Goal: Complete application form: Complete application form

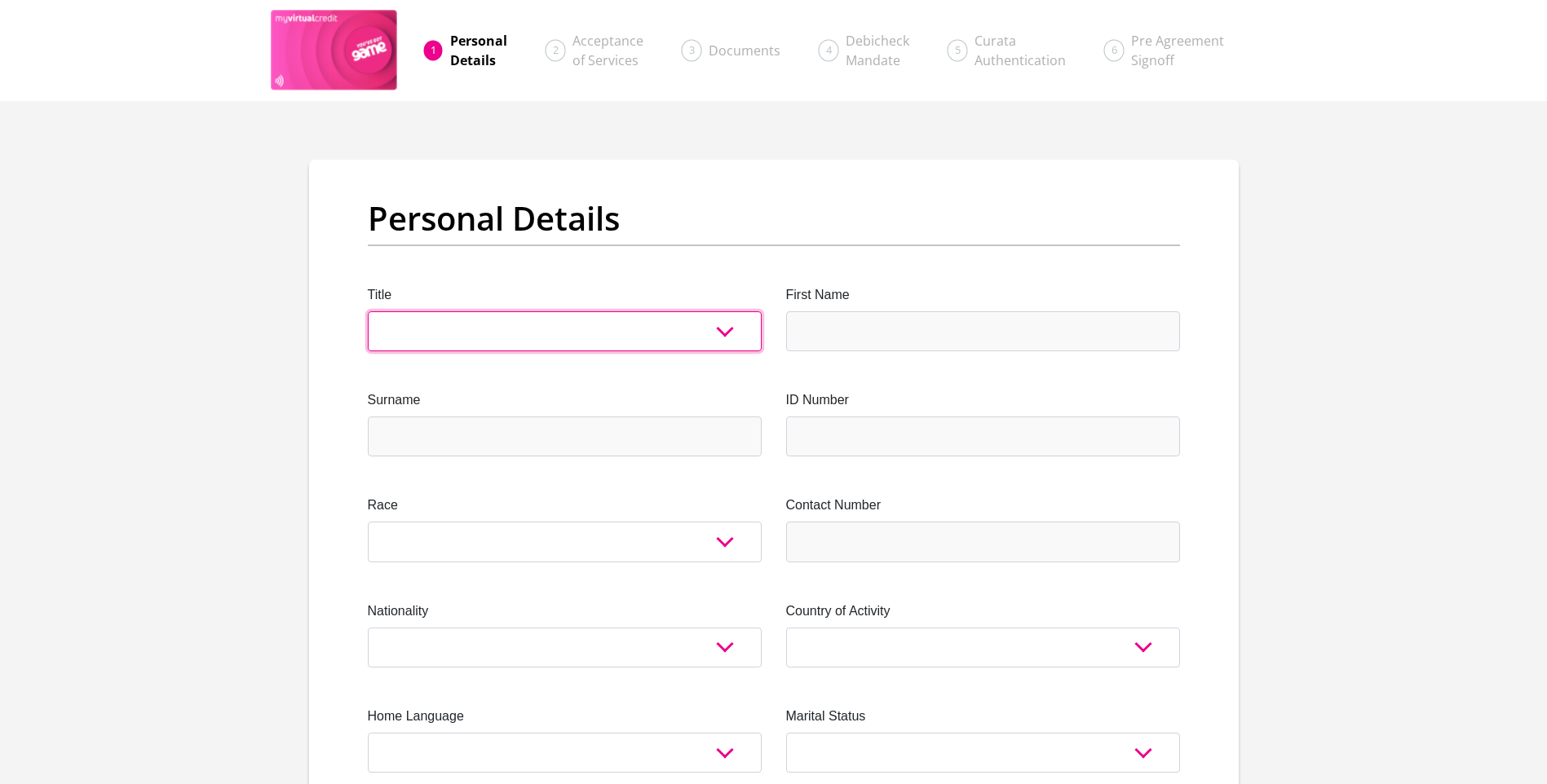
click at [448, 326] on select "Mr Ms Mrs Dr [PERSON_NAME]" at bounding box center [565, 331] width 394 height 40
select select "Ms"
click at [368, 311] on select "Mr Ms Mrs Dr Other" at bounding box center [565, 331] width 394 height 40
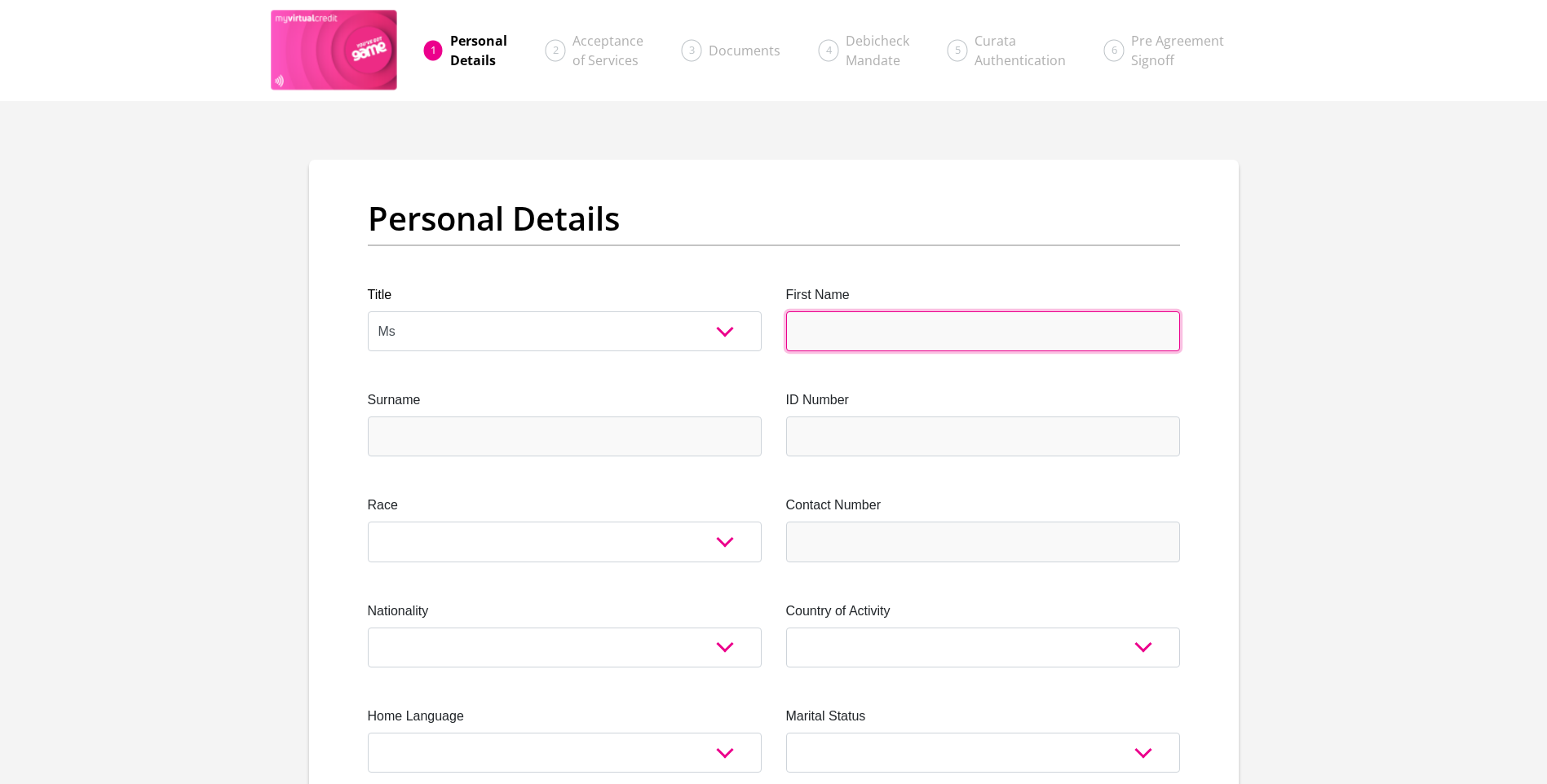
click at [857, 332] on input "First Name" at bounding box center [983, 331] width 394 height 40
type input "Ryanne"
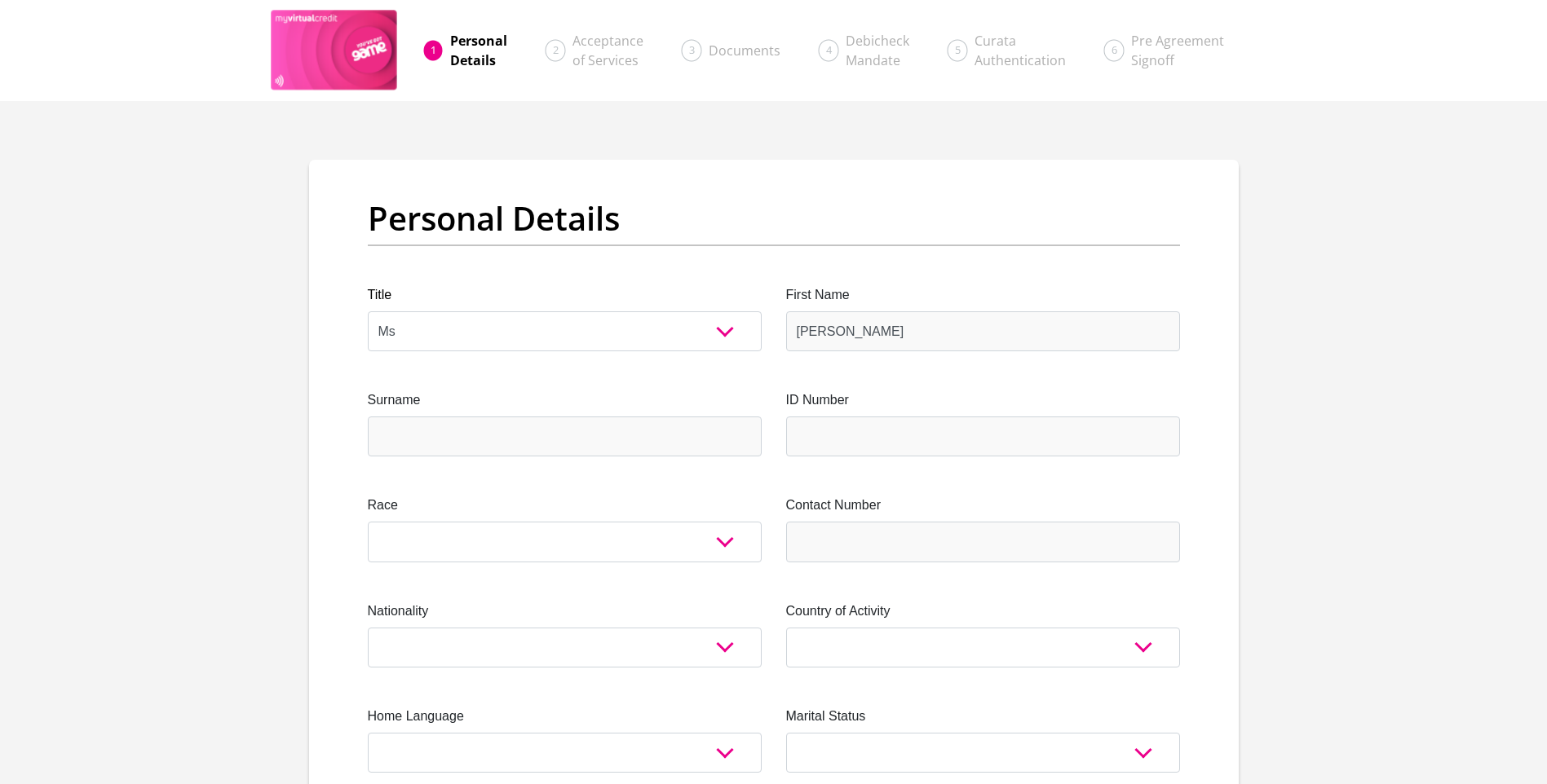
type input "Noel"
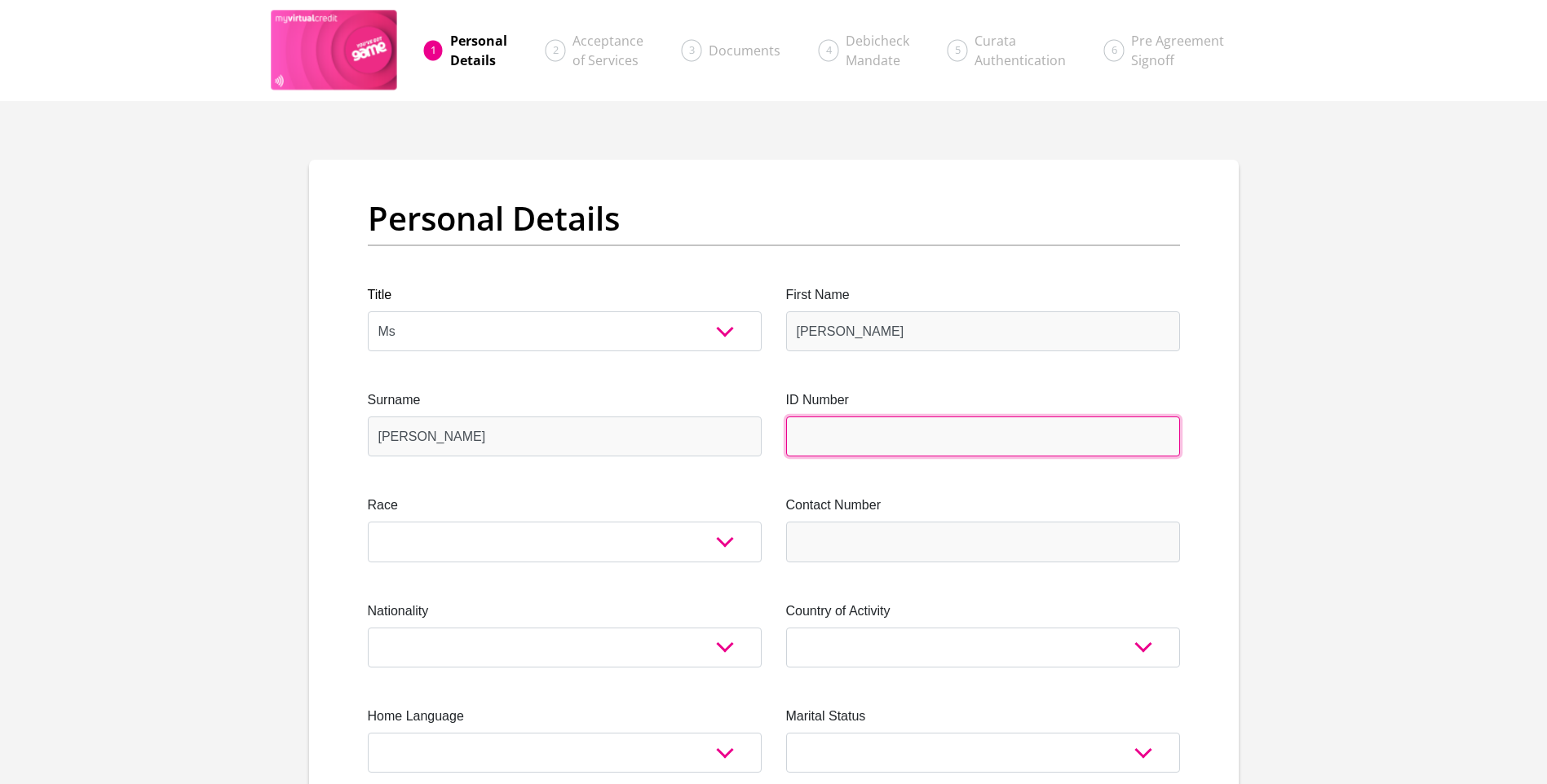
type input "0106250396087"
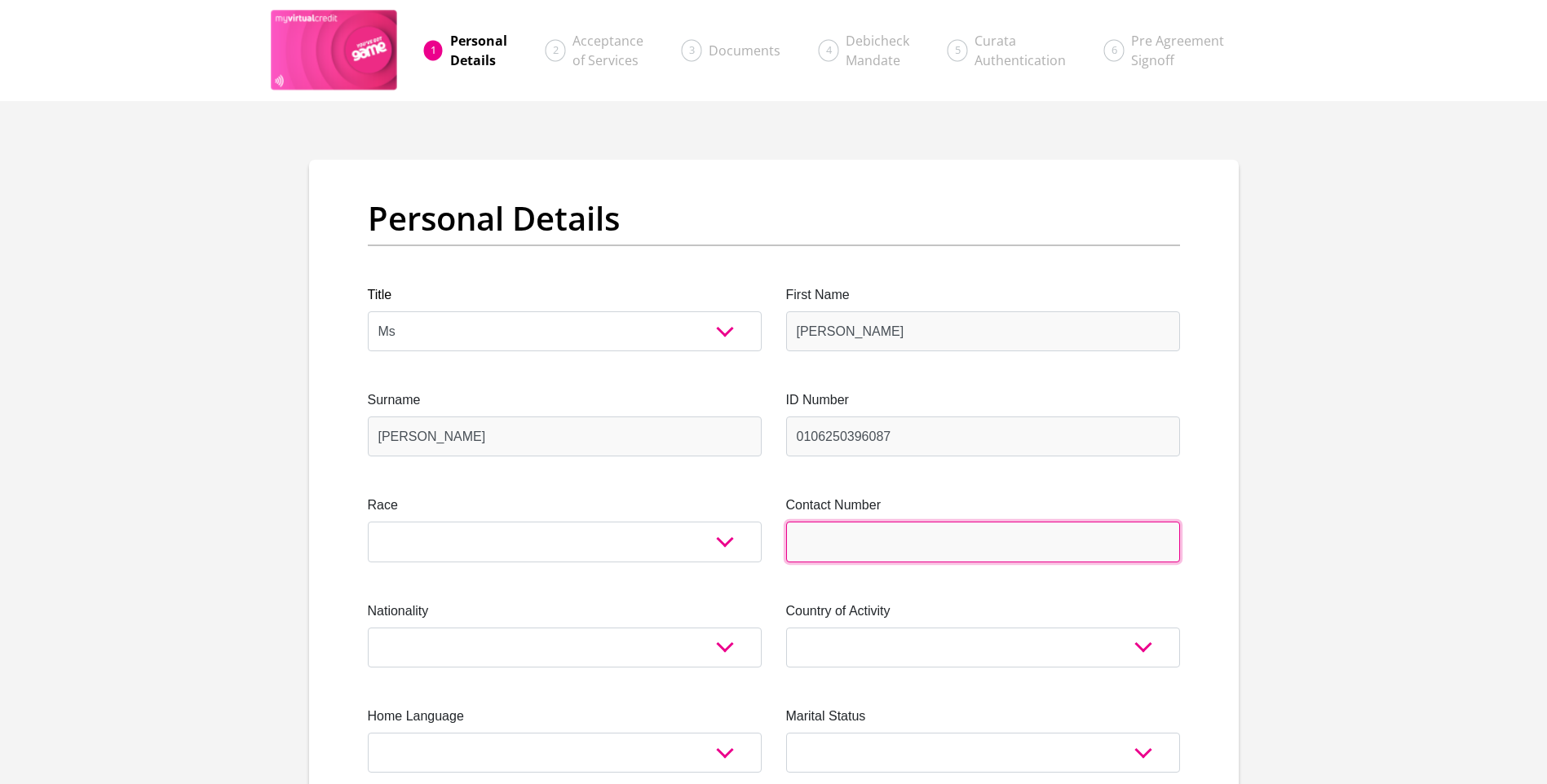
type input "0609456483"
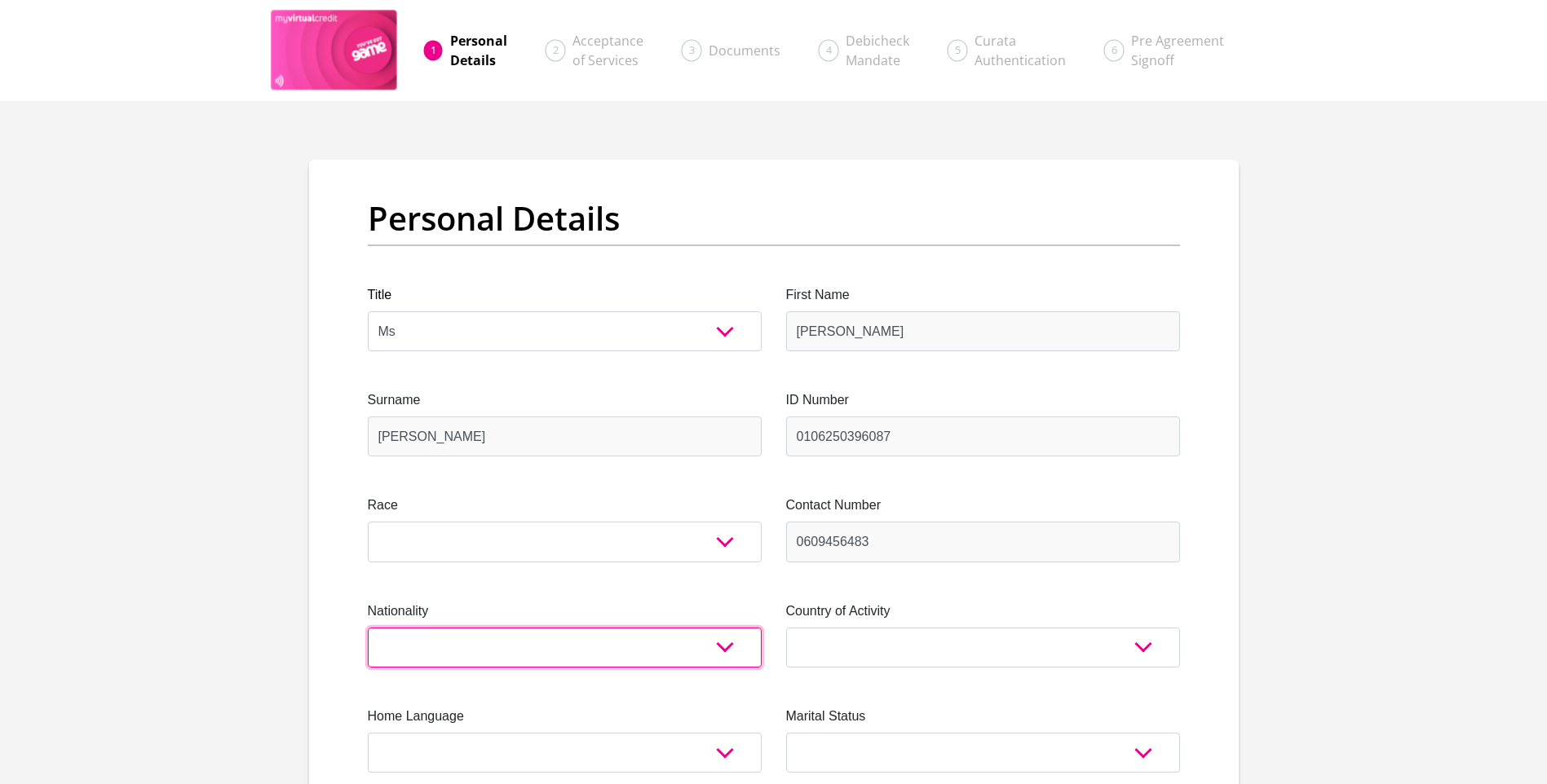
select select "ZAF"
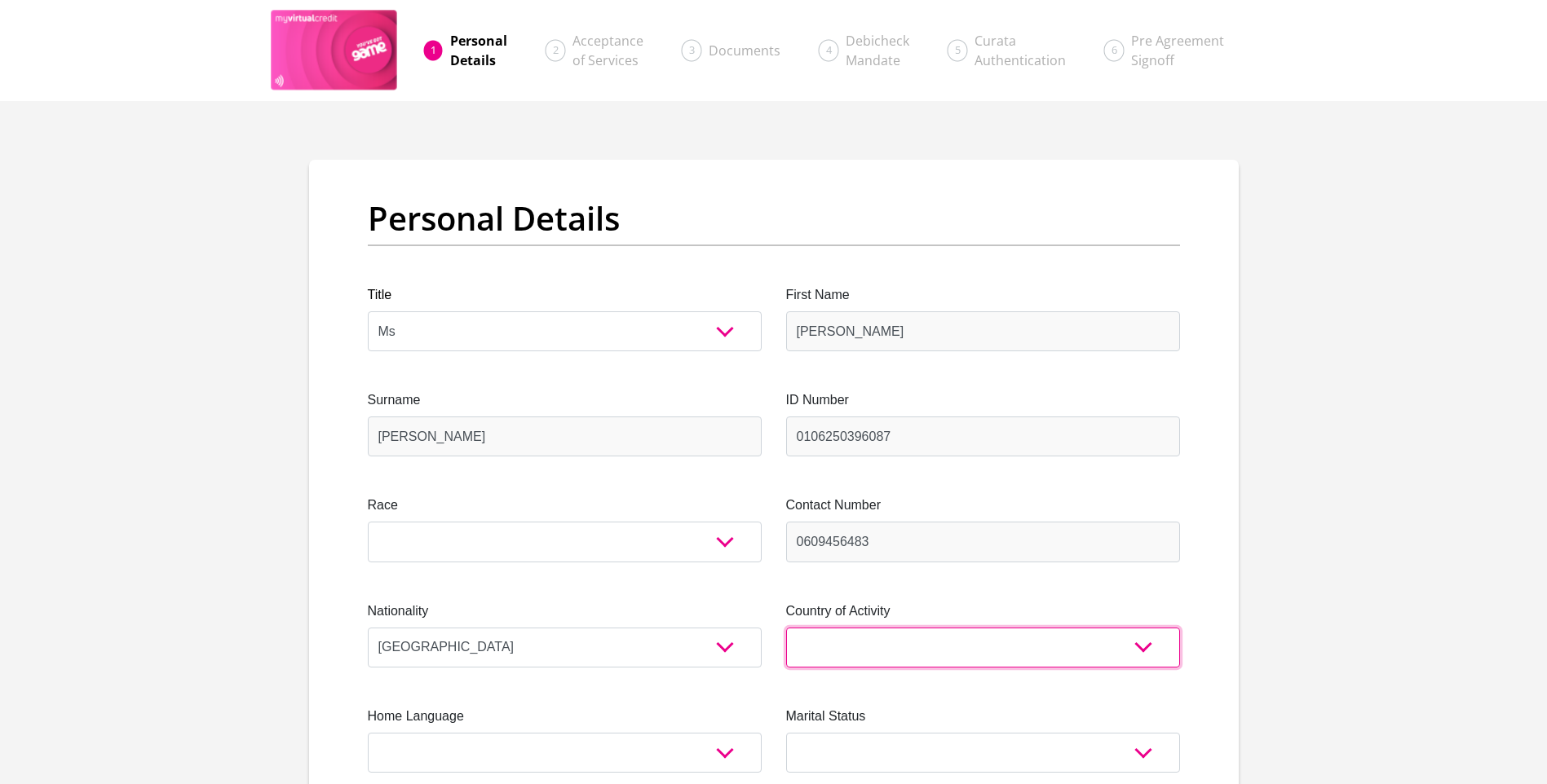
select select "ZAF"
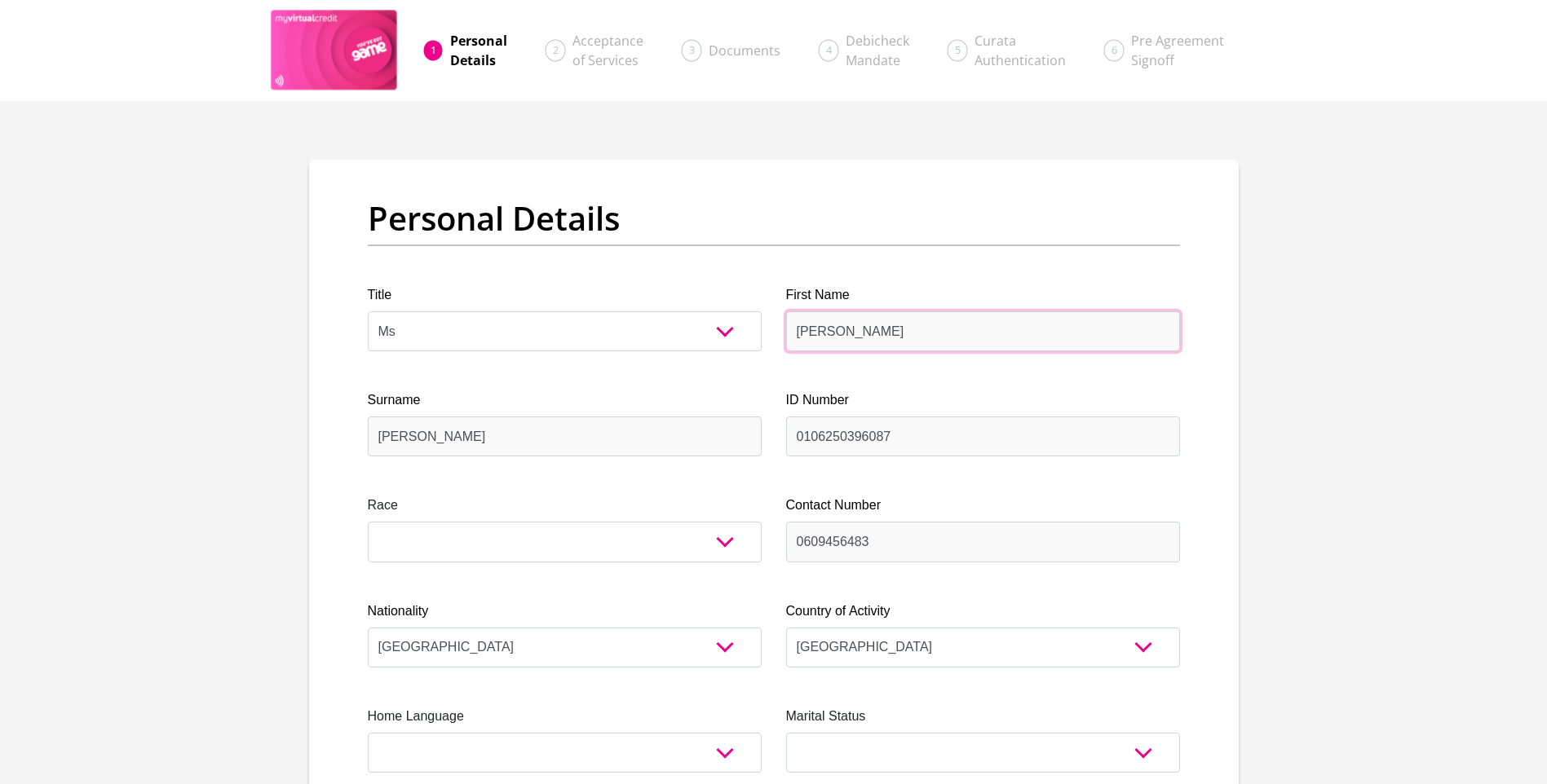
click at [539, 535] on select "Black Coloured Indian White Other" at bounding box center [565, 541] width 394 height 40
select select "2"
click at [368, 522] on select "Black Coloured Indian White Other" at bounding box center [565, 541] width 394 height 40
click at [512, 733] on select "Afrikaans English Sepedi South Ndebele Southern Sotho Swati Tsonga Tswana Venda…" at bounding box center [565, 753] width 394 height 40
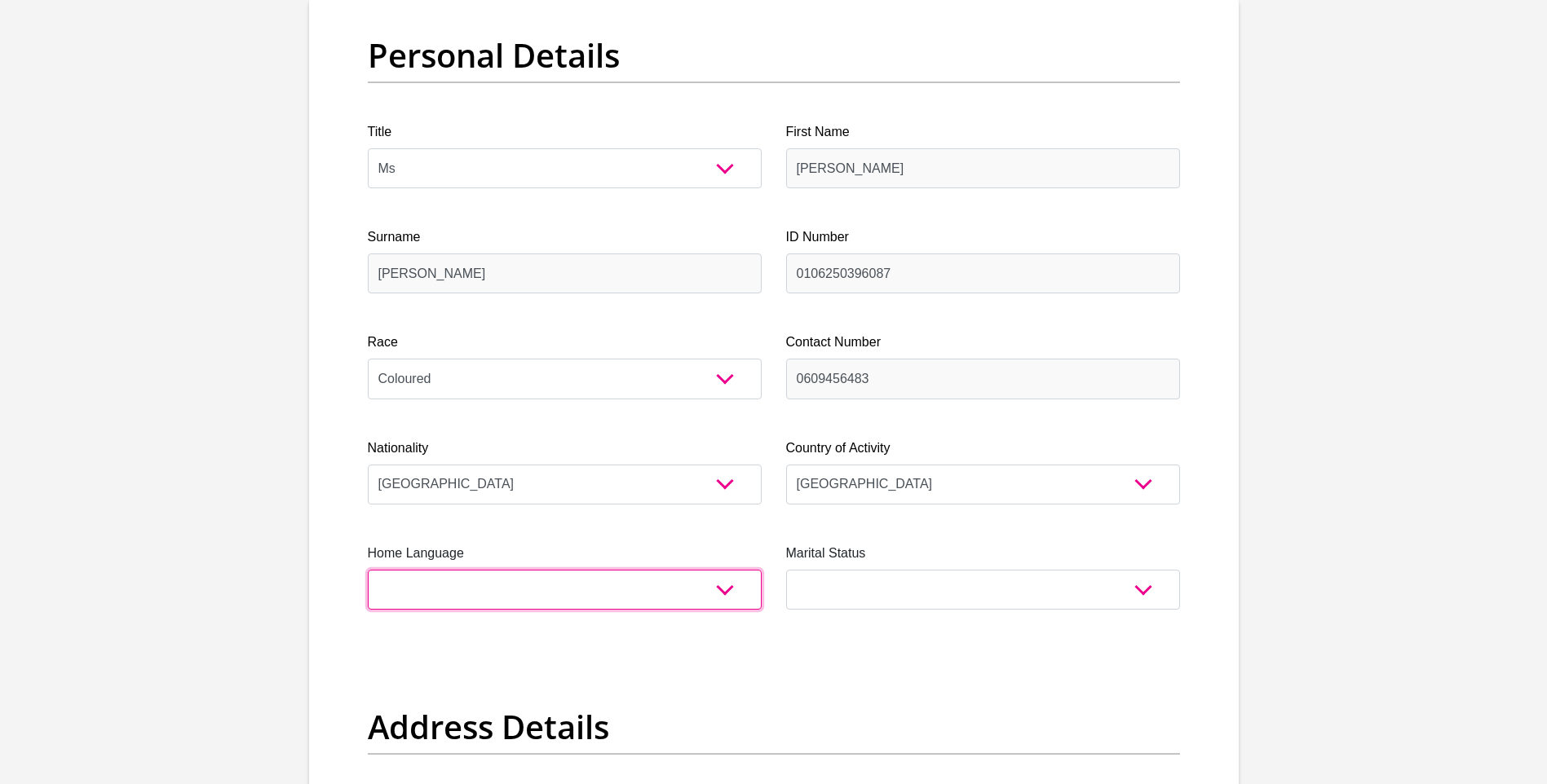
select select "eng"
click at [368, 569] on select "Afrikaans English Sepedi South Ndebele Southern Sotho Swati Tsonga Tswana Venda…" at bounding box center [565, 589] width 394 height 40
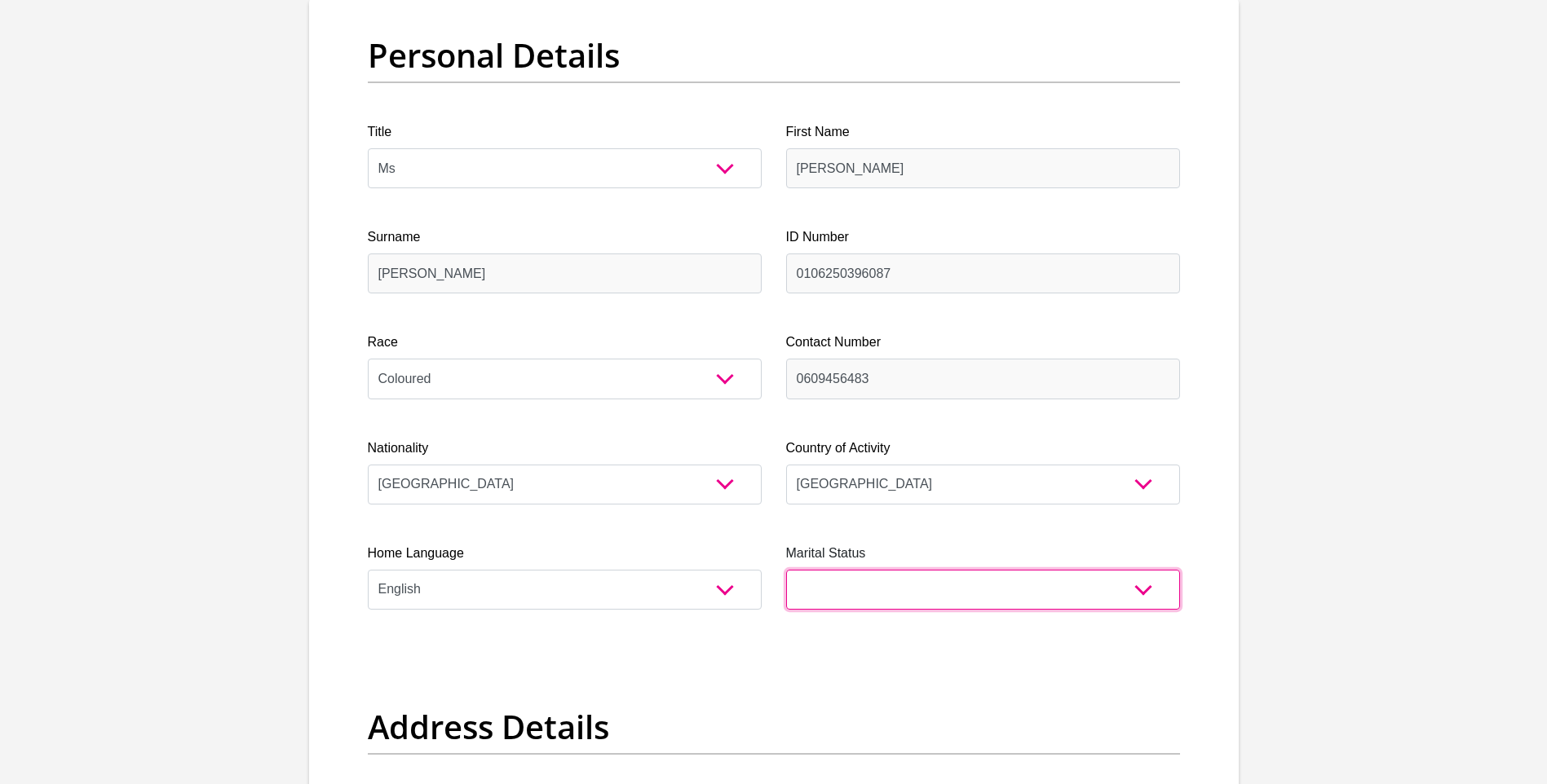
click at [999, 598] on select "Married ANC Single Divorced Widowed Married COP or Customary Law" at bounding box center [983, 589] width 394 height 40
select select "2"
click at [786, 569] on select "Married ANC Single Divorced Widowed Married COP or Customary Law" at bounding box center [983, 589] width 394 height 40
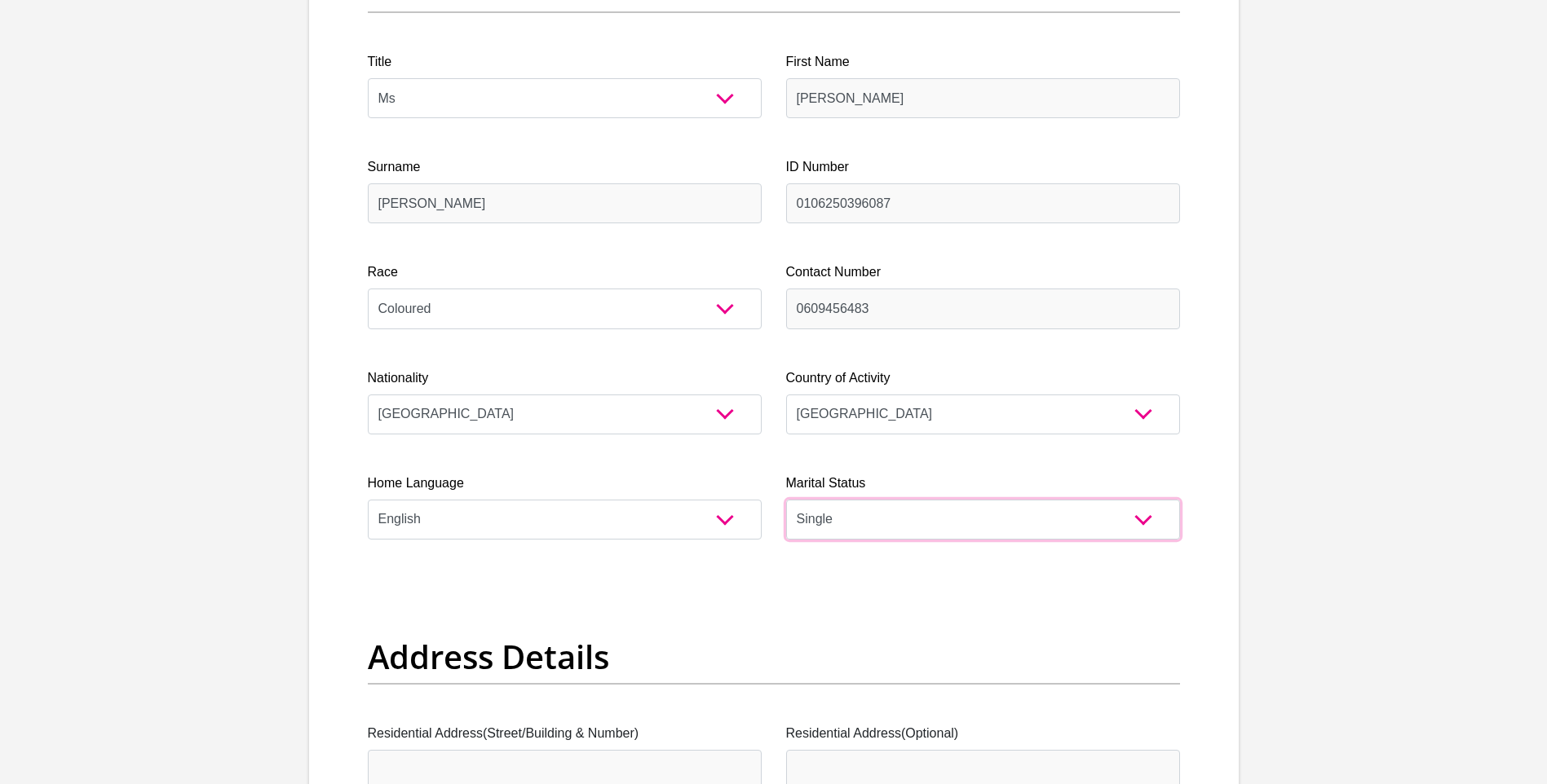
scroll to position [326, 0]
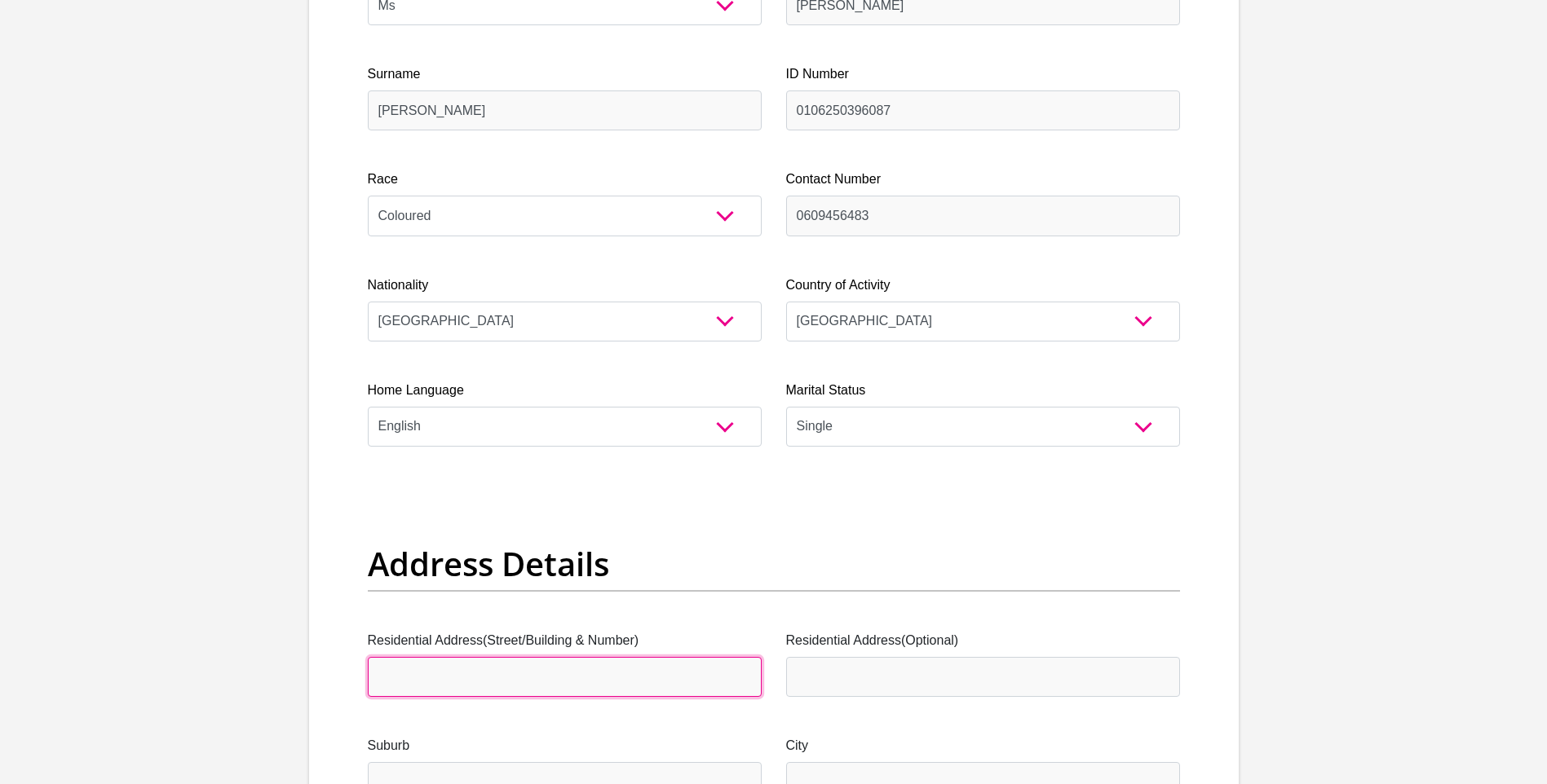
click at [684, 690] on input "Residential Address(Street/Building & Number)" at bounding box center [565, 677] width 394 height 40
type input "Kwa Zulu Natal"
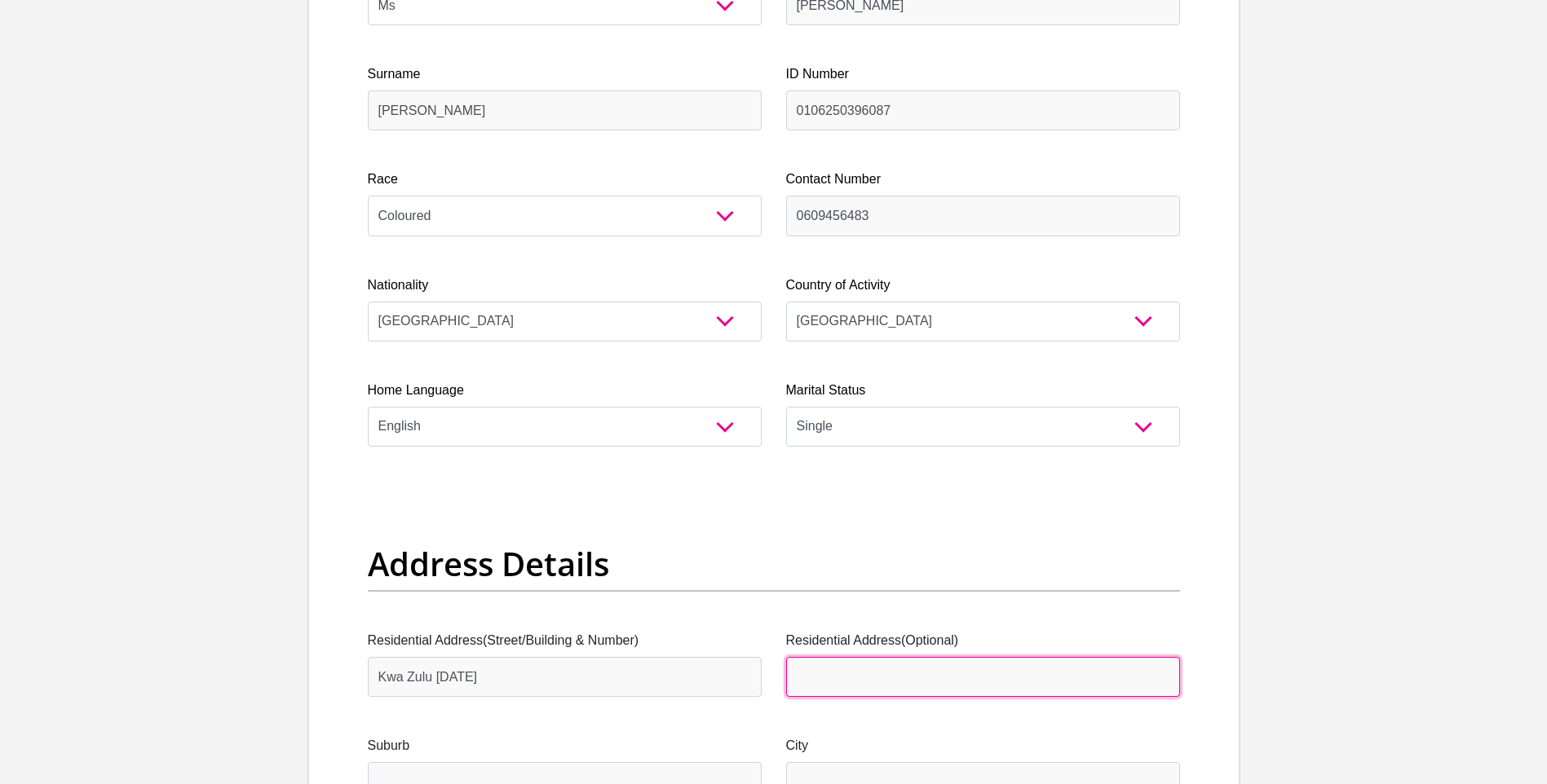
type input "9 Rippon Road"
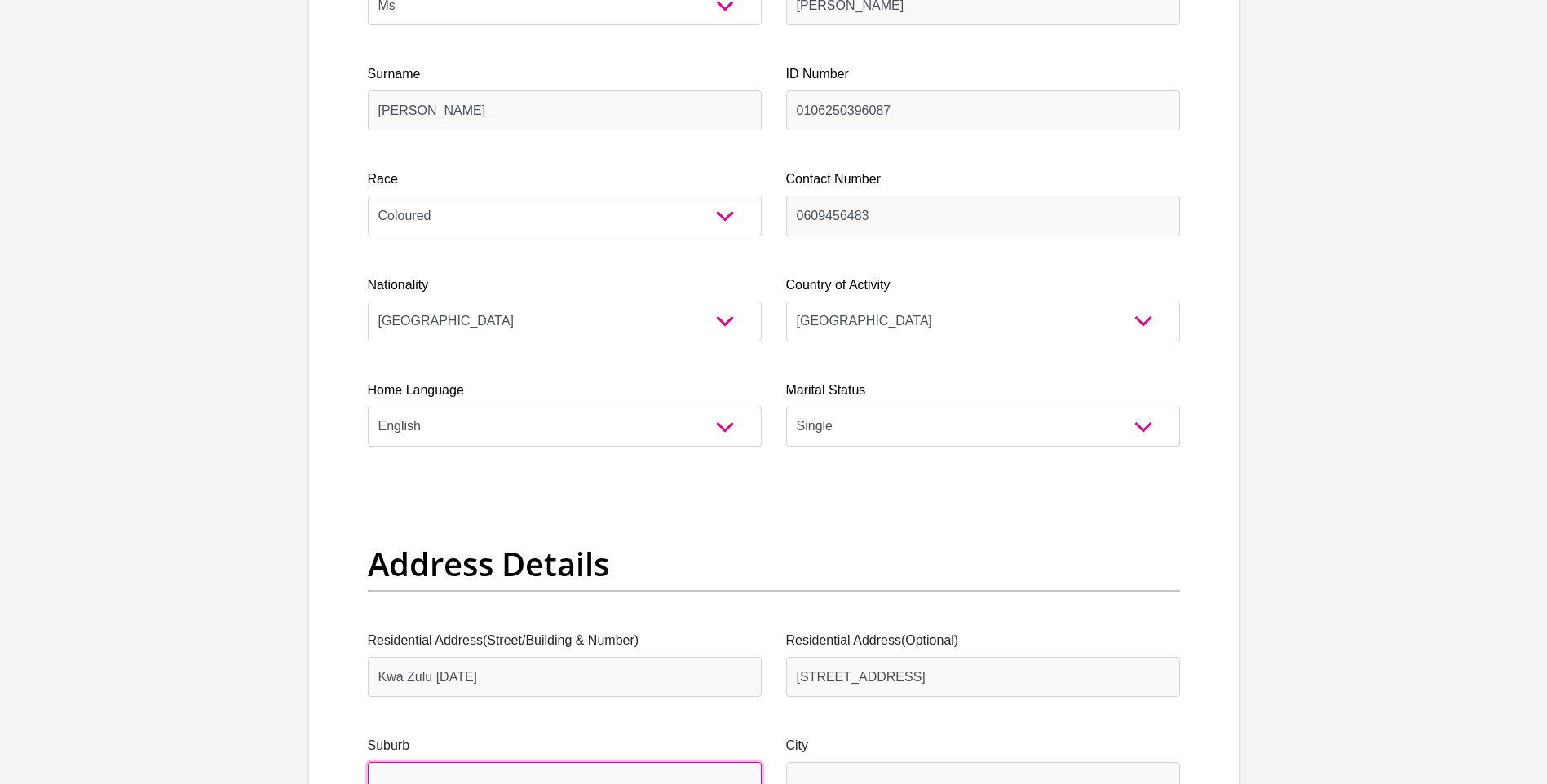
type input "Durban"
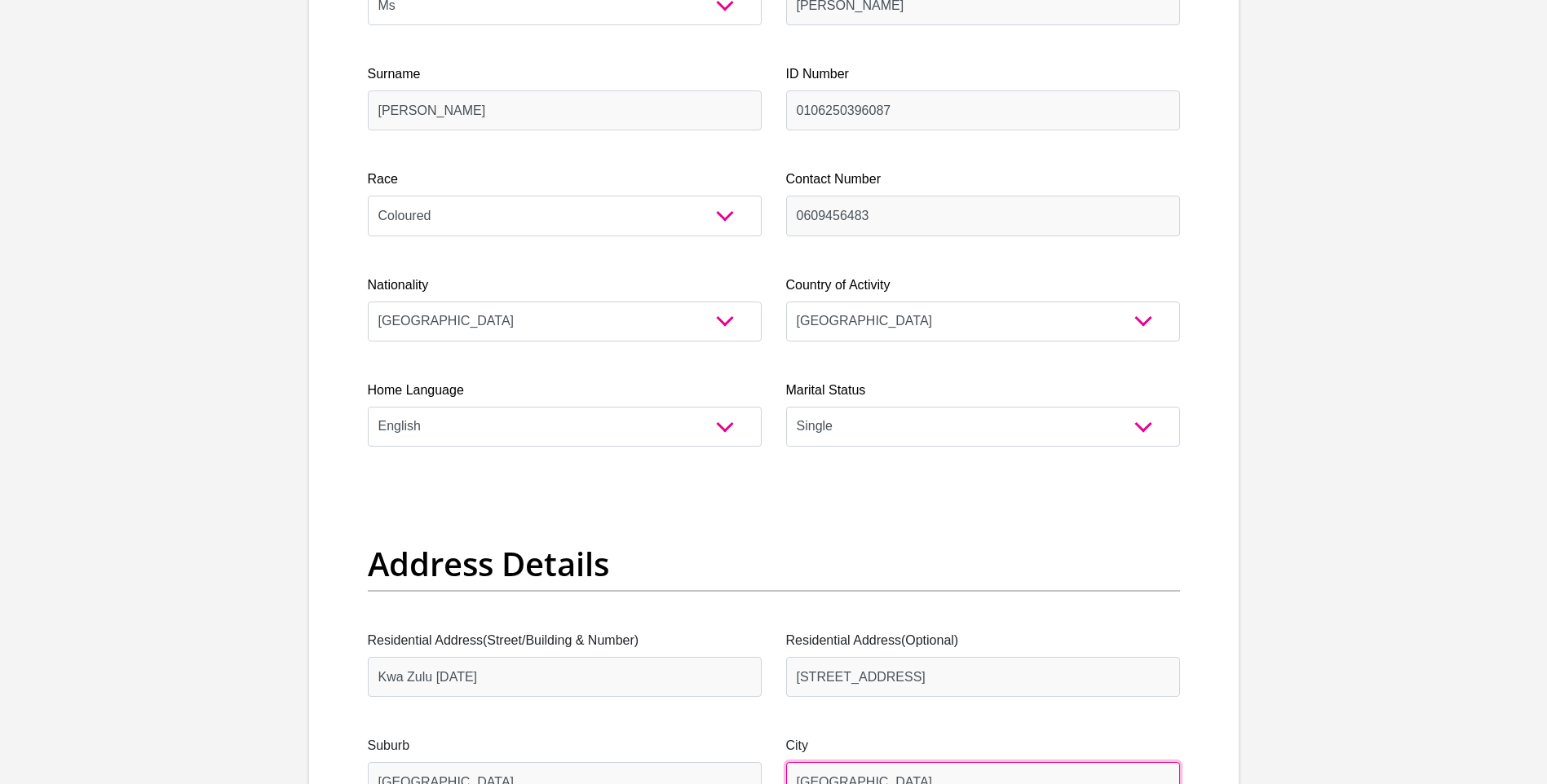
type input "4091"
type input "saygenoel@gmail.com"
type input "94091"
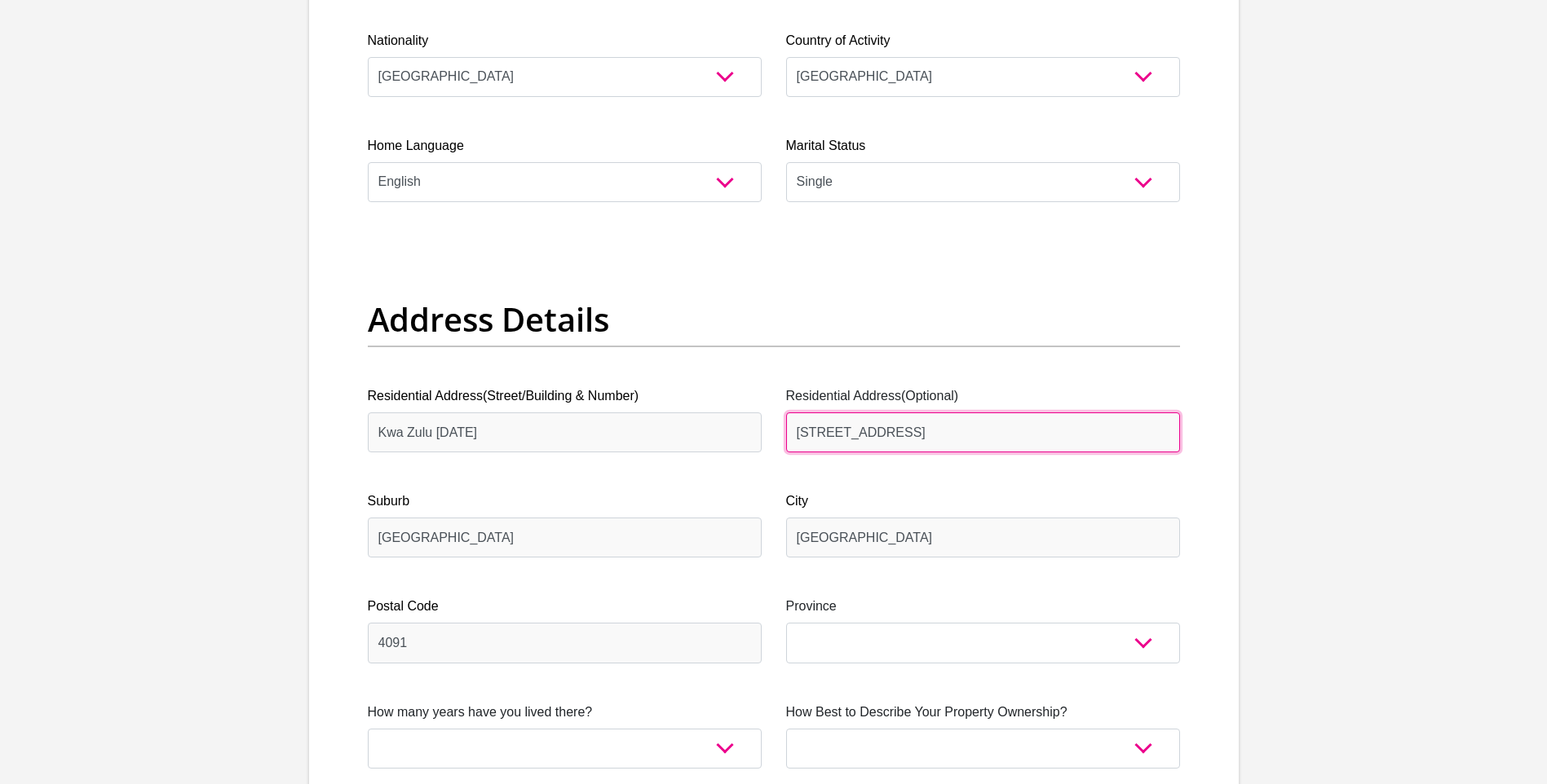
drag, startPoint x: 915, startPoint y: 444, endPoint x: 749, endPoint y: 417, distance: 168.2
type input "7 matlock grove"
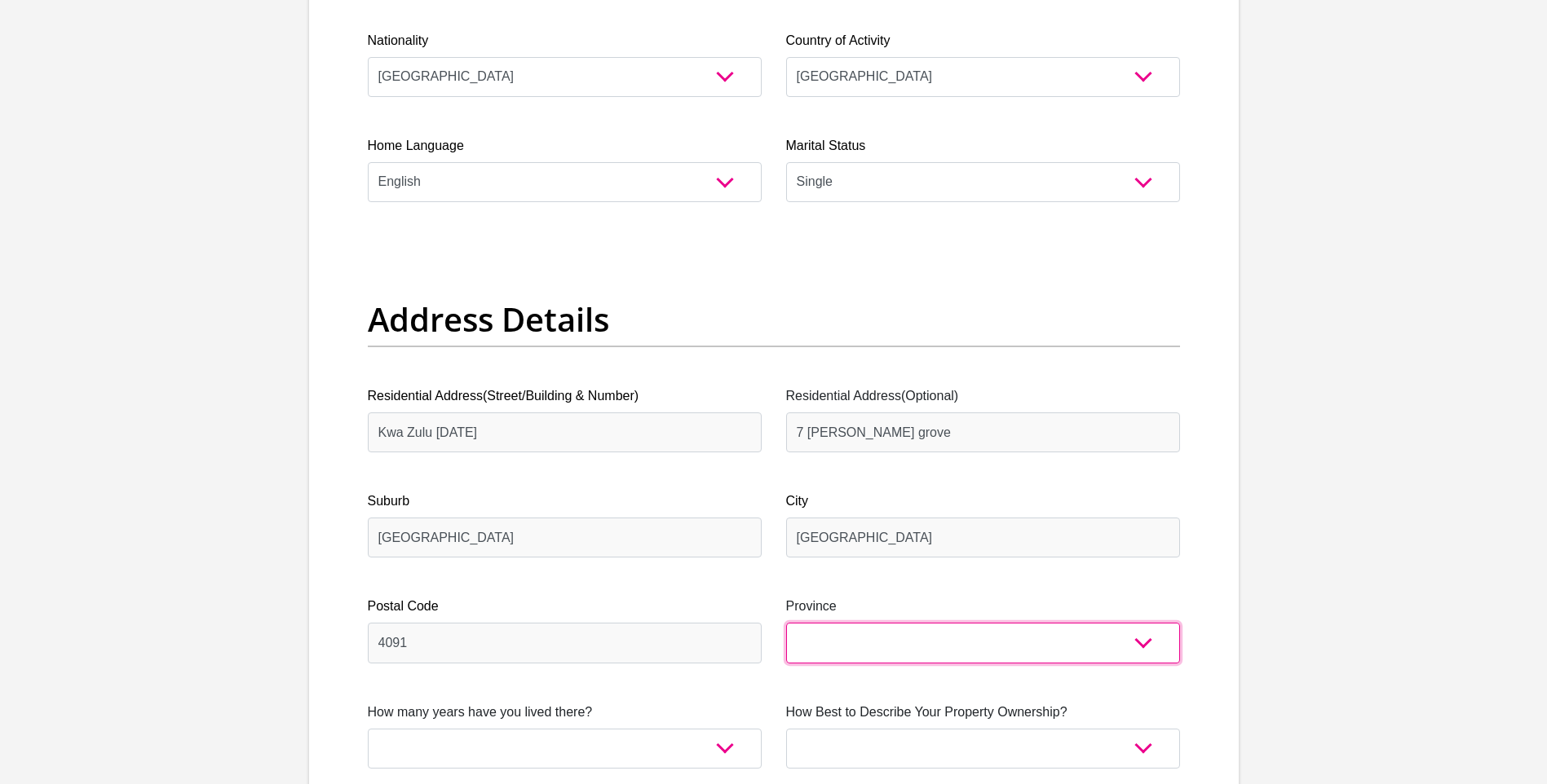
click at [818, 624] on select "Eastern Cape Free State Gauteng KwaZulu-Natal Limpopo Mpumalanga Northern Cape …" at bounding box center [983, 643] width 394 height 40
select select "KwaZulu-Natal"
click at [786, 623] on select "Eastern Cape Free State Gauteng KwaZulu-Natal Limpopo Mpumalanga Northern Cape …" at bounding box center [983, 643] width 394 height 40
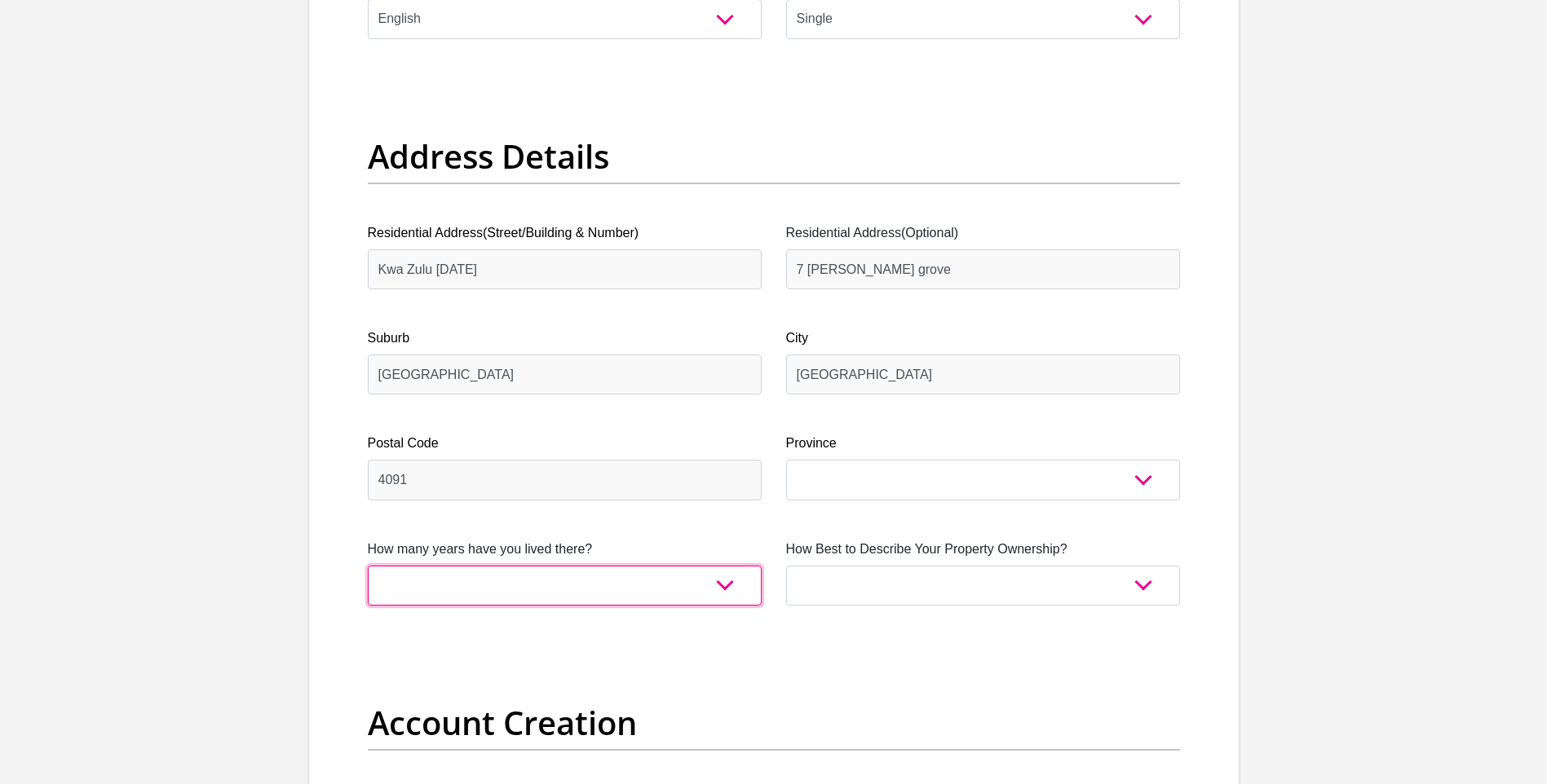
click at [514, 569] on select "less than 1 year 1-3 years 3-5 years 5+ years" at bounding box center [565, 585] width 394 height 40
select select "2"
click at [368, 566] on select "less than 1 year 1-3 years 3-5 years 5+ years" at bounding box center [565, 585] width 394 height 40
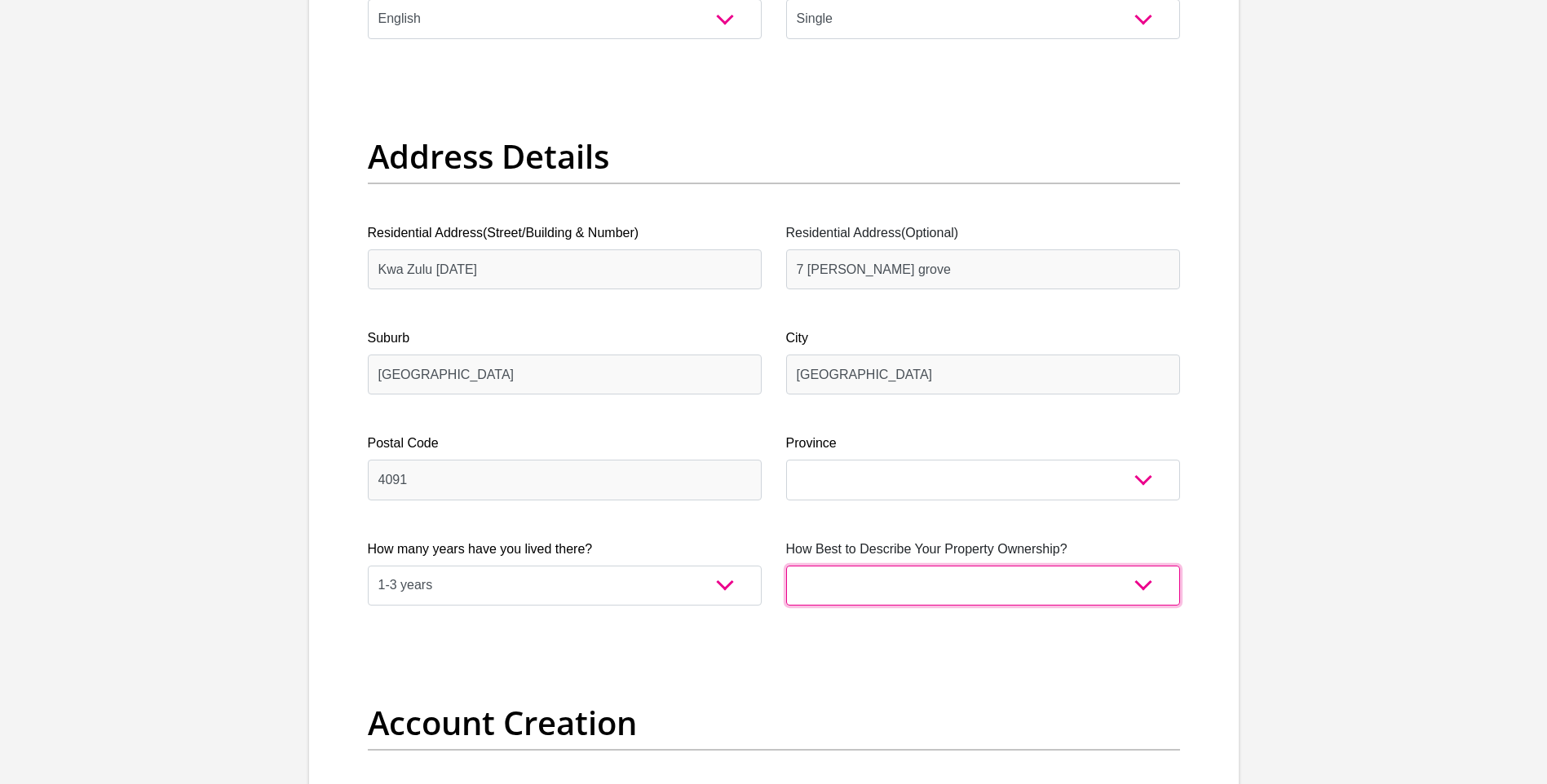
click at [965, 588] on select "Owned Rented Family Owned Company Dwelling" at bounding box center [983, 585] width 394 height 40
select select "Owned"
click at [786, 566] on select "Owned Rented Family Owned Company Dwelling" at bounding box center [983, 585] width 394 height 40
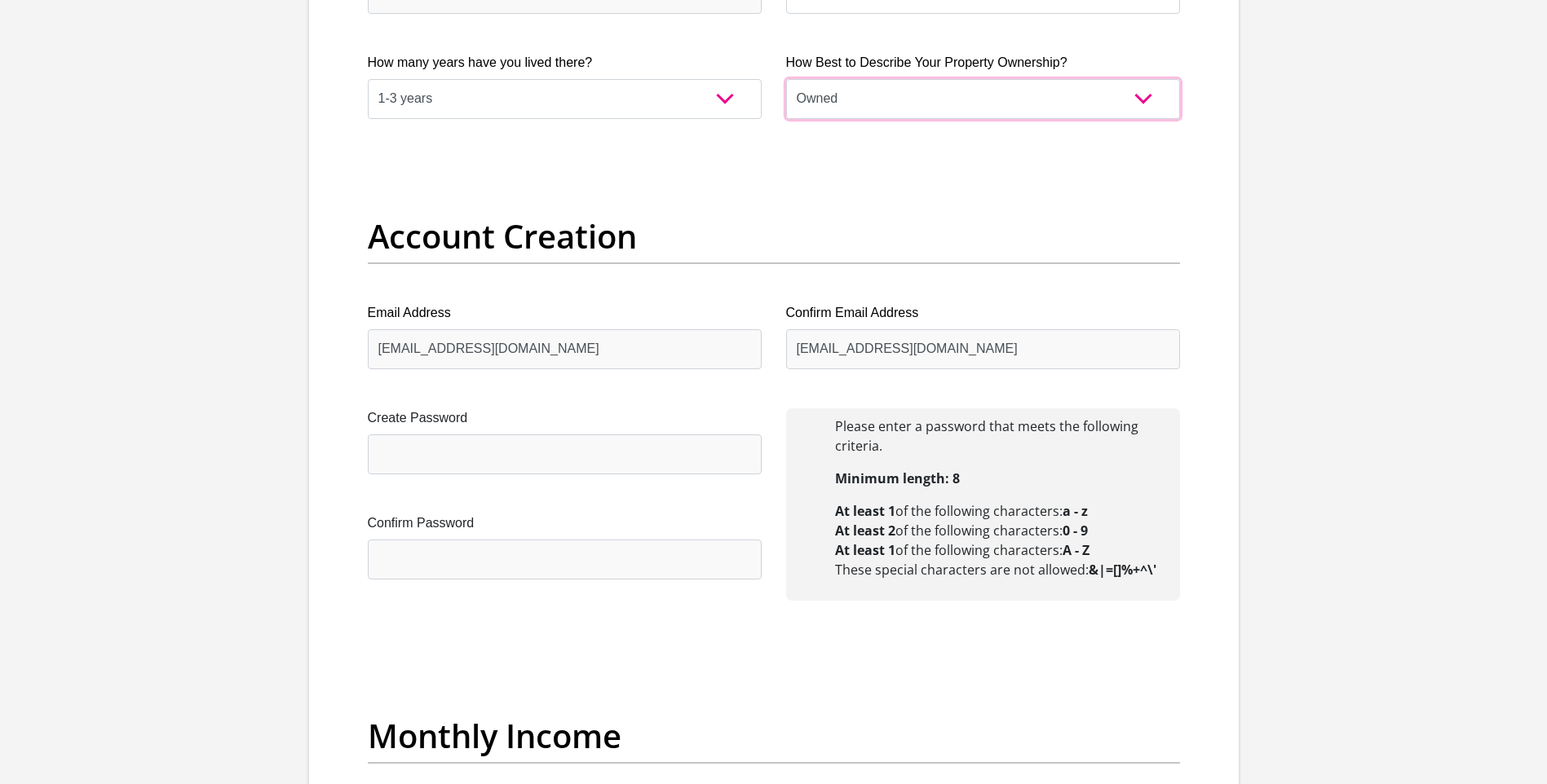
scroll to position [1223, 0]
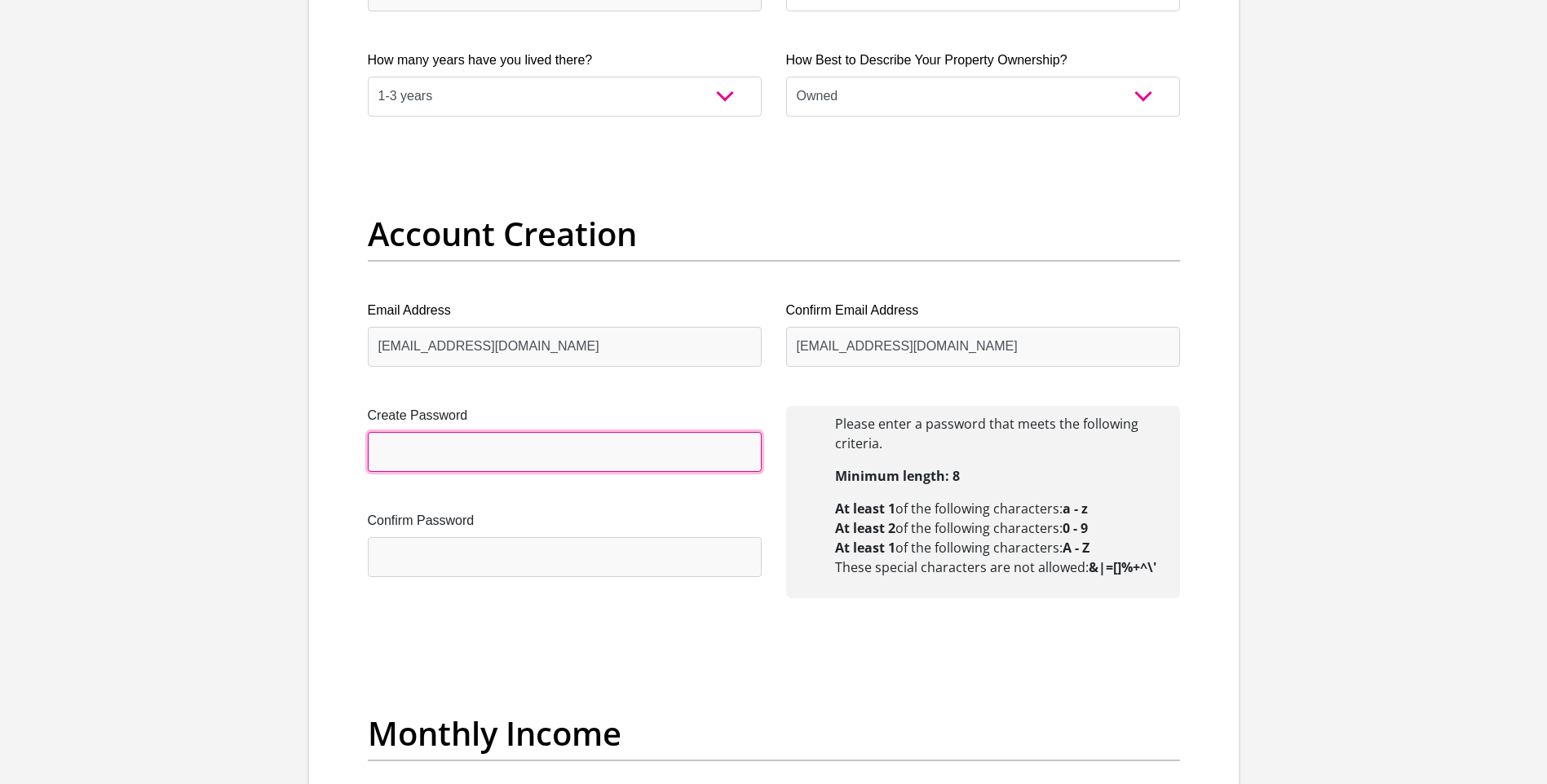
click at [556, 454] on input "Create Password" at bounding box center [565, 451] width 394 height 40
type input "Ryanne@000"
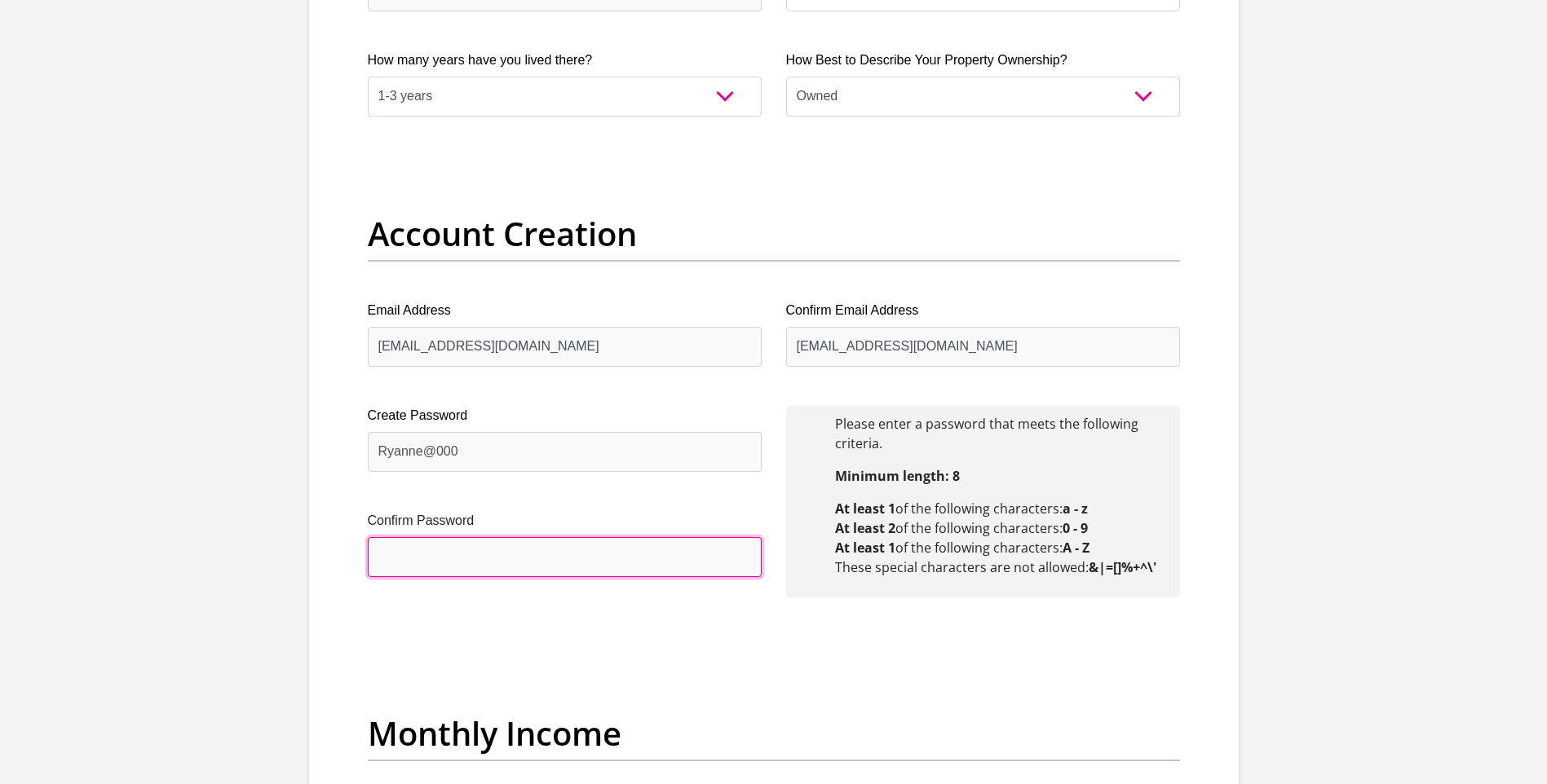
click at [565, 554] on input "Confirm Password" at bounding box center [565, 557] width 394 height 40
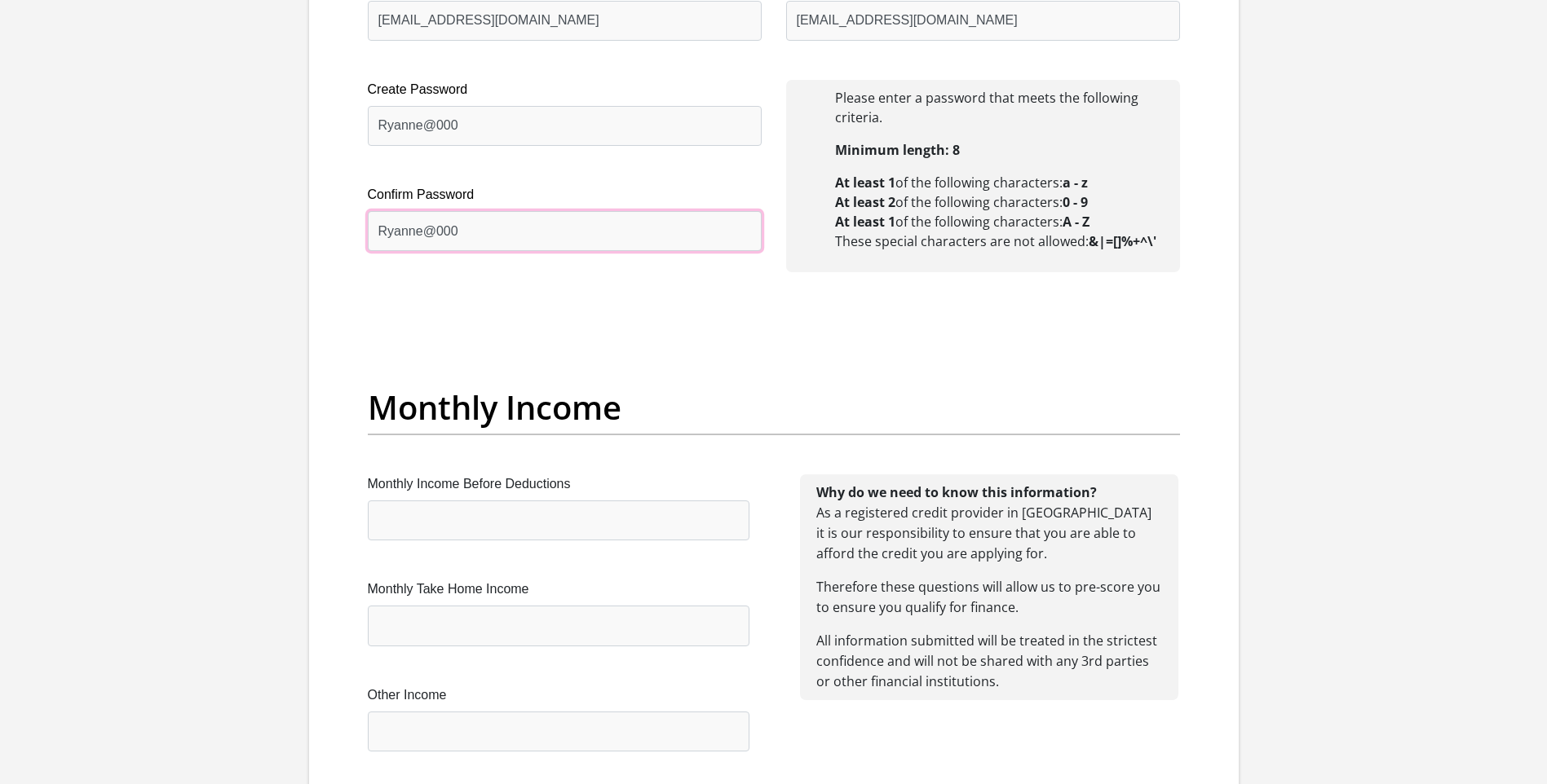
type input "Ryanne@000"
click at [455, 506] on input "Monthly Income Before Deductions" at bounding box center [558, 520] width 381 height 40
type input "2"
type input "8500"
click at [467, 630] on input "Monthly Take Home Income" at bounding box center [558, 625] width 381 height 40
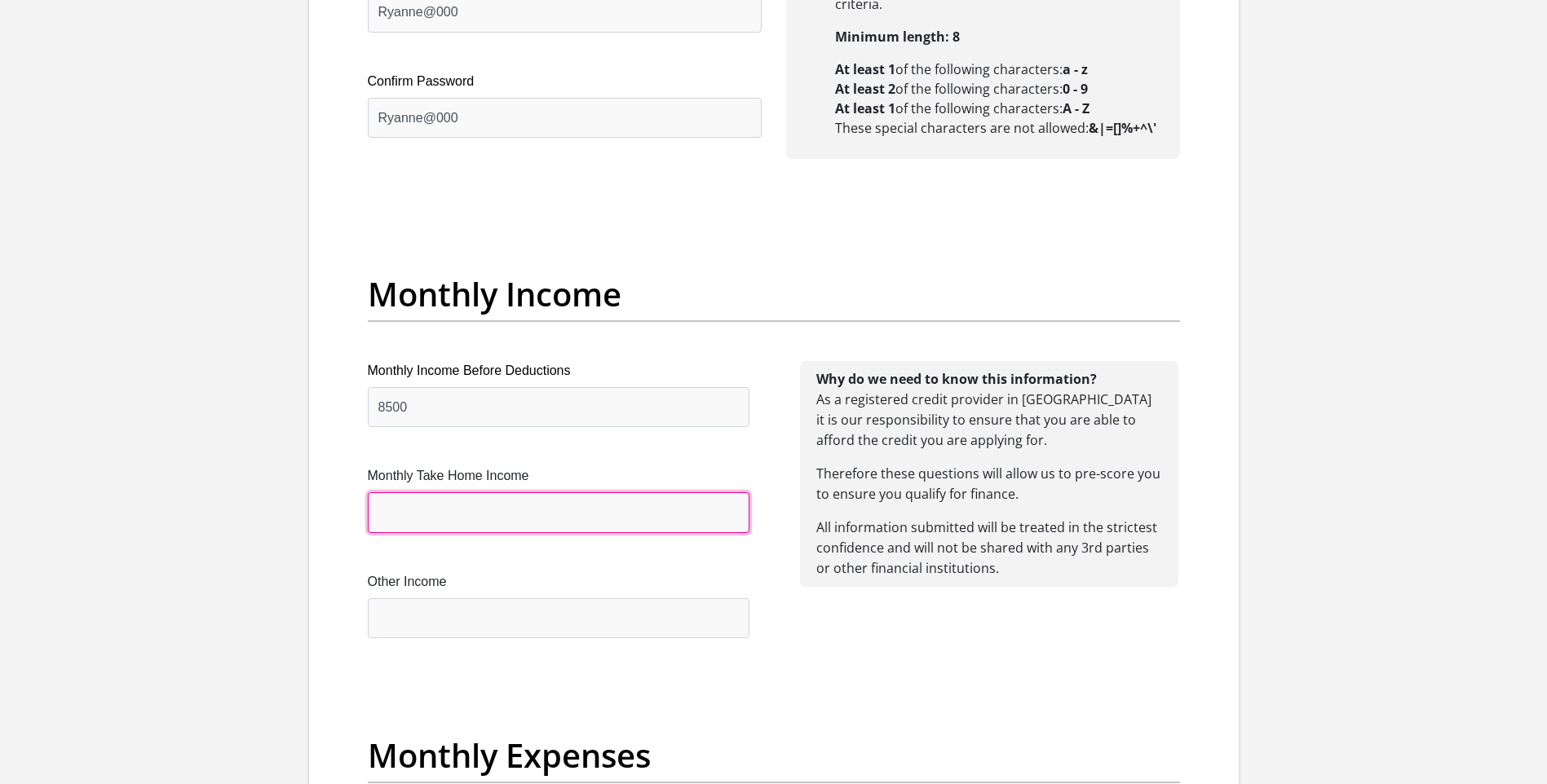
scroll to position [1793, 0]
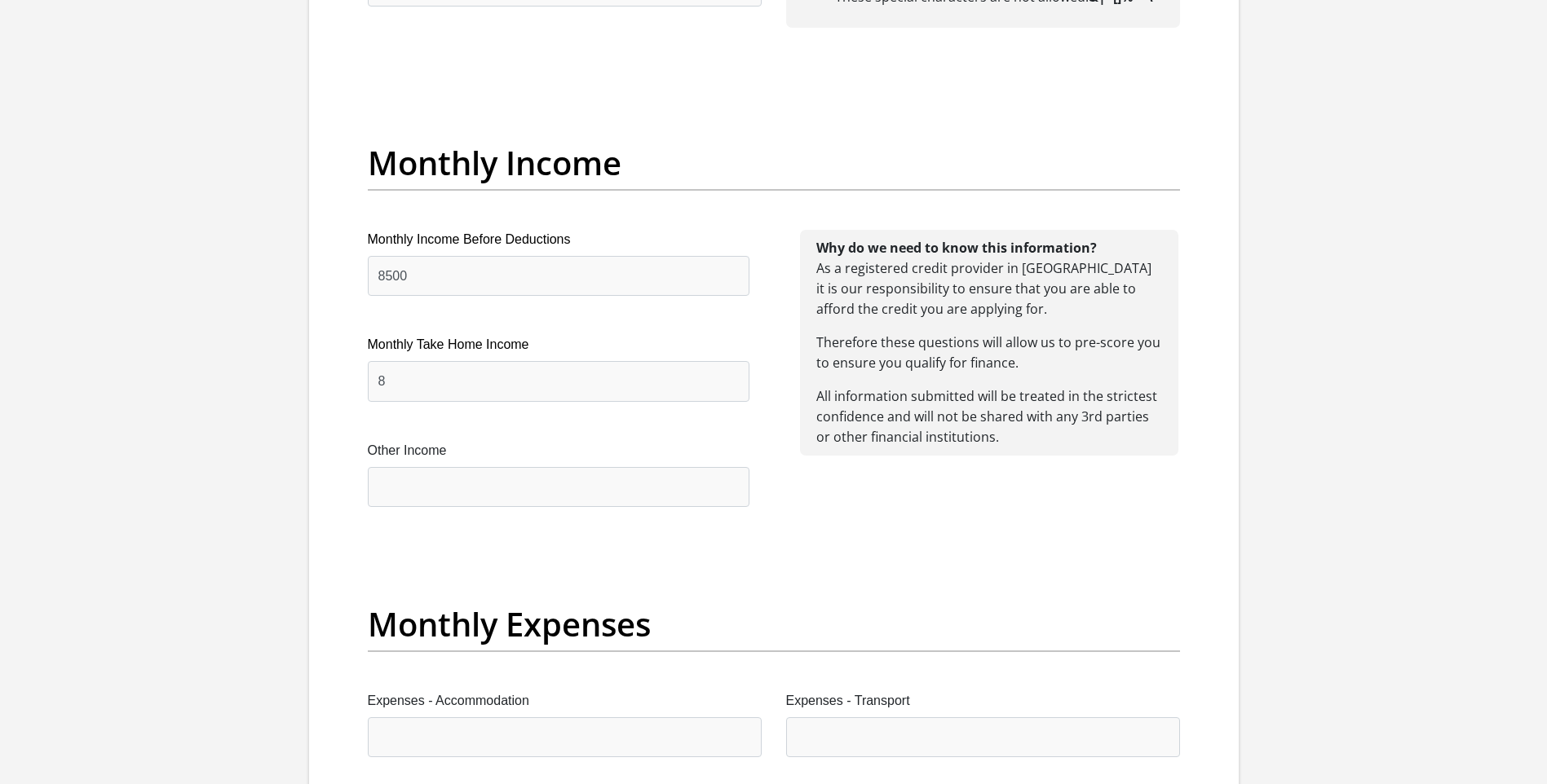
click at [542, 400] on input "8" at bounding box center [558, 380] width 381 height 40
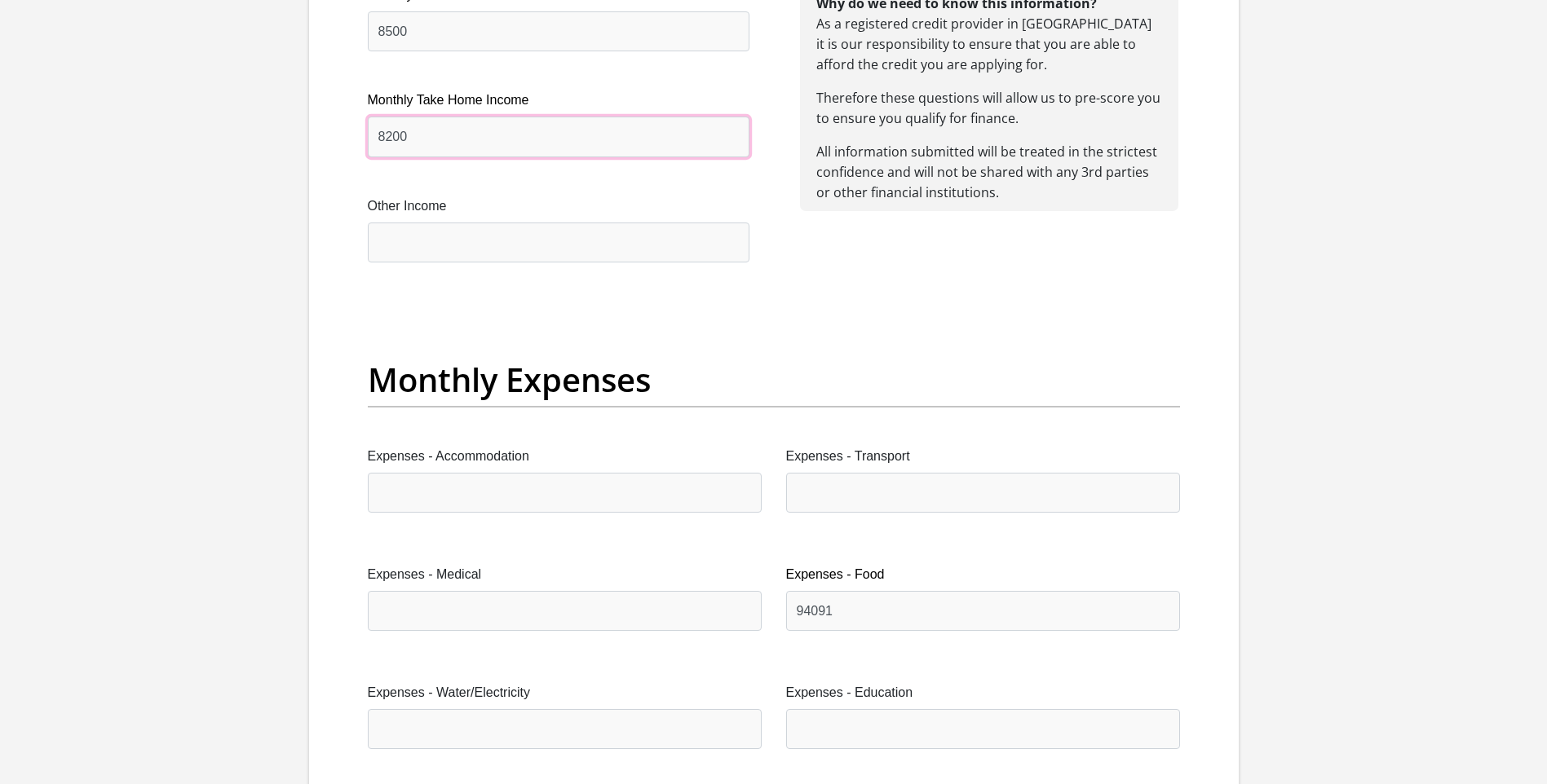
type input "8200"
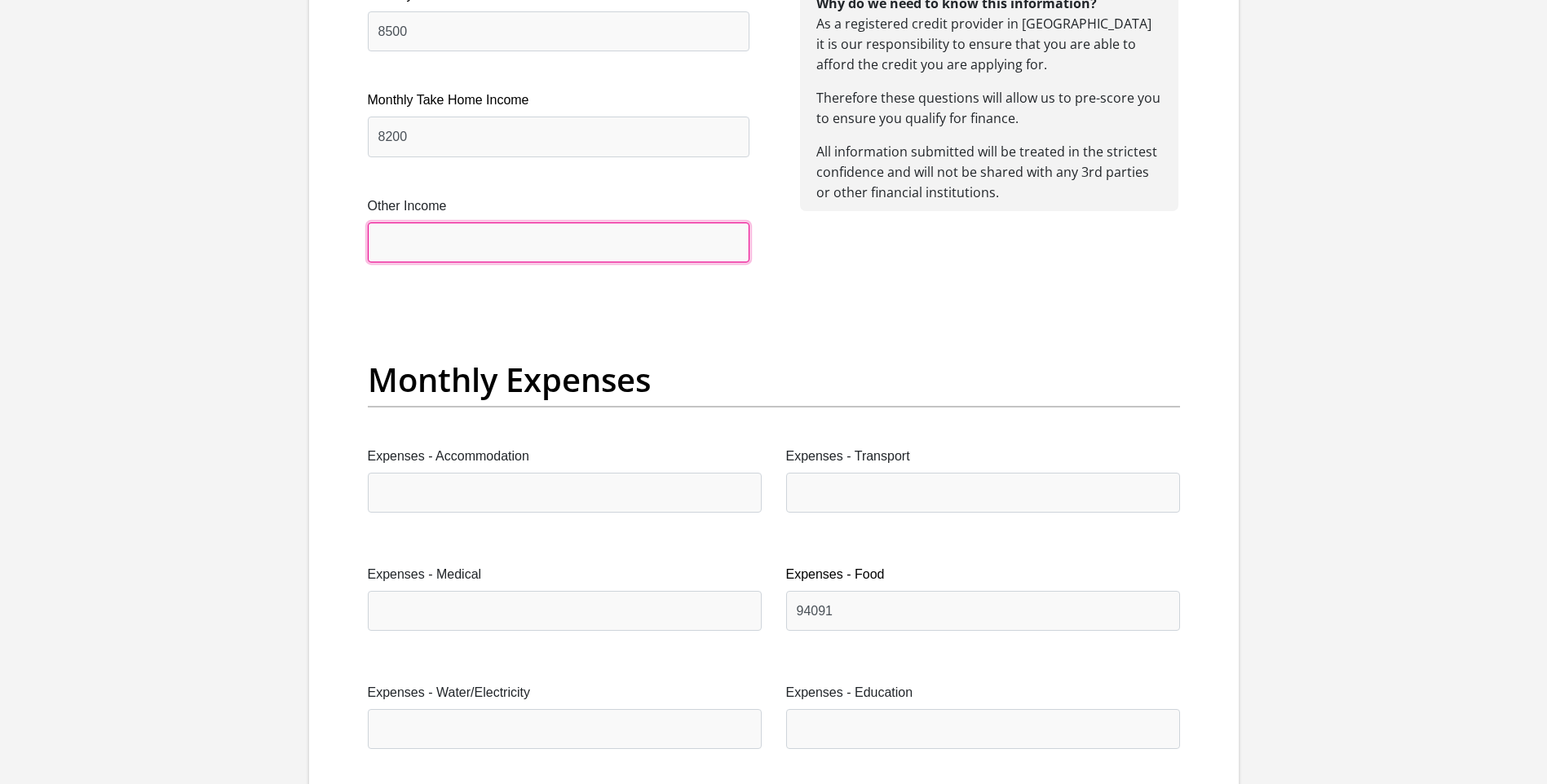
click at [470, 238] on input "Other Income" at bounding box center [558, 242] width 381 height 40
type input "600"
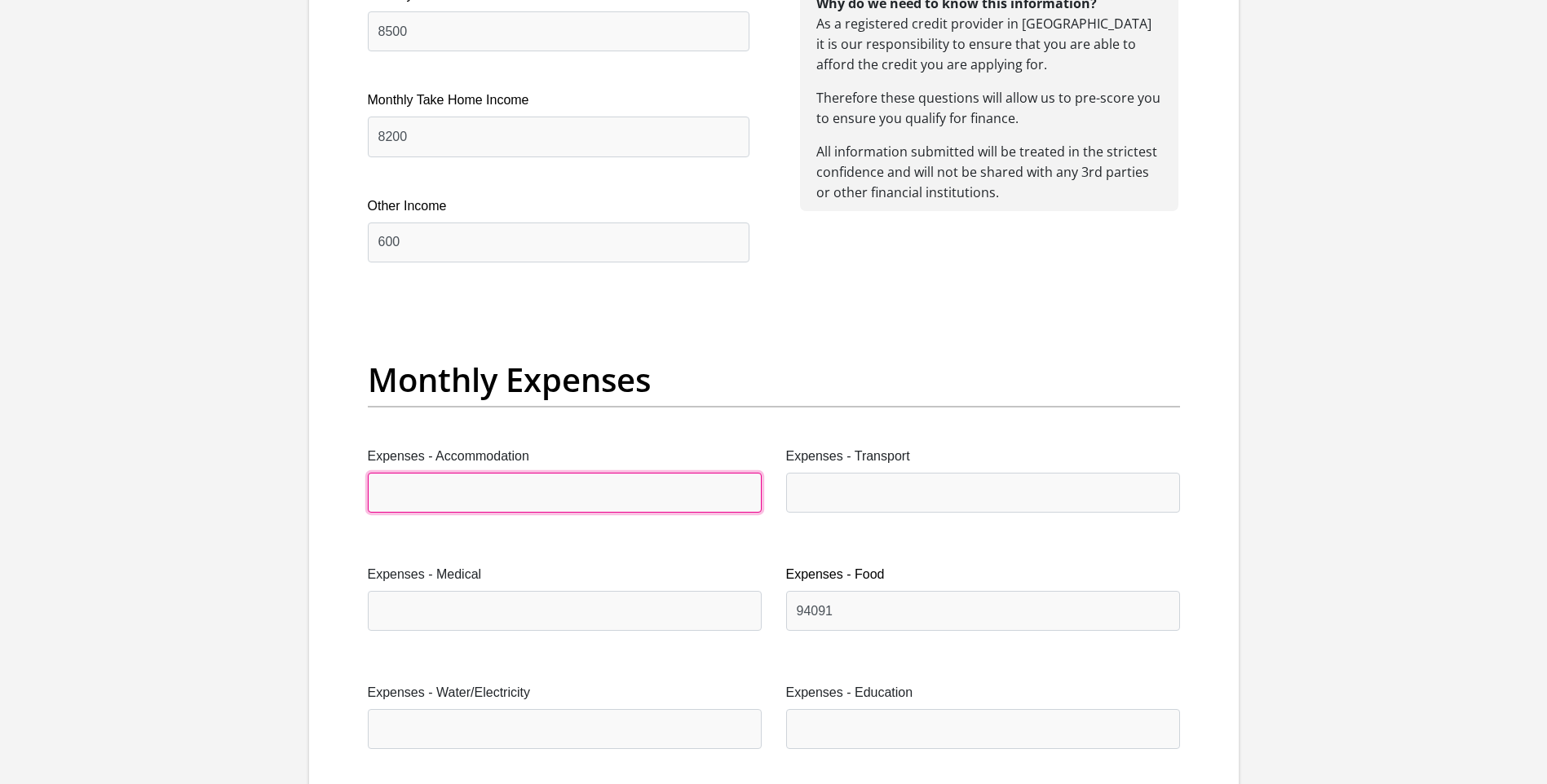
click at [519, 490] on input "Expenses - Accommodation" at bounding box center [565, 492] width 394 height 40
click at [502, 508] on input "Expenses - Accommodation" at bounding box center [565, 492] width 394 height 40
type input "2000"
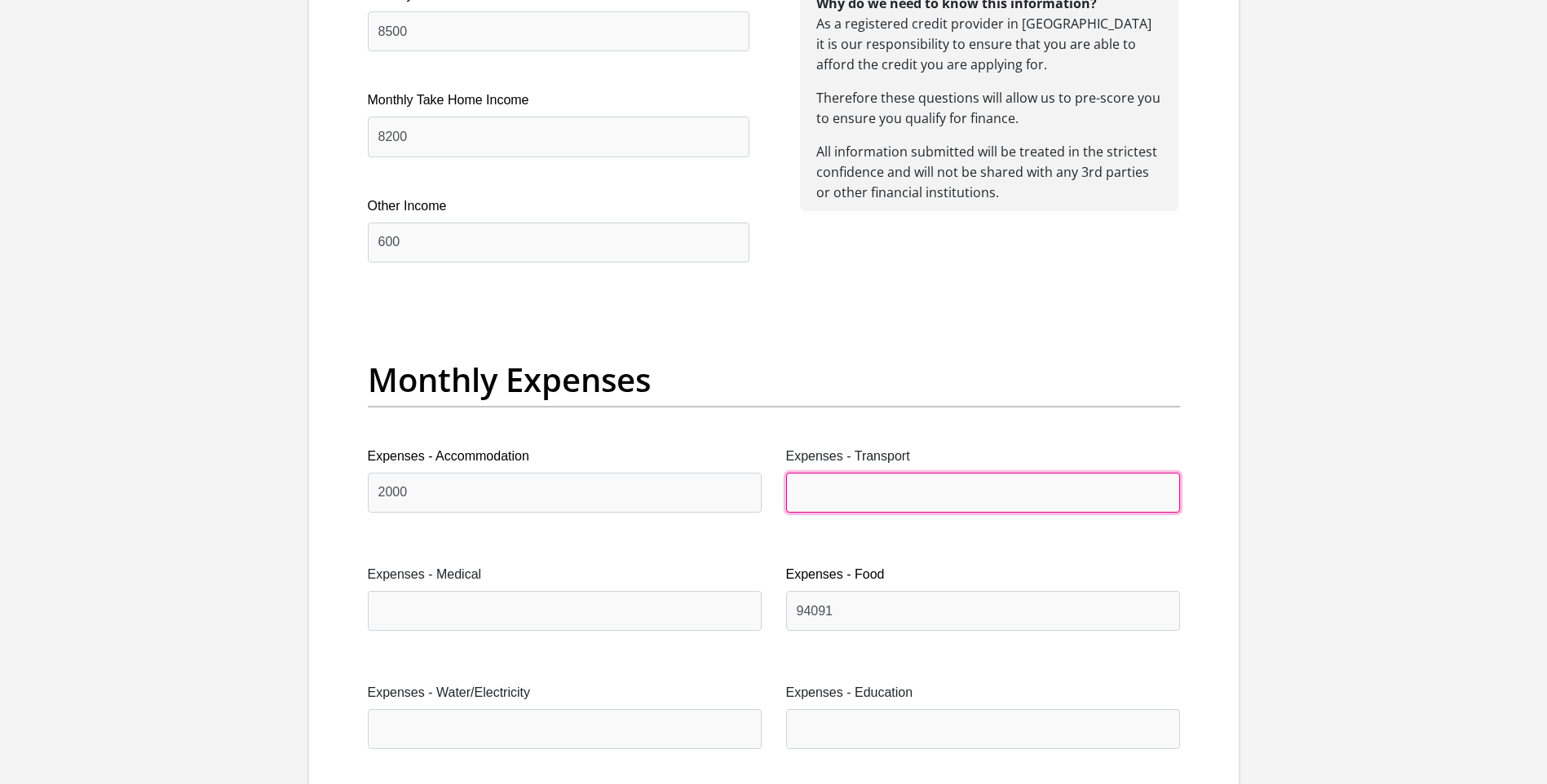
click at [936, 480] on input "Expenses - Transport" at bounding box center [983, 492] width 394 height 40
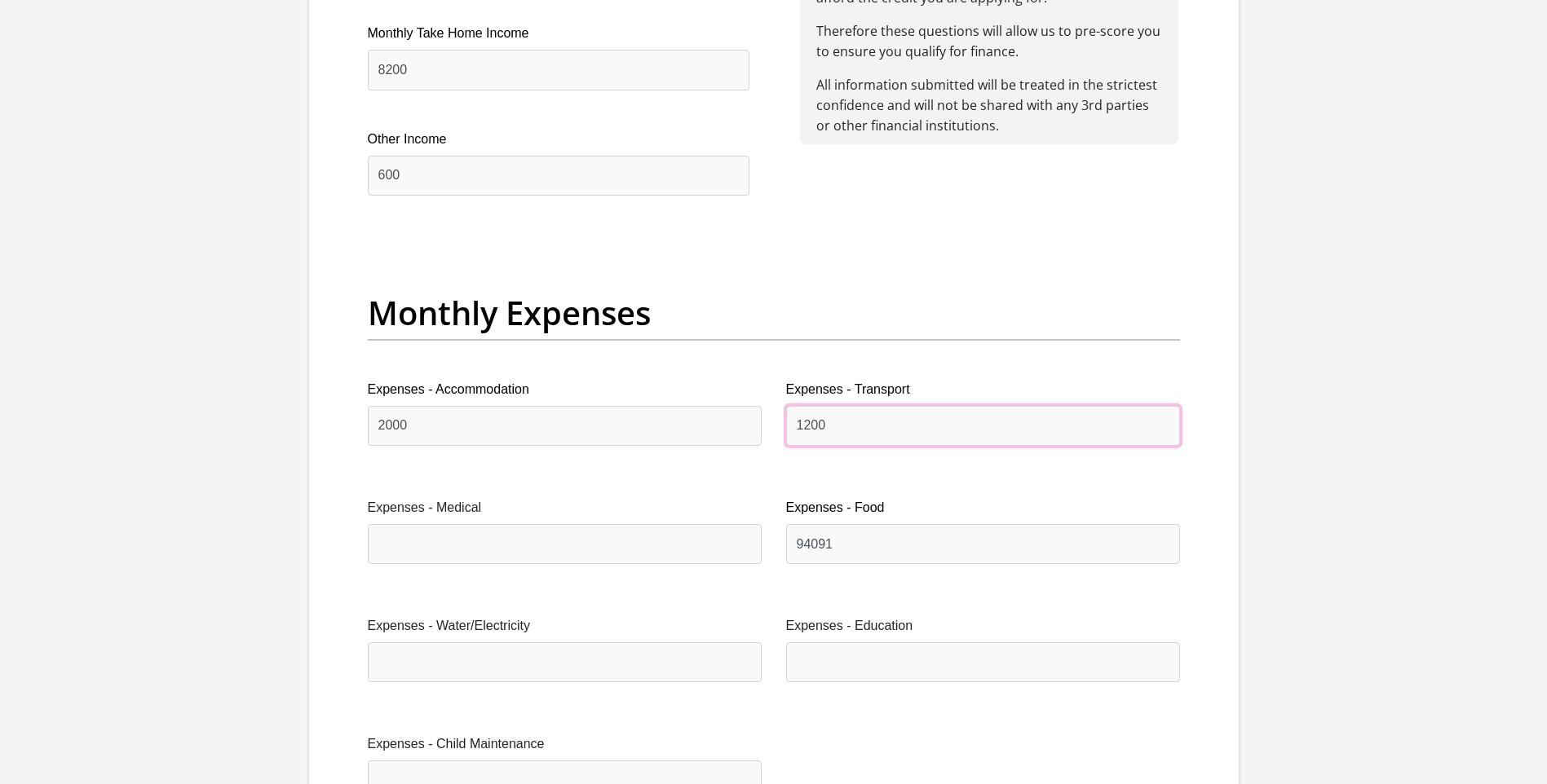
scroll to position [2201, 0]
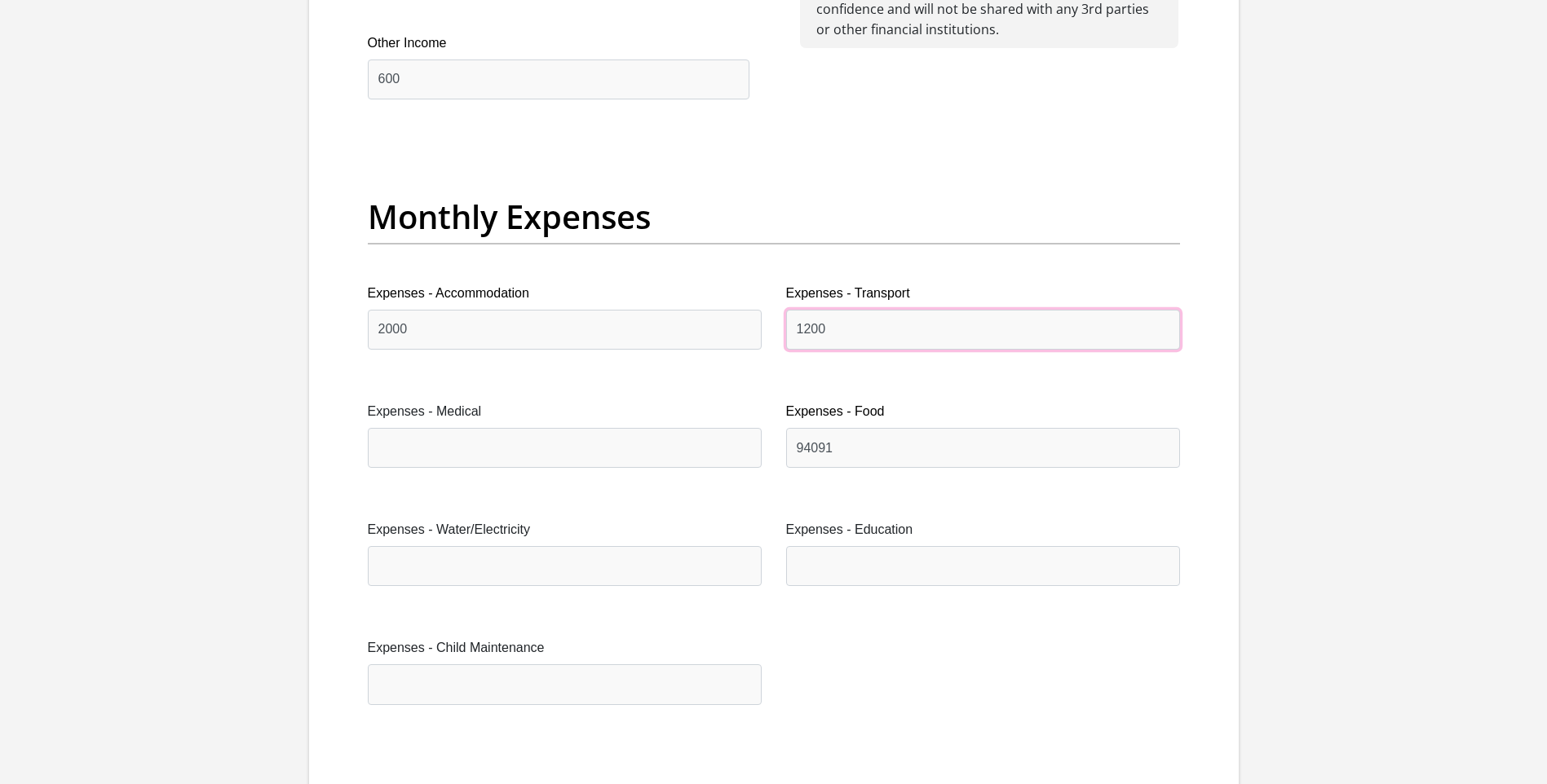
type input "1200"
click at [450, 553] on input "Expenses - Water/Electricity" at bounding box center [565, 566] width 394 height 40
type input "700"
click at [510, 457] on input "Expenses - Medical" at bounding box center [565, 448] width 394 height 40
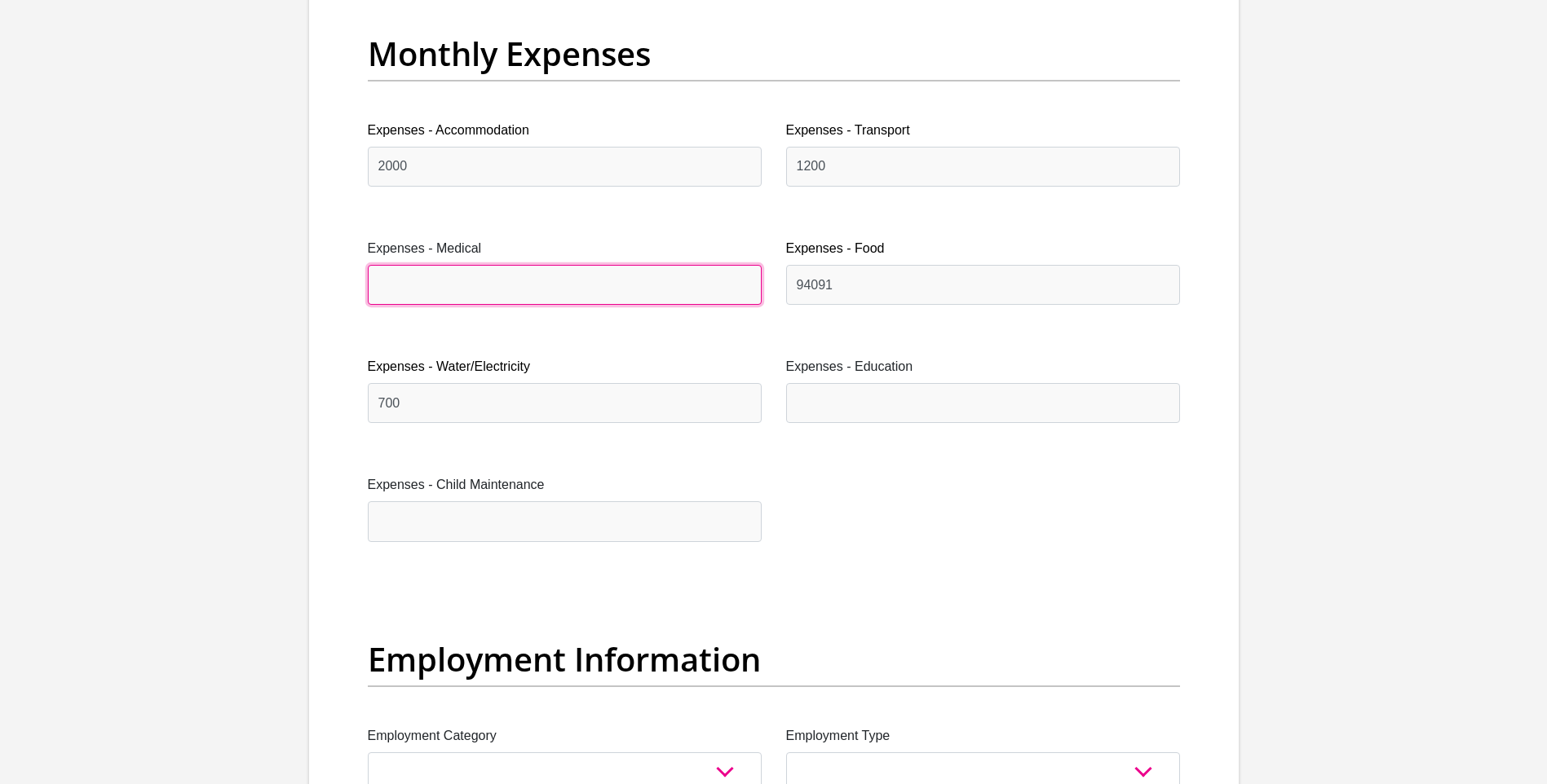
scroll to position [2528, 0]
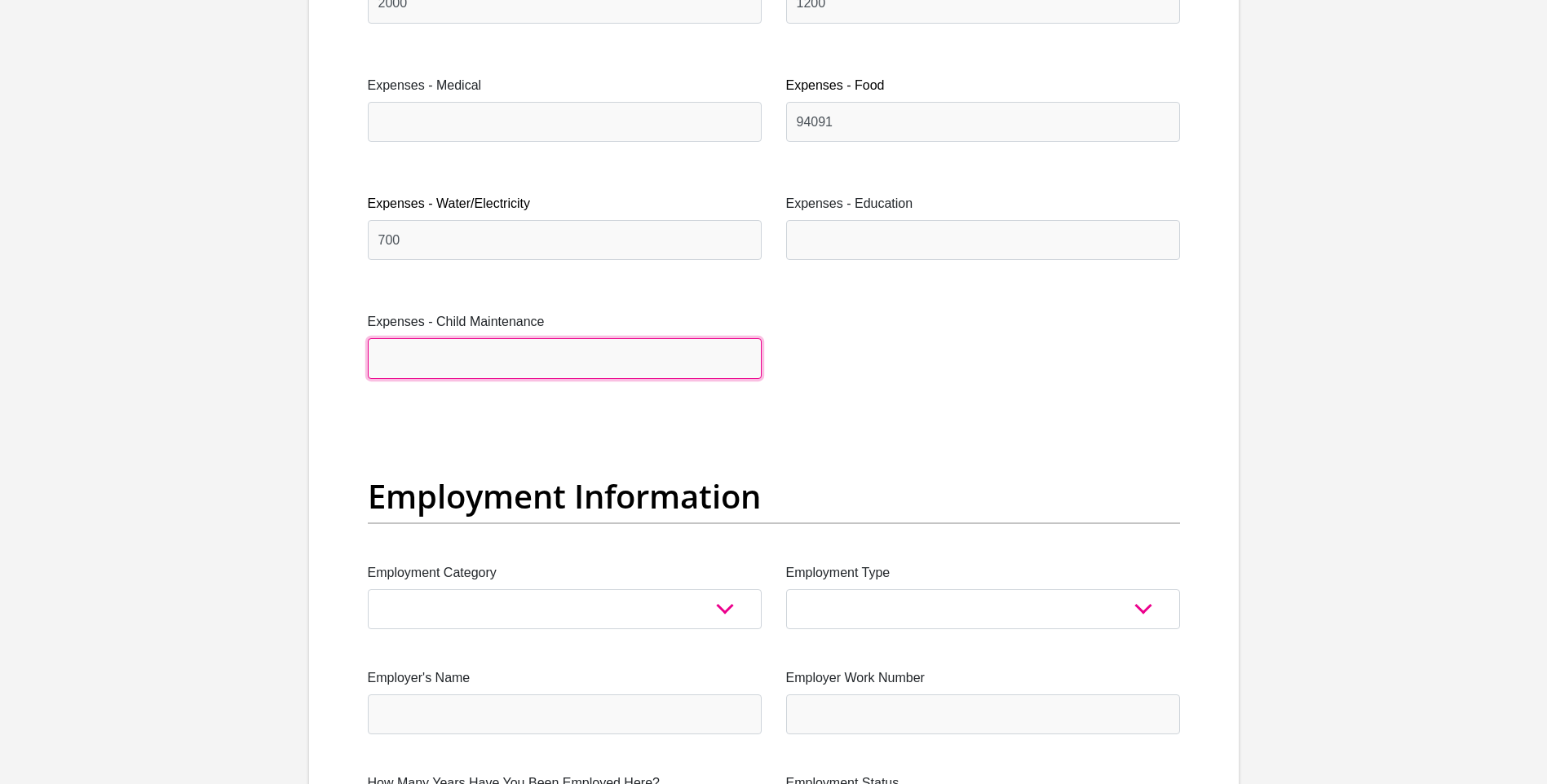
click at [454, 365] on input "Expenses - Child Maintenance" at bounding box center [565, 358] width 394 height 40
type input "1"
type input "800"
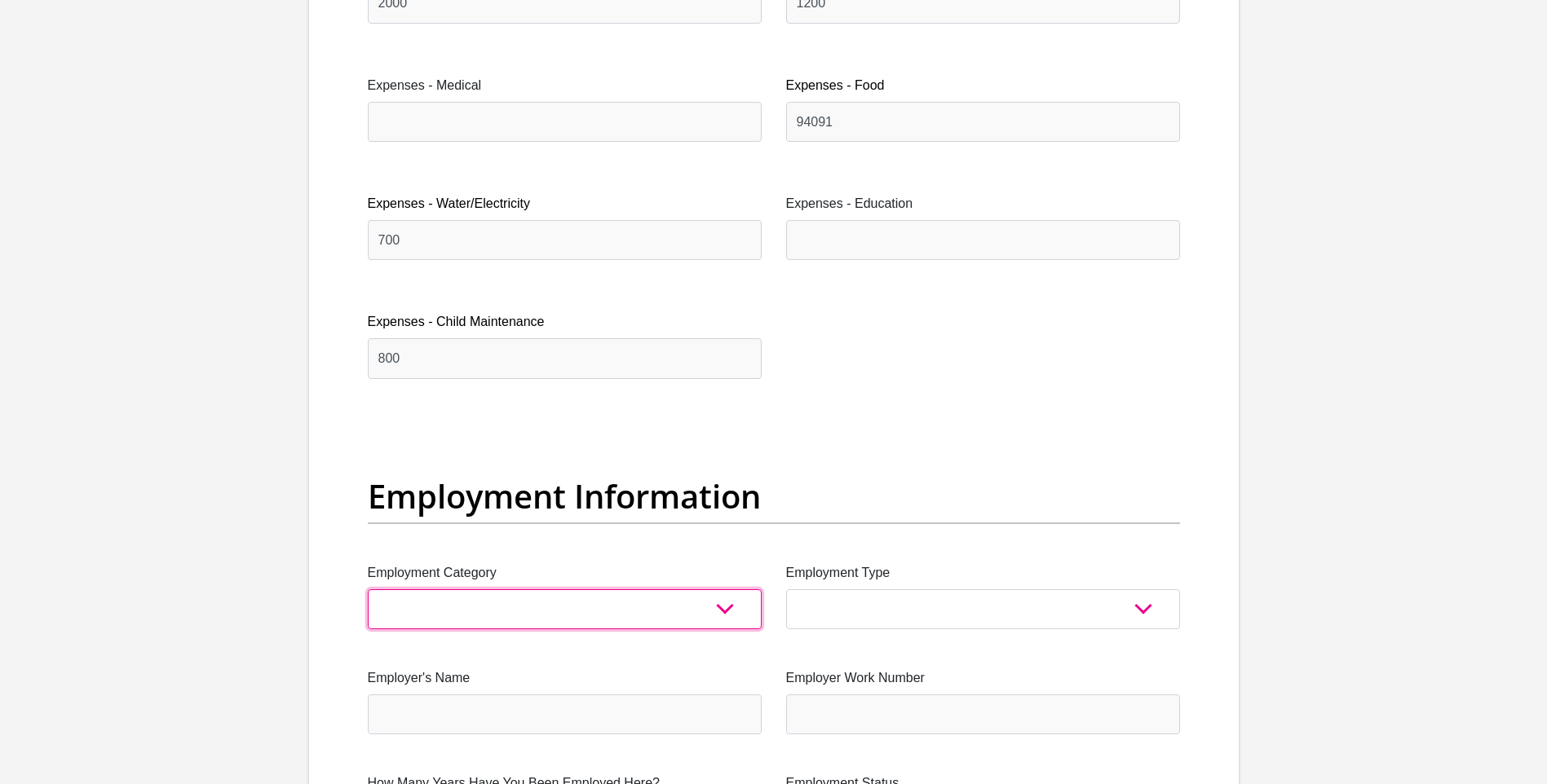
click at [689, 611] on select "AGRICULTURE ALCOHOL & TOBACCO CONSTRUCTION MATERIALS METALLURGY EQUIPMENT FOR R…" at bounding box center [565, 608] width 394 height 40
click at [492, 591] on select "AGRICULTURE ALCOHOL & TOBACCO CONSTRUCTION MATERIALS METALLURGY EQUIPMENT FOR R…" at bounding box center [565, 608] width 394 height 40
click at [617, 604] on select "AGRICULTURE ALCOHOL & TOBACCO CONSTRUCTION MATERIALS METALLURGY EQUIPMENT FOR R…" at bounding box center [565, 608] width 394 height 40
select select "17"
click at [368, 589] on select "AGRICULTURE ALCOHOL & TOBACCO CONSTRUCTION MATERIALS METALLURGY EQUIPMENT FOR R…" at bounding box center [565, 608] width 394 height 40
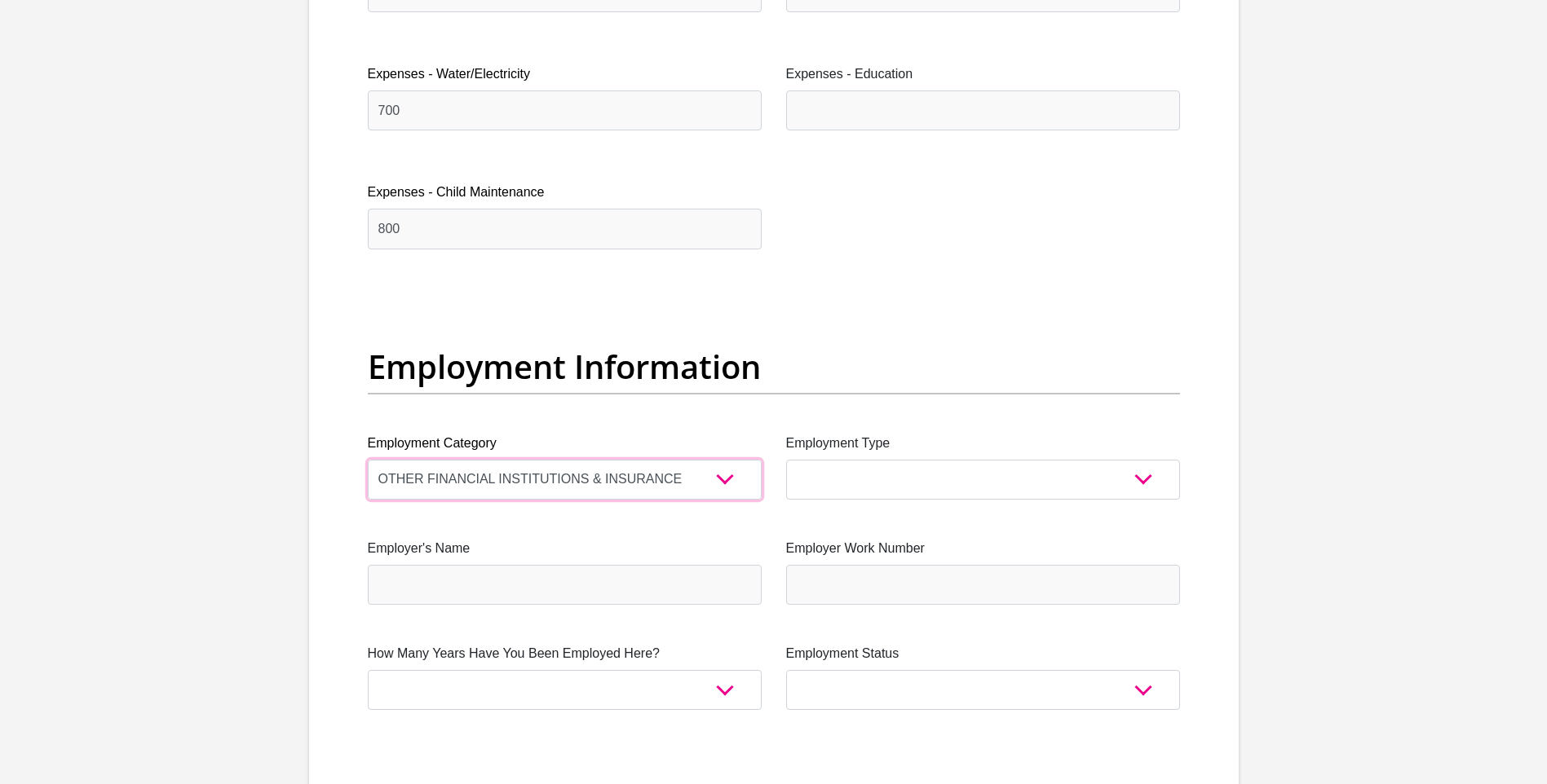
scroll to position [2853, 0]
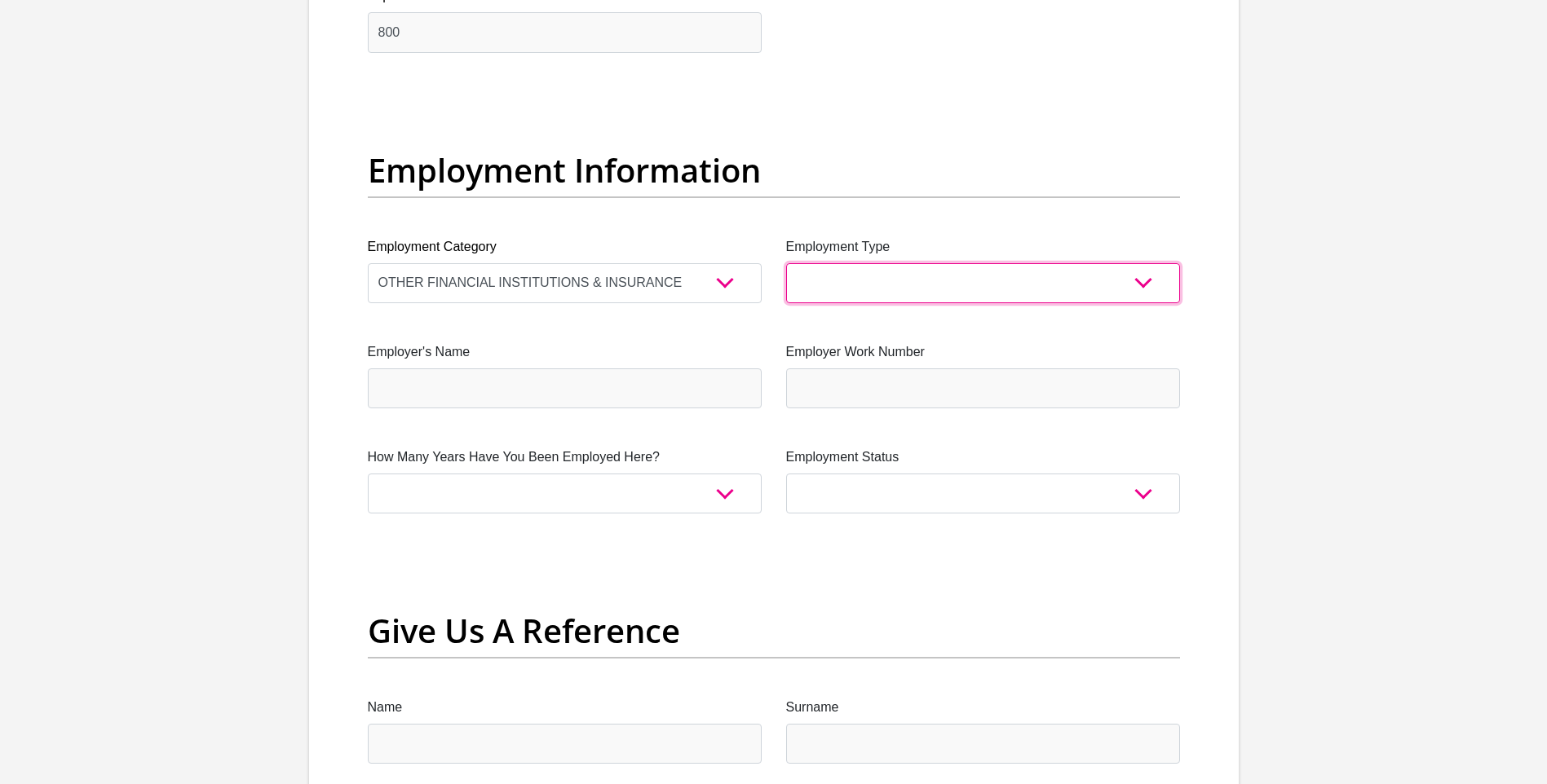
click at [870, 283] on select "College/Lecturer Craft Seller Creative Driver Executive Farmer Forces - Non Com…" at bounding box center [983, 283] width 394 height 40
click at [938, 288] on select "College/Lecturer Craft Seller Creative Driver Executive Farmer Forces - Non Com…" at bounding box center [983, 283] width 394 height 40
select select "Office Staff/Clerk"
click at [786, 263] on select "College/Lecturer Craft Seller Creative Driver Executive Farmer Forces - Non Com…" at bounding box center [983, 283] width 394 height 40
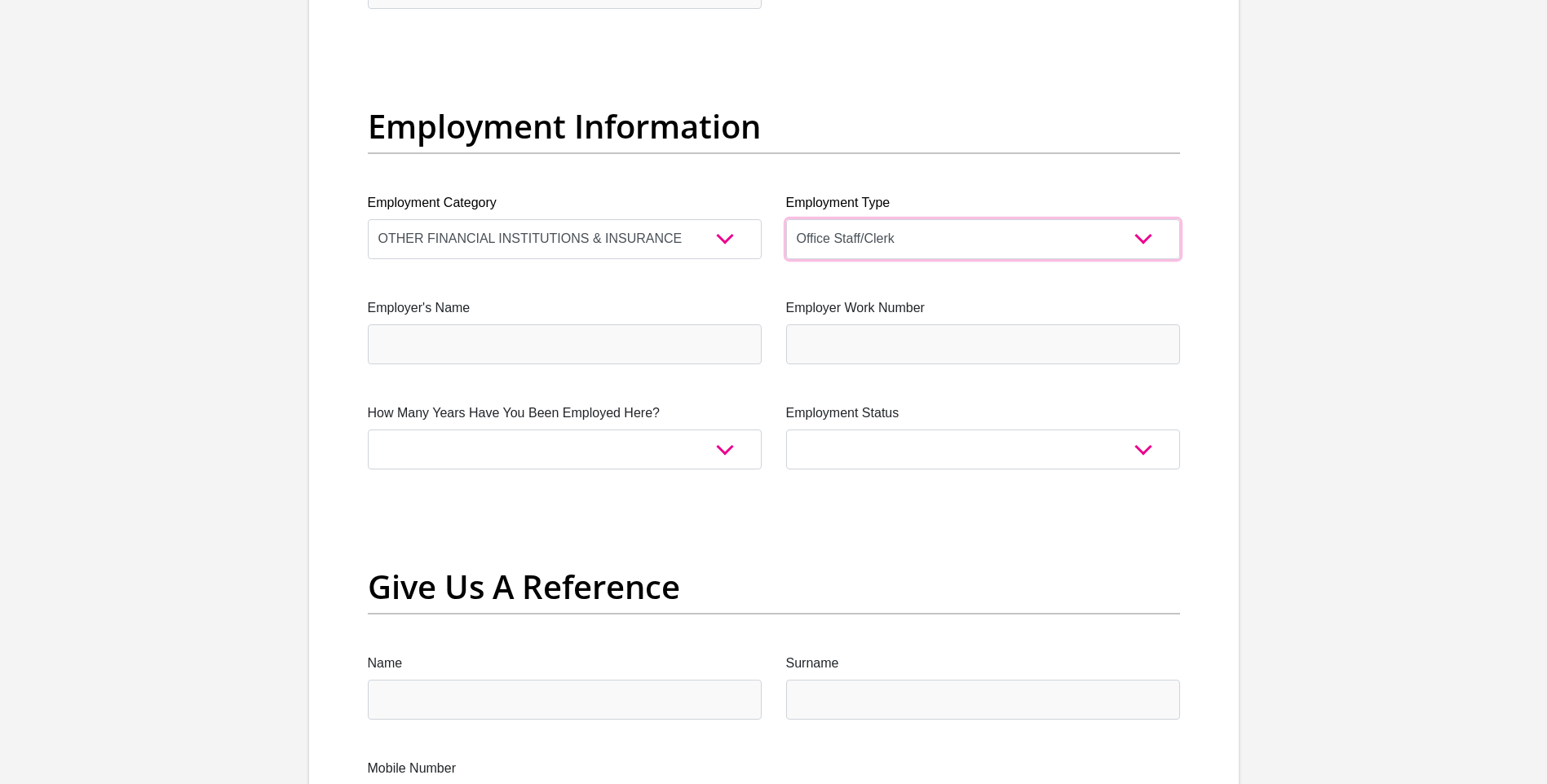
scroll to position [2935, 0]
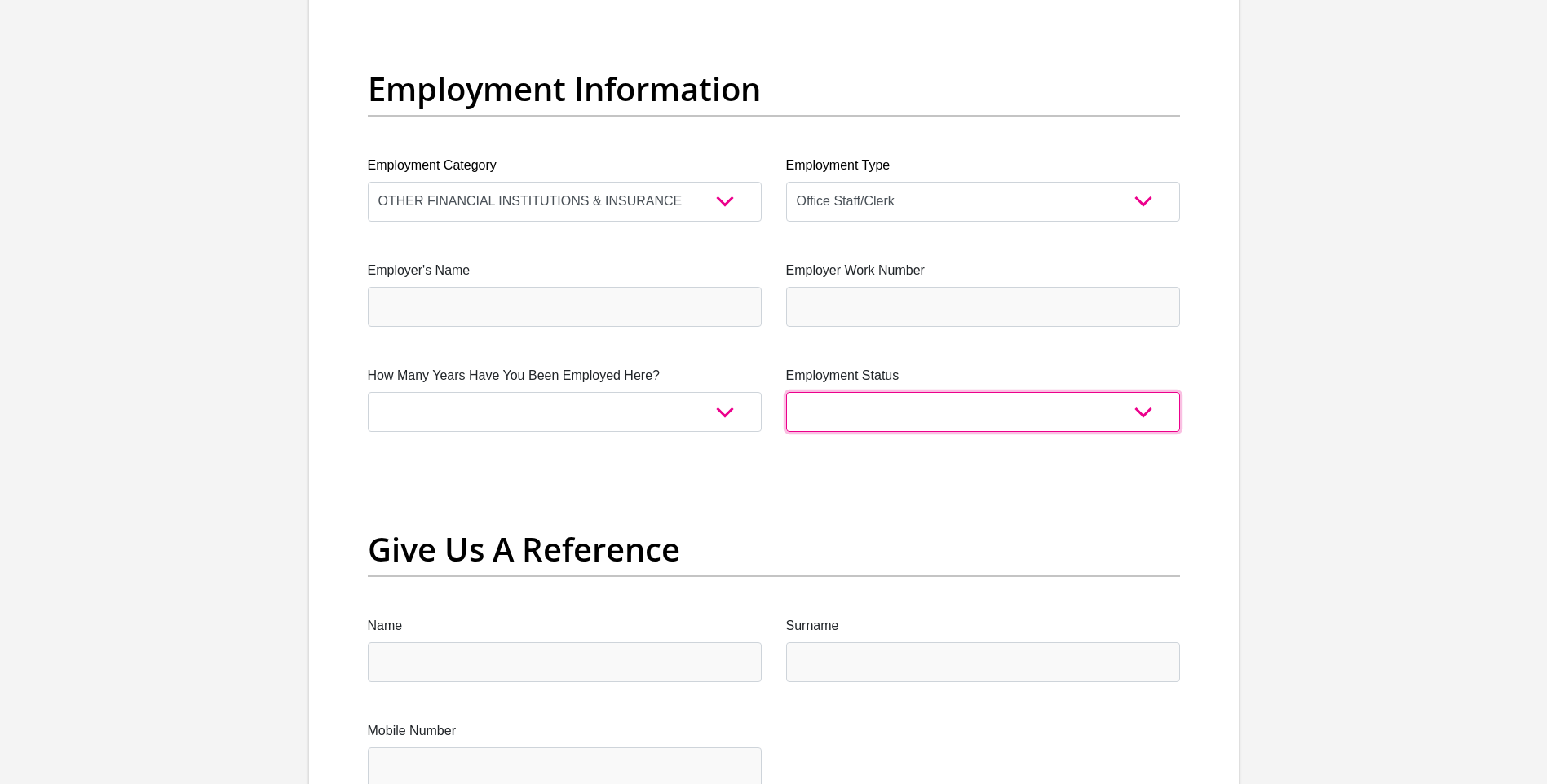
click at [855, 425] on select "Permanent/Full-time Part-time/Casual Contract Worker Self-Employed Housewife Re…" at bounding box center [983, 412] width 394 height 40
select select "1"
click at [786, 392] on select "Permanent/Full-time Part-time/Casual Contract Worker Self-Employed Housewife Re…" at bounding box center [983, 412] width 394 height 40
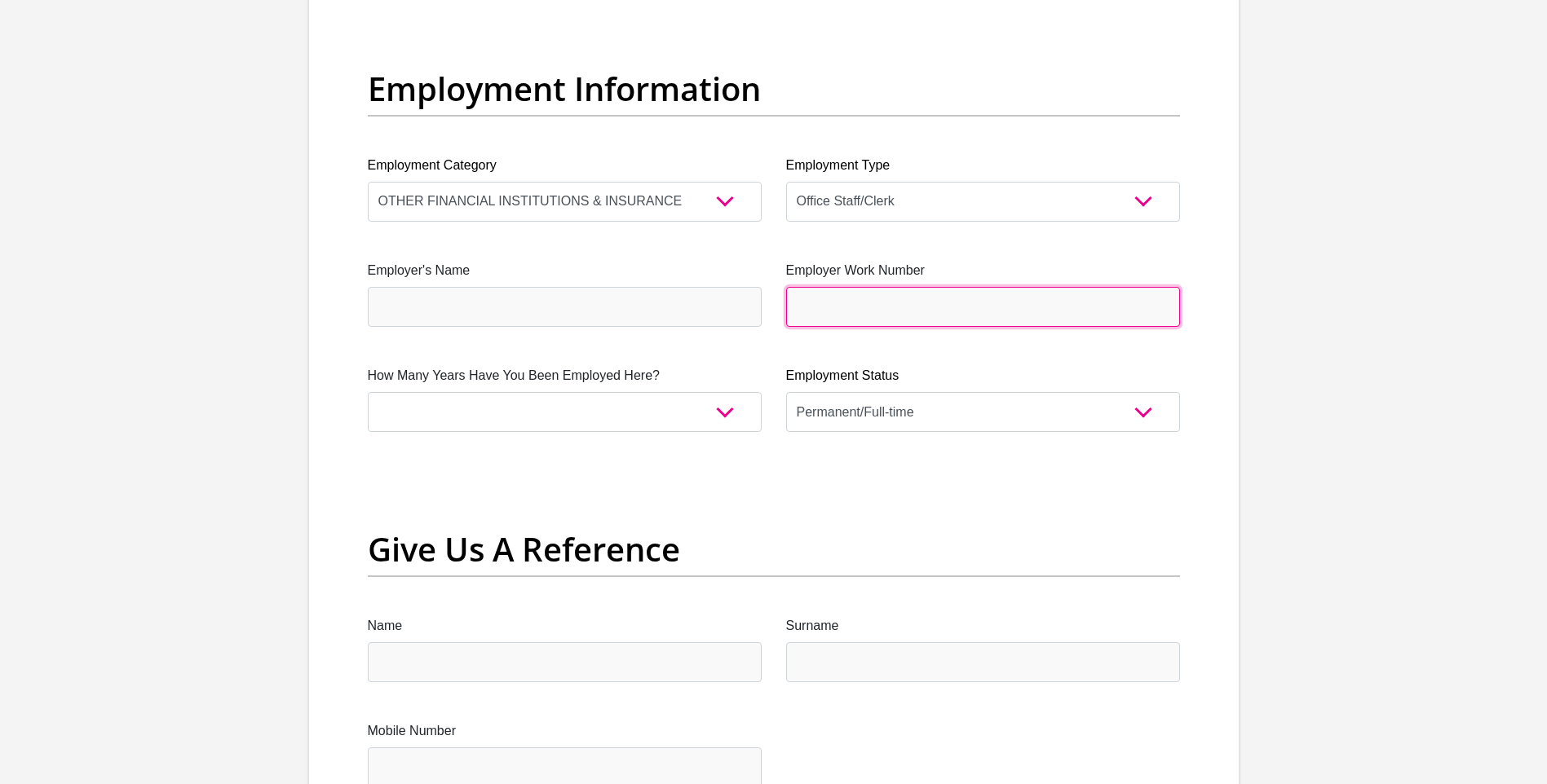
click at [836, 311] on input "Employer Work Number" at bounding box center [983, 306] width 394 height 40
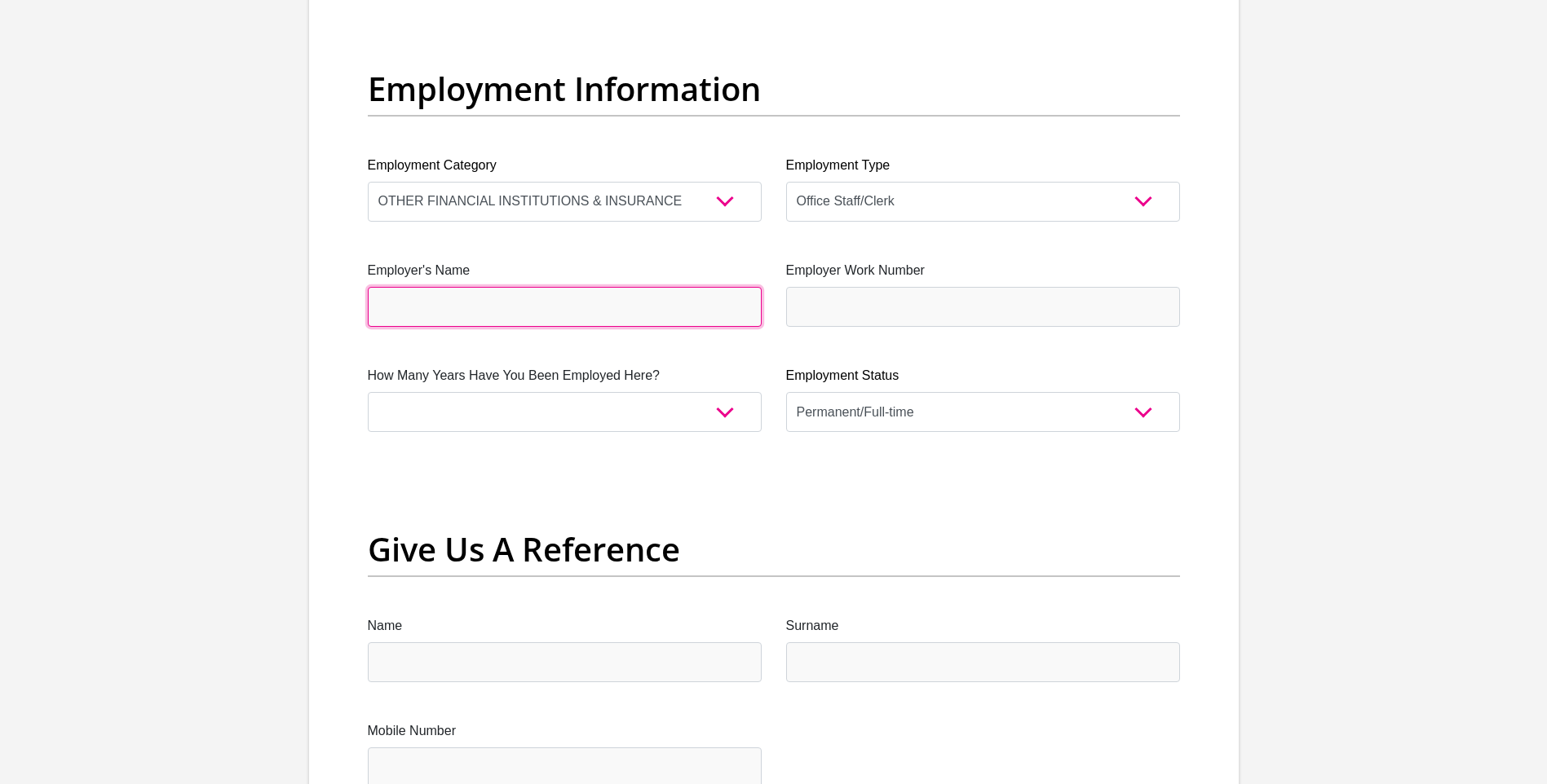
click at [604, 292] on input "Employer's Name" at bounding box center [565, 306] width 394 height 40
type input "Kelly"
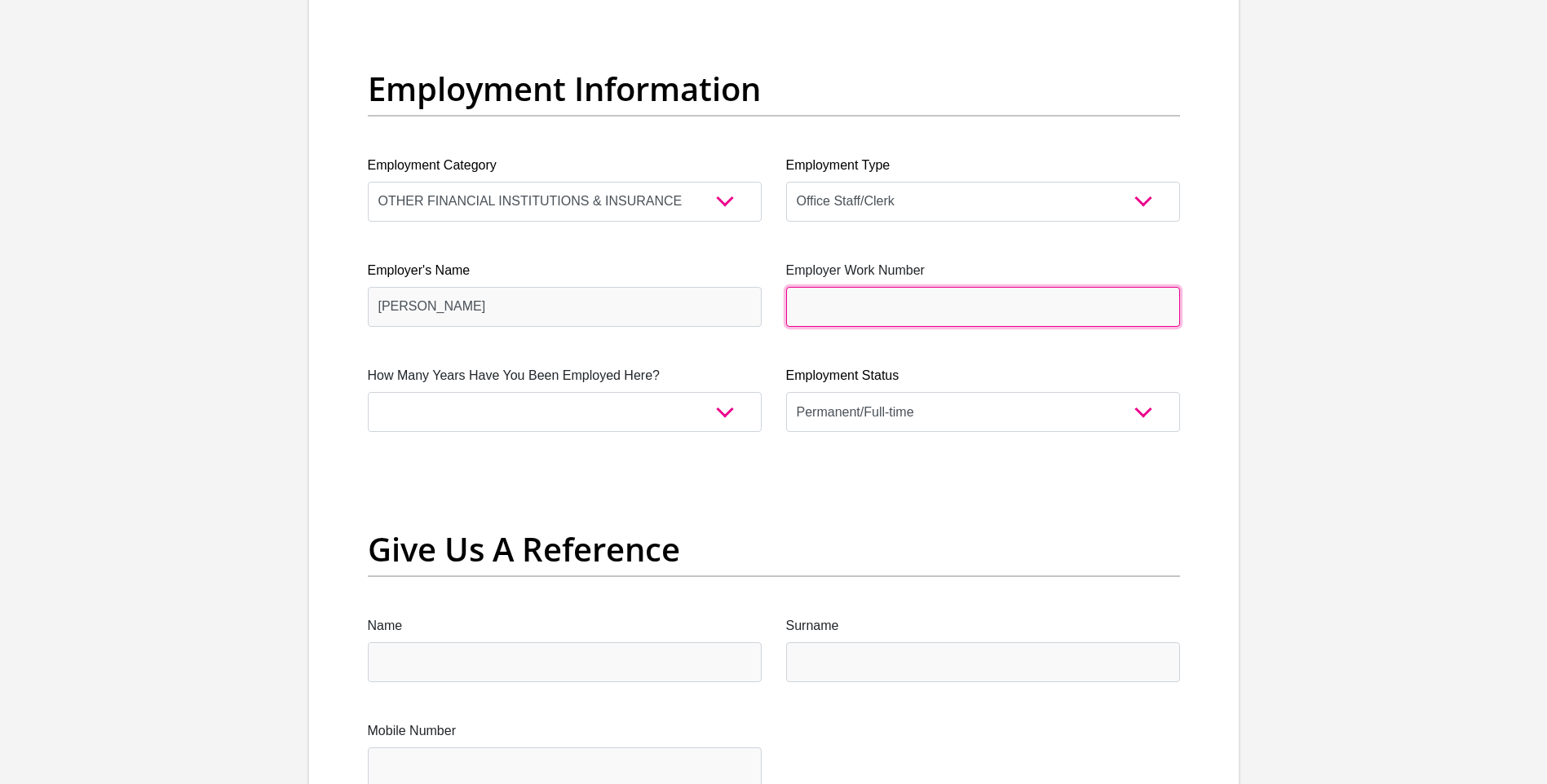
click at [813, 295] on input "Employer Work Number" at bounding box center [983, 306] width 394 height 40
paste input "+27 62 013 0087"
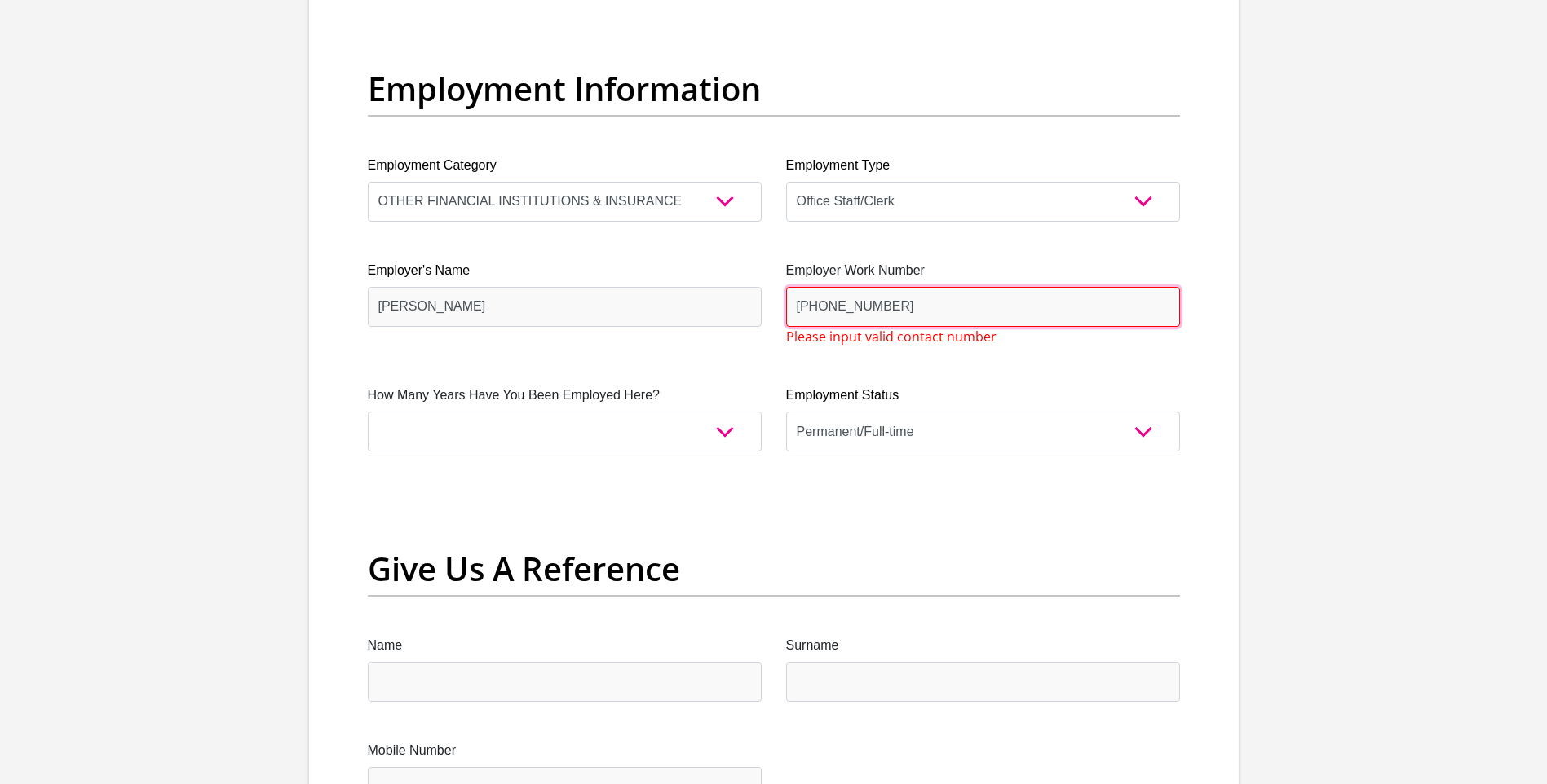
click at [823, 314] on input "+27 62 013 0087" at bounding box center [983, 306] width 394 height 40
type input "062 013 0087"
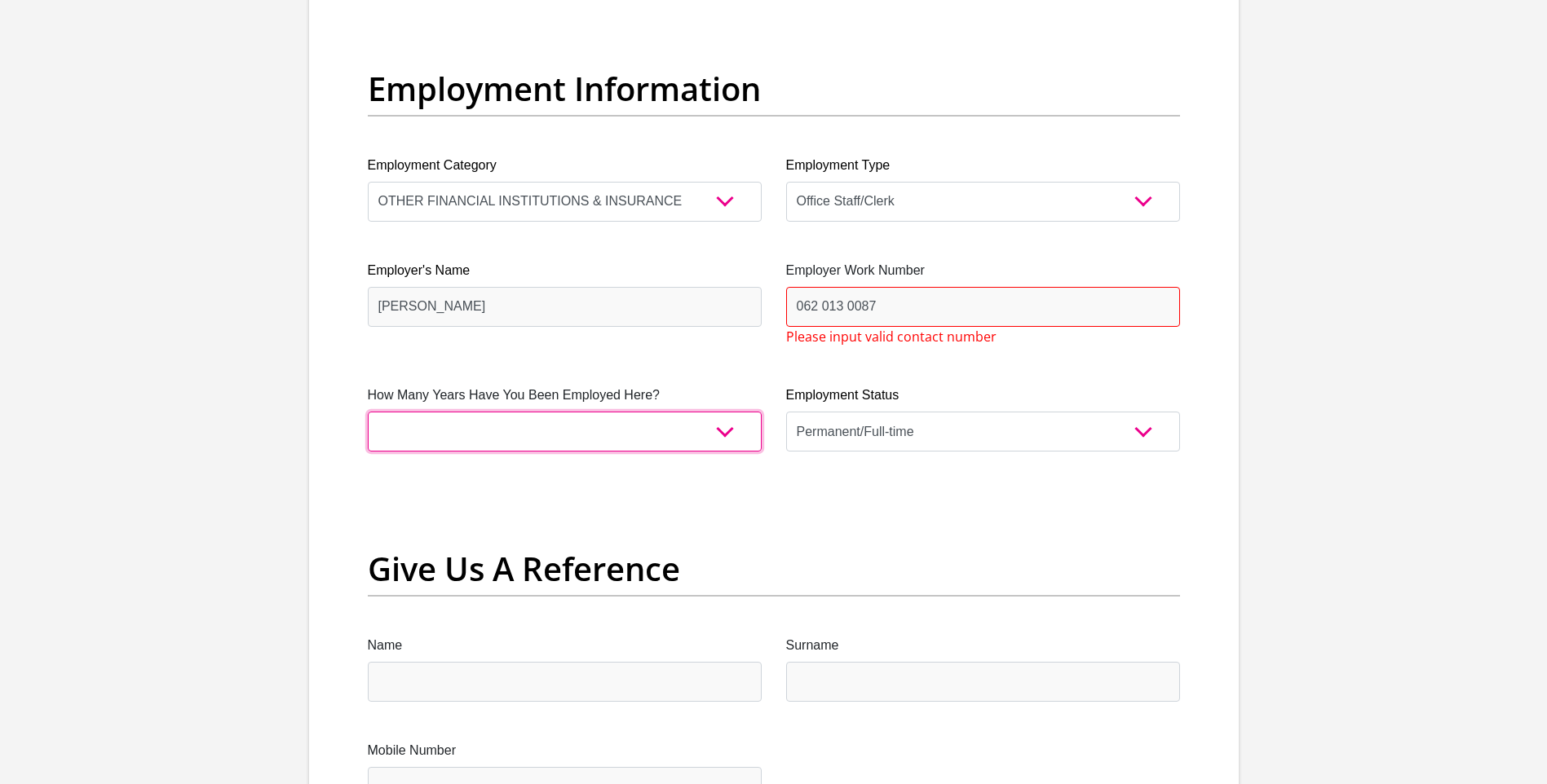
click at [543, 435] on select "less than 1 year 1-3 years 3-5 years 5+ years" at bounding box center [565, 431] width 394 height 40
select select "24"
click at [368, 412] on select "less than 1 year 1-3 years 3-5 years 5+ years" at bounding box center [565, 431] width 394 height 40
click at [593, 438] on select "less than 1 year 1-3 years 3-5 years 5+ years" at bounding box center [565, 431] width 394 height 40
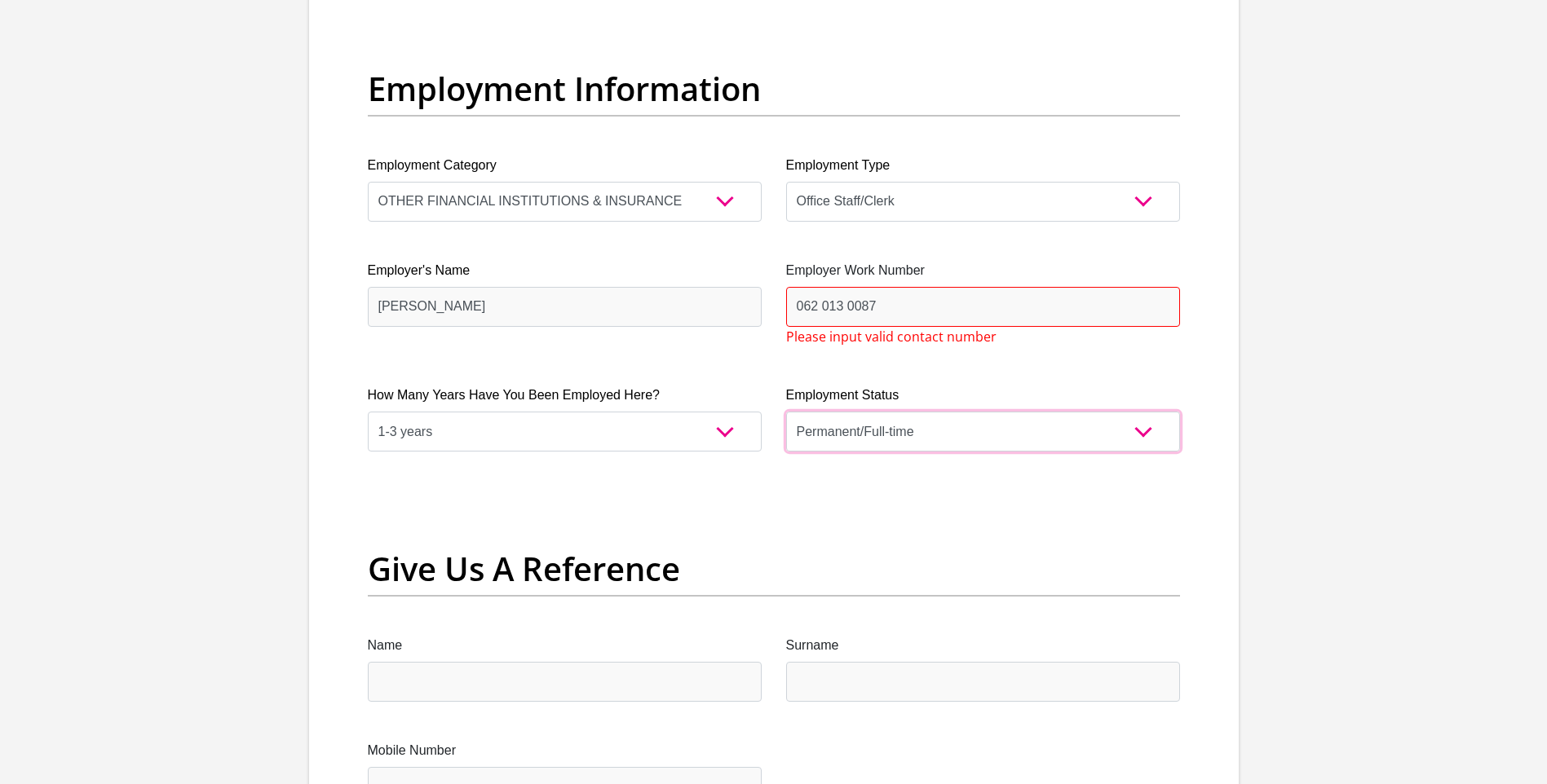
click at [859, 421] on select "Permanent/Full-time Part-time/Casual Contract Worker Self-Employed Housewife Re…" at bounding box center [983, 431] width 394 height 40
click at [821, 309] on input "062 013 0087" at bounding box center [983, 306] width 394 height 40
click at [838, 311] on input "062013 0087" at bounding box center [983, 306] width 394 height 40
click at [841, 311] on input "062013 0087" at bounding box center [983, 306] width 394 height 40
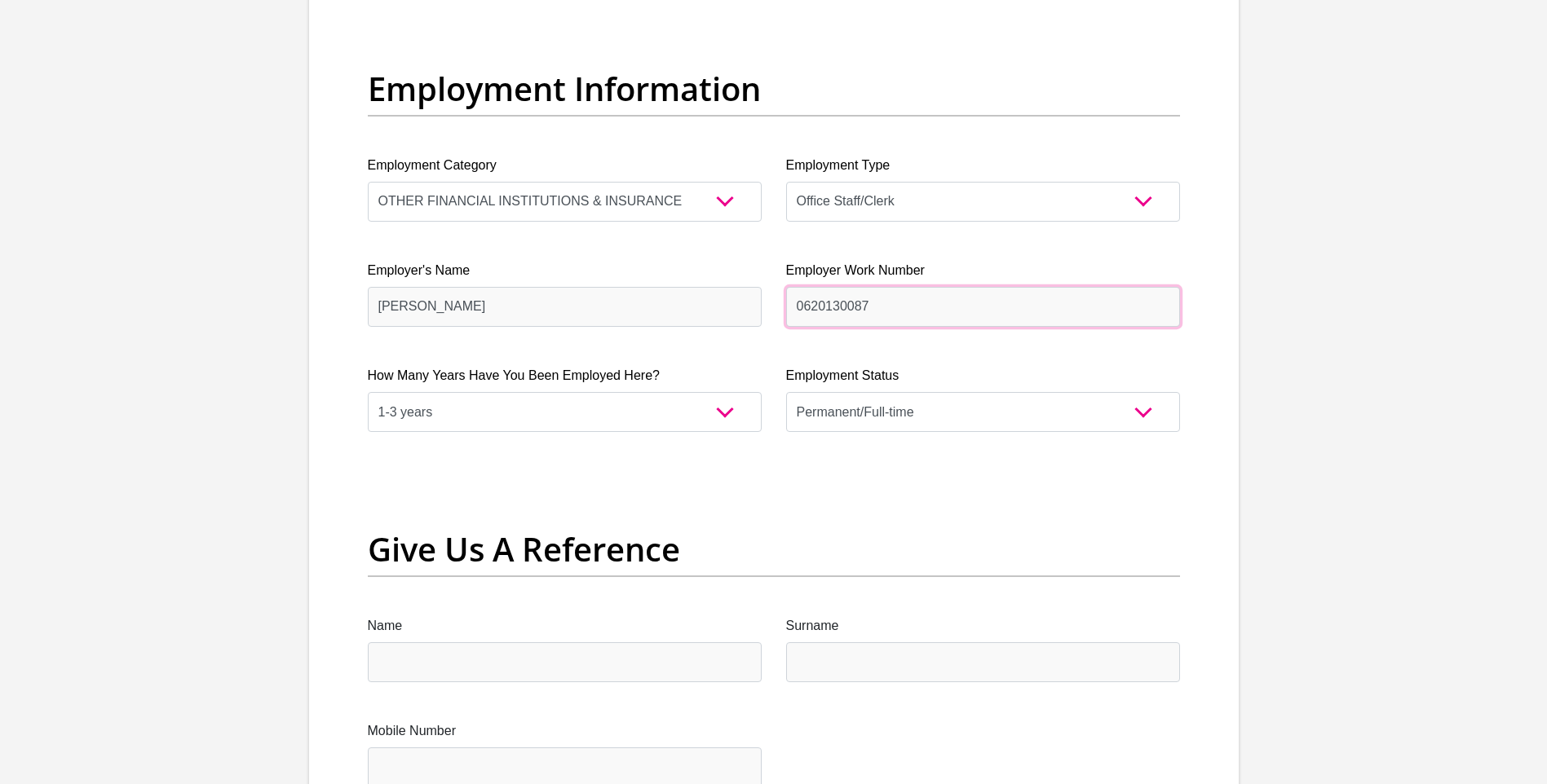
type input "0620130087"
click at [859, 724] on div "Title Mr Ms Mrs Dr Other First Name Ryanne Surname Noel ID Number 0106250396087…" at bounding box center [774, 13] width 837 height 5324
drag, startPoint x: 405, startPoint y: 698, endPoint x: 417, endPoint y: 672, distance: 28.6
click at [406, 698] on div "Title Mr Ms Mrs Dr Other First Name Ryanne Surname Noel ID Number 0106250396087…" at bounding box center [774, 13] width 837 height 5324
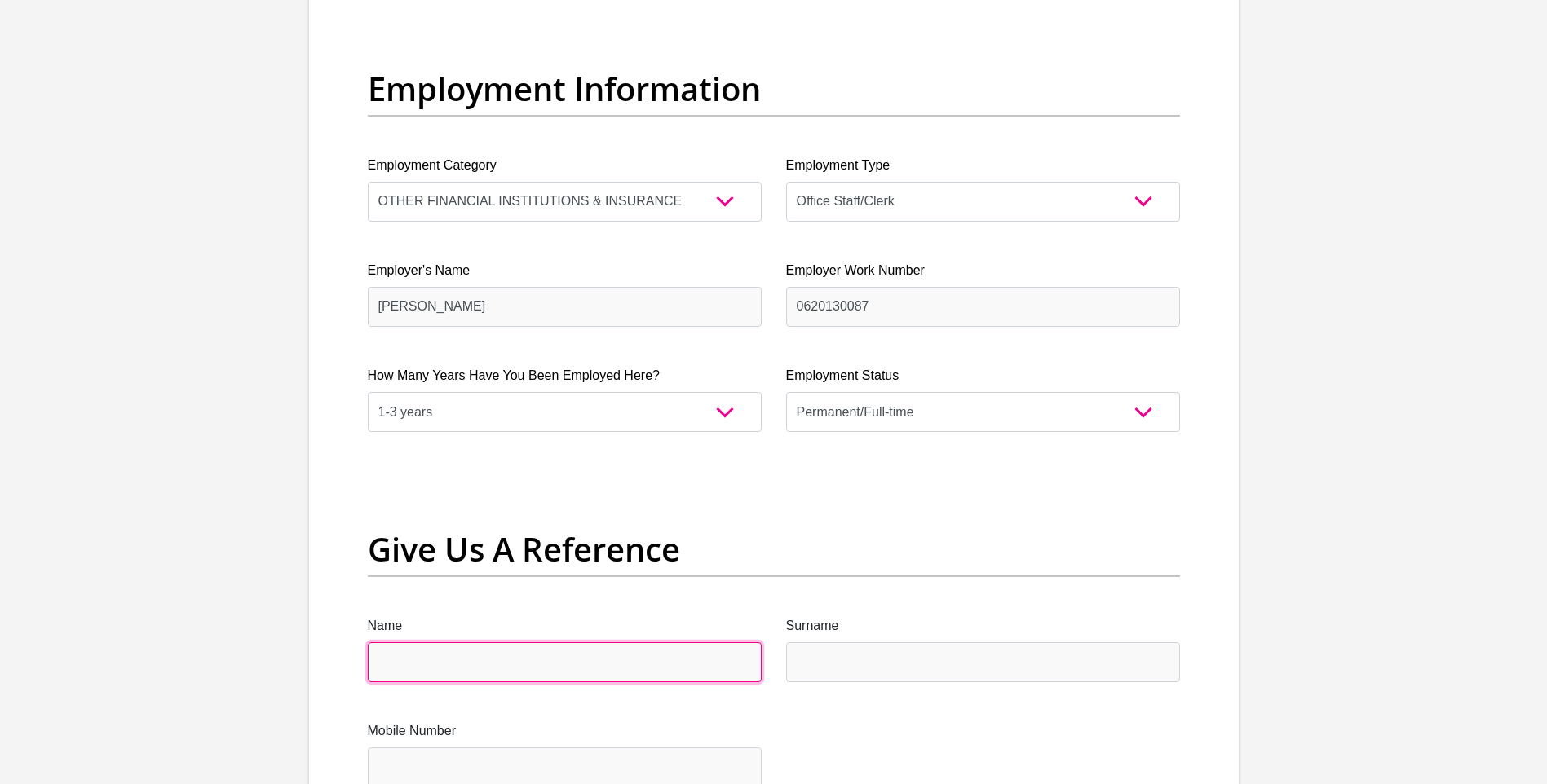
click at [419, 669] on input "Name" at bounding box center [565, 662] width 394 height 40
paste input "+27 84 707 8540"
type input "+27 84 707 8540"
drag, startPoint x: 519, startPoint y: 669, endPoint x: 273, endPoint y: 703, distance: 248.3
click at [273, 703] on section "Personal Details Title Mr Ms Mrs Dr Other First Name Ryanne Surname Noel ID Num…" at bounding box center [774, 21] width 1547 height 5711
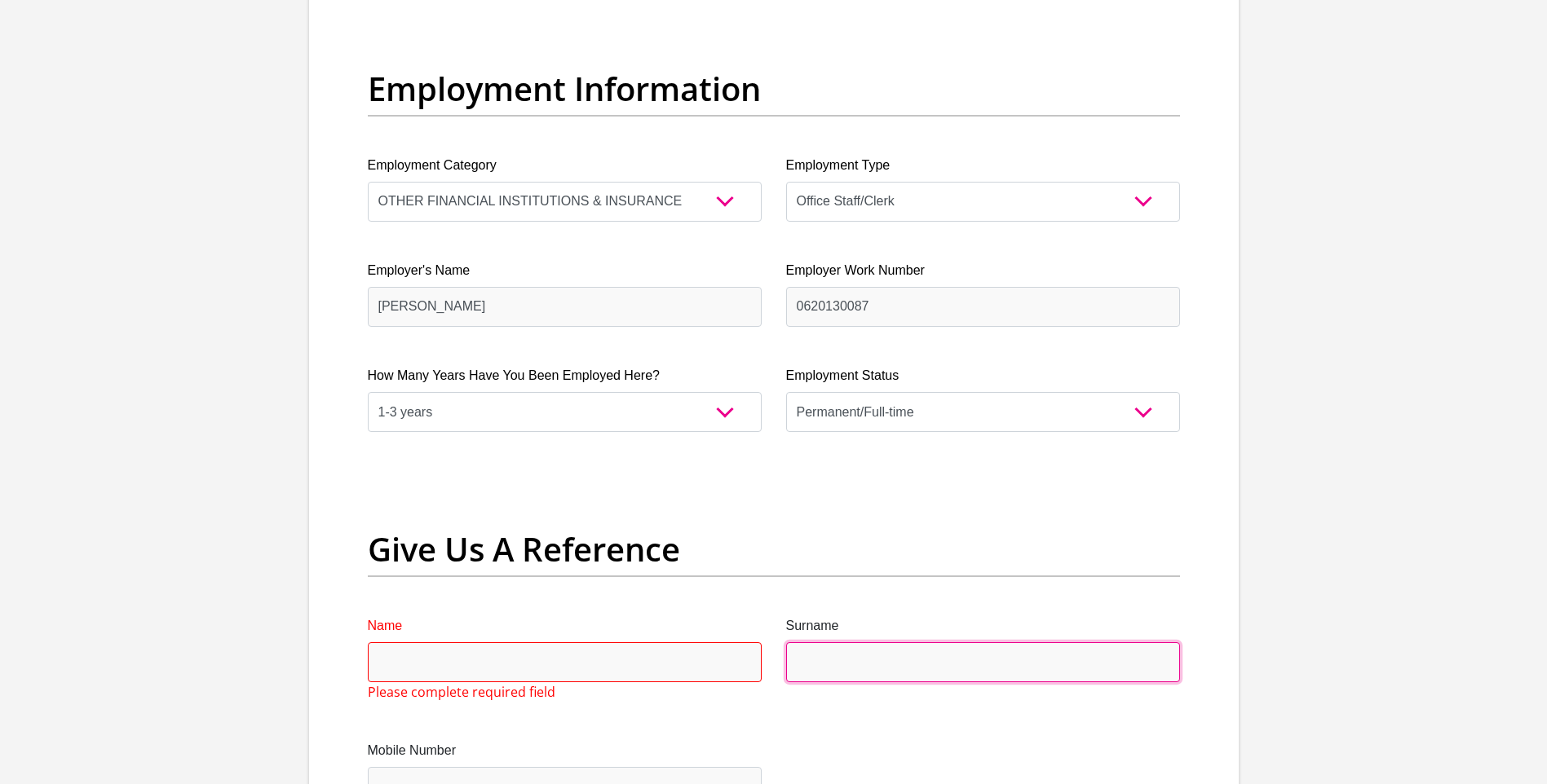
click at [844, 658] on input "Surname" at bounding box center [983, 662] width 394 height 40
drag, startPoint x: 844, startPoint y: 658, endPoint x: 810, endPoint y: 682, distance: 41.6
click at [810, 682] on input "Surname" at bounding box center [983, 662] width 394 height 40
paste input "+27 84 707 8540"
click at [826, 663] on input "+27 84 707 8540" at bounding box center [983, 662] width 394 height 40
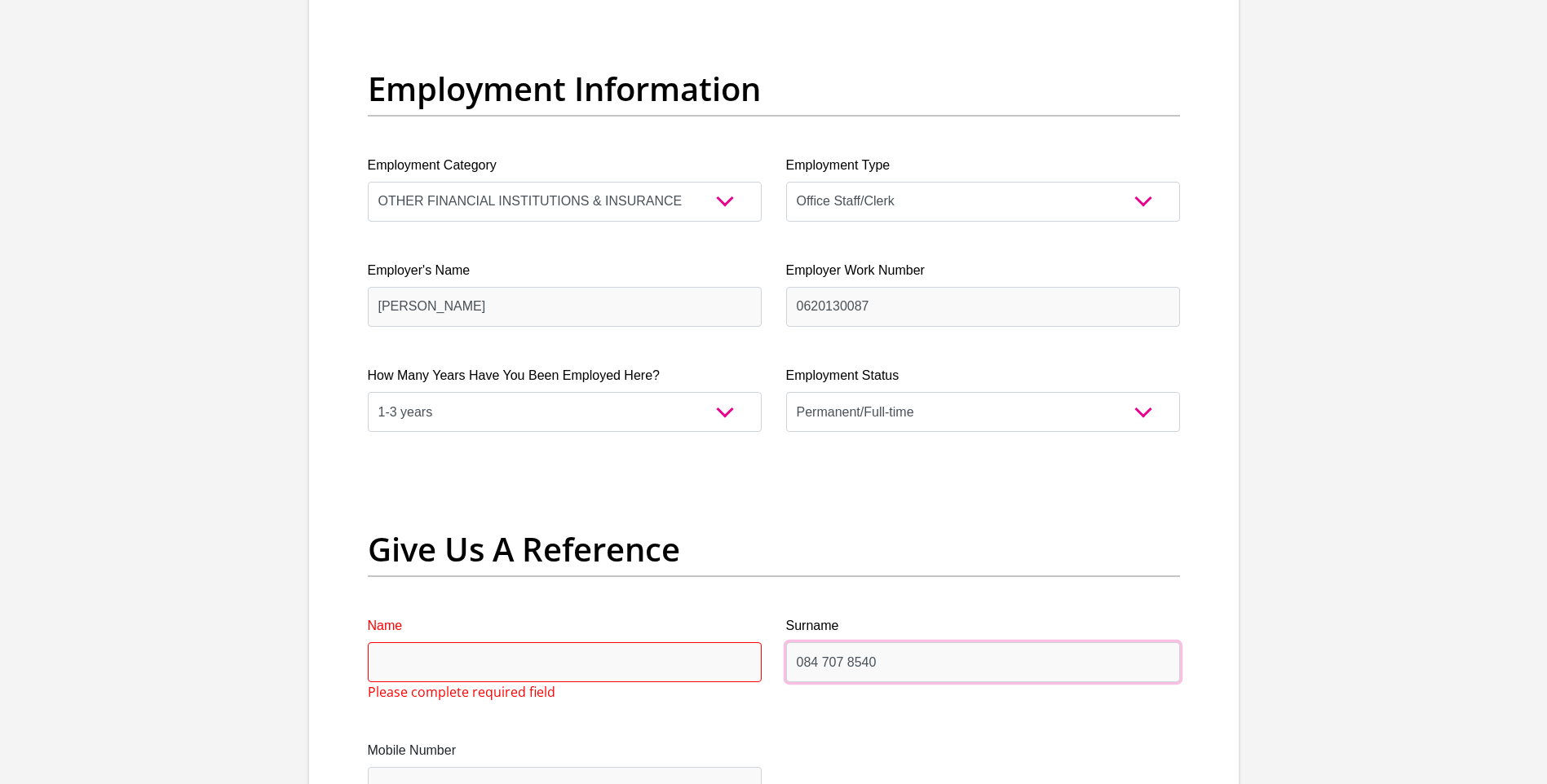
click at [824, 660] on input "084 707 8540" at bounding box center [983, 662] width 394 height 40
click at [847, 660] on input "084707 8540" at bounding box center [983, 662] width 394 height 40
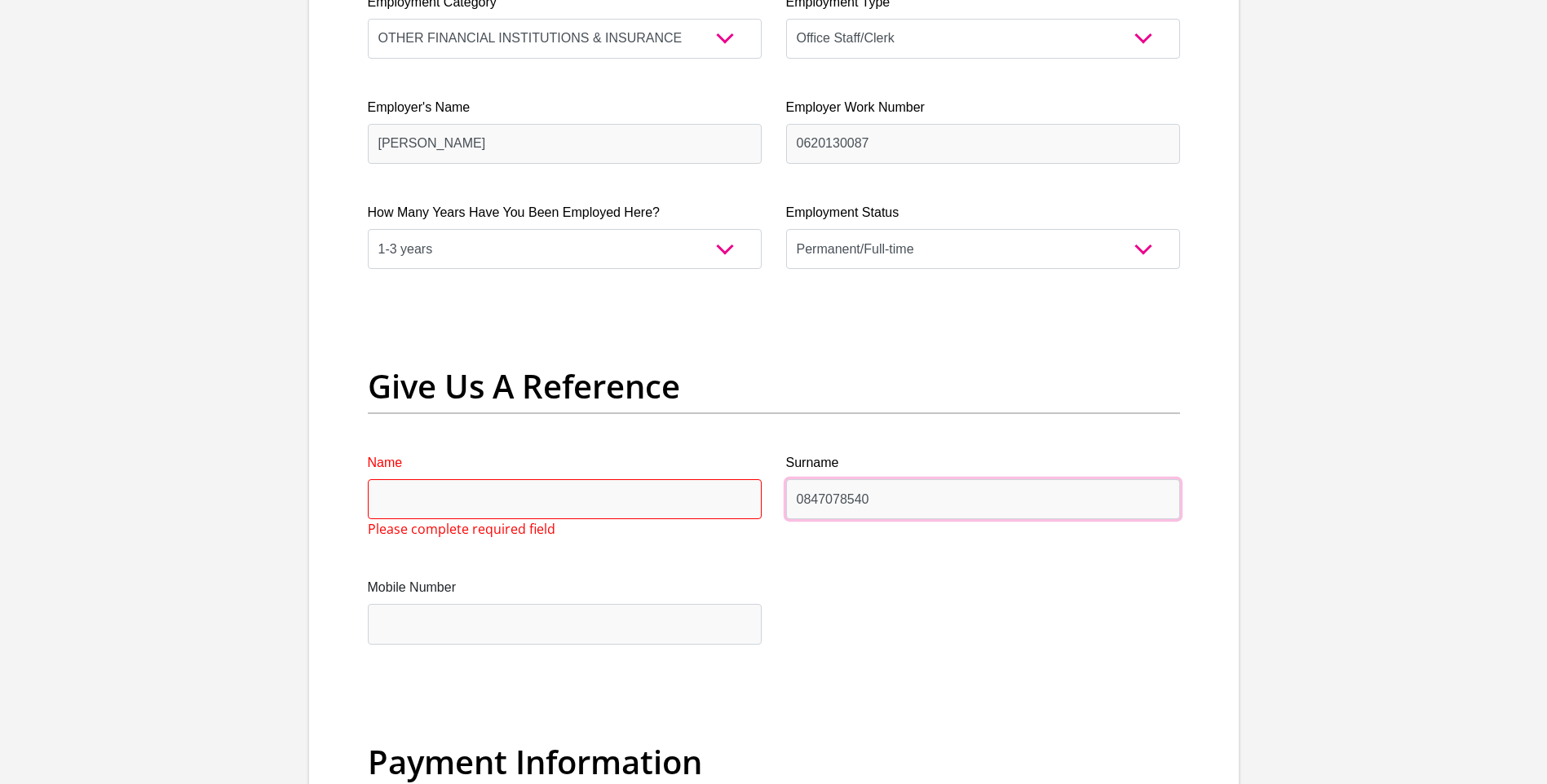
type input "0847078540"
click at [453, 504] on input "Name" at bounding box center [565, 499] width 394 height 40
type input "M"
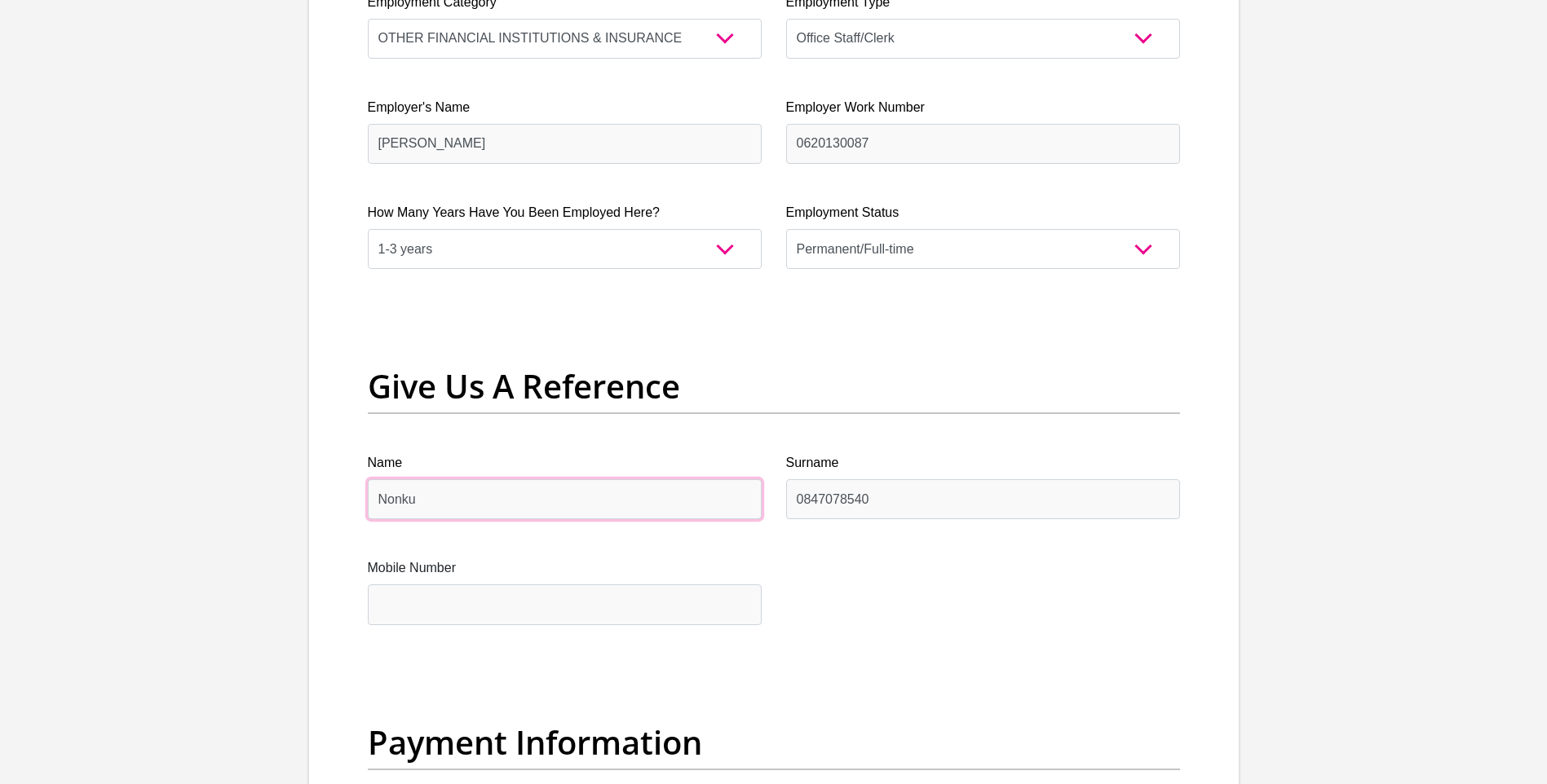
type input "Nonku"
drag, startPoint x: 918, startPoint y: 502, endPoint x: 788, endPoint y: 512, distance: 130.4
click at [788, 512] on input "0847078540" at bounding box center [983, 499] width 394 height 40
paste input "+27 84 707"
drag, startPoint x: 891, startPoint y: 498, endPoint x: 715, endPoint y: 478, distance: 177.1
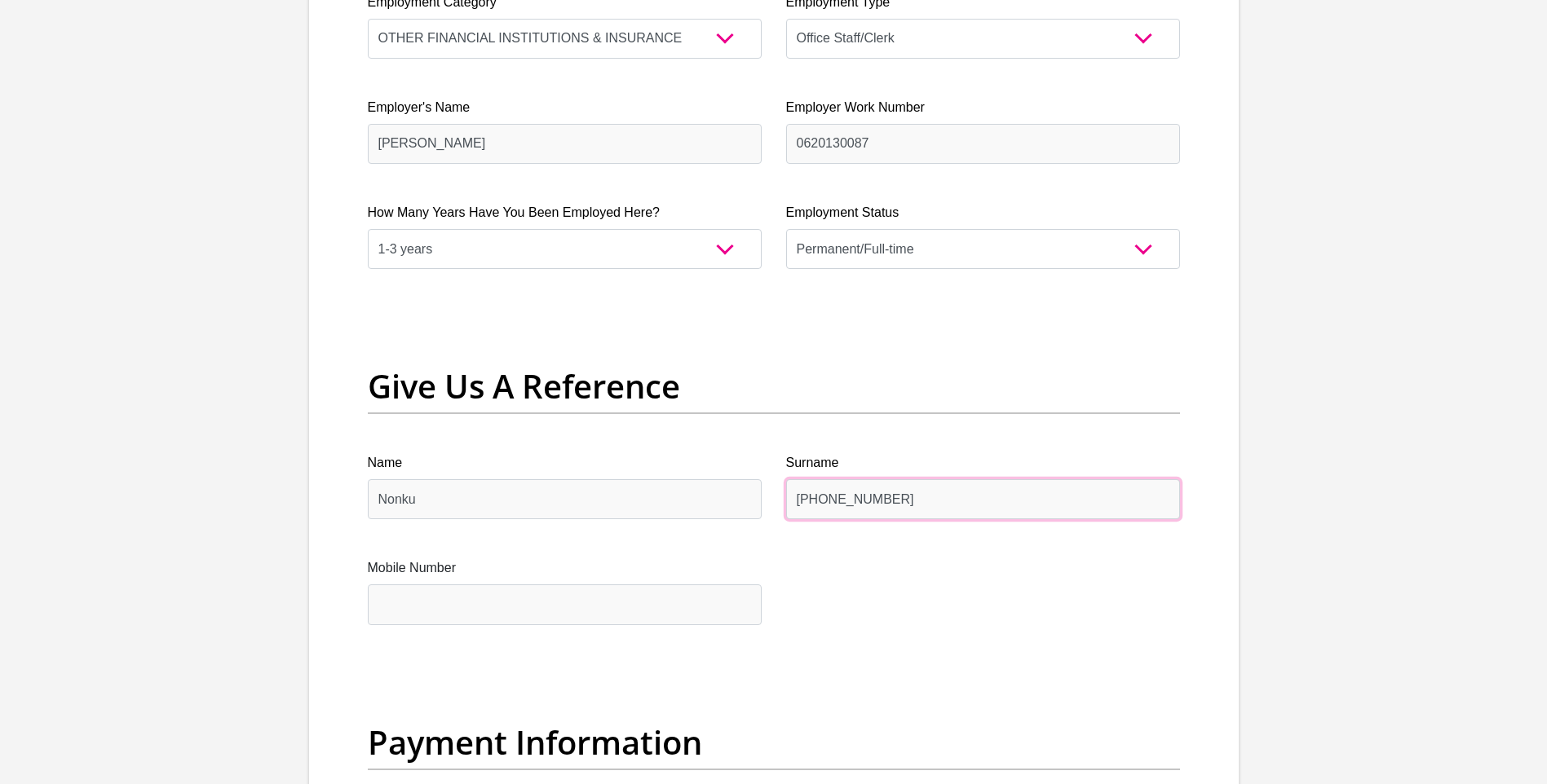
type input "+27 84 707 8540"
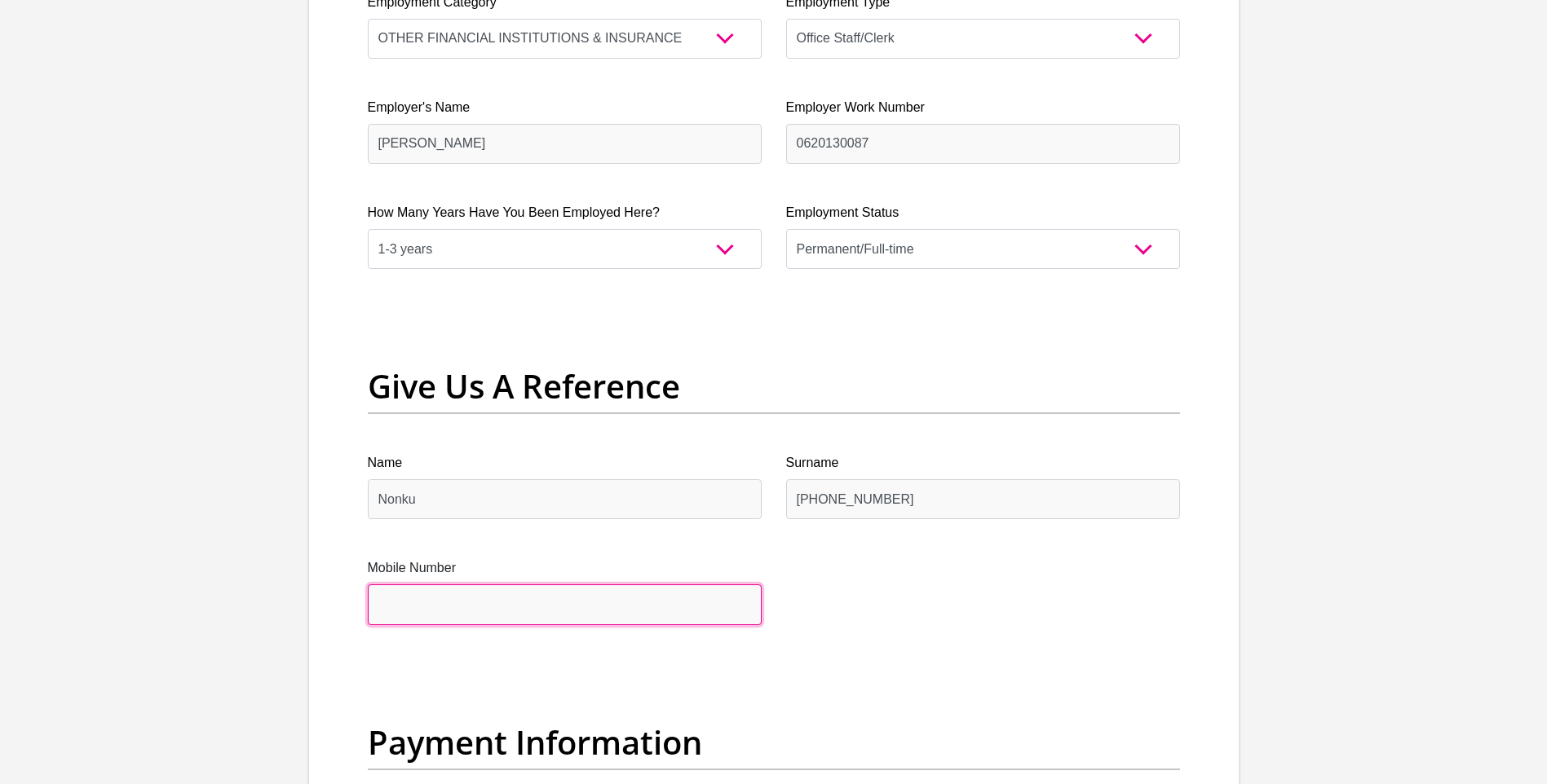
click at [443, 605] on input "Mobile Number" at bounding box center [565, 604] width 394 height 40
paste input "+27 84 707 8540"
click at [408, 605] on input "+27 84 707 8540" at bounding box center [565, 604] width 394 height 40
click at [406, 605] on input "084 707 8540" at bounding box center [565, 604] width 394 height 40
click at [427, 601] on input "084707 8540" at bounding box center [565, 604] width 394 height 40
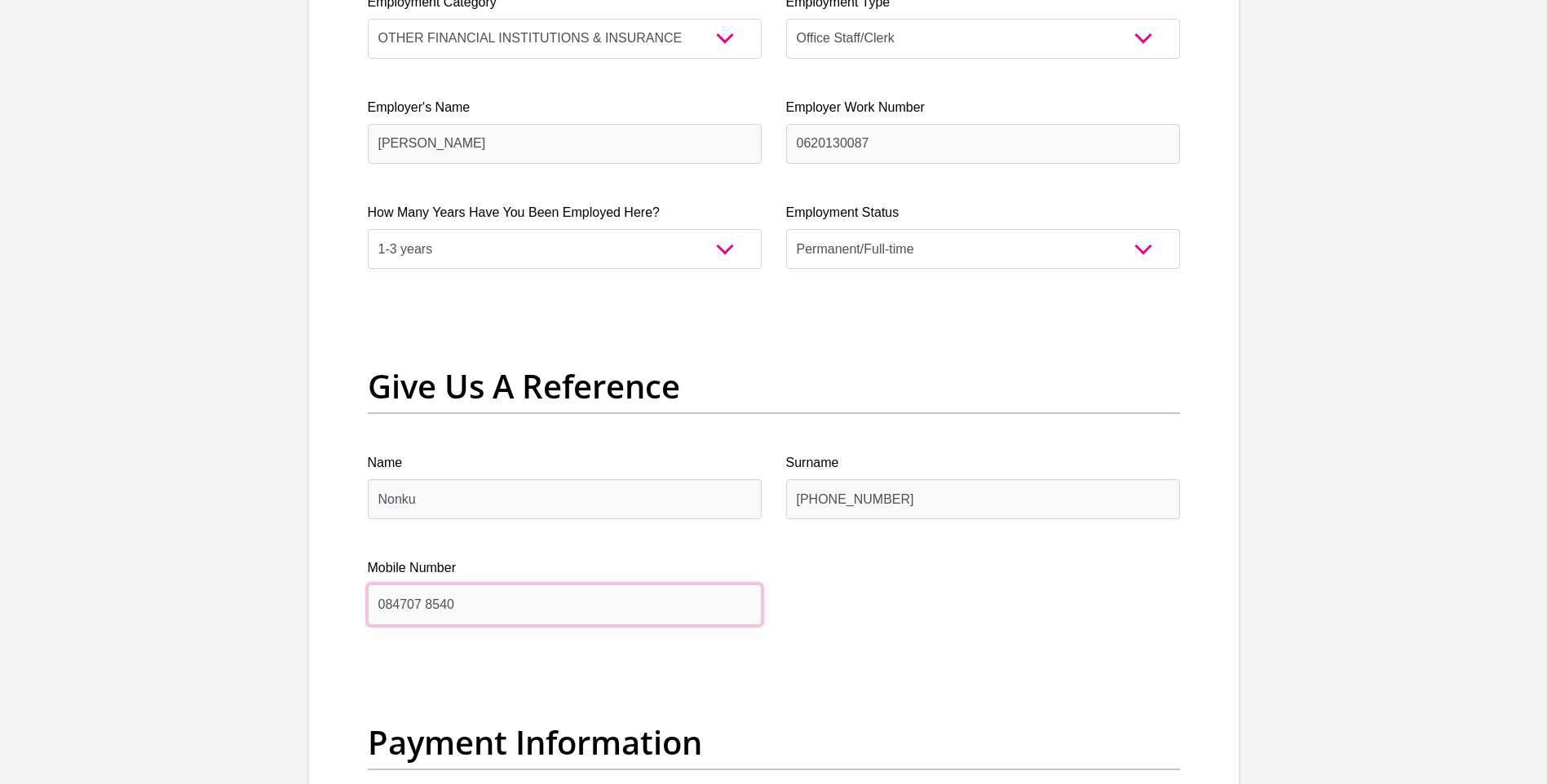
click at [424, 602] on input "084707 8540" at bounding box center [565, 604] width 394 height 40
type input "0847078540"
drag, startPoint x: 988, startPoint y: 479, endPoint x: 738, endPoint y: 510, distance: 251.9
click at [903, 500] on input "+27 84 707 8540" at bounding box center [983, 499] width 394 height 40
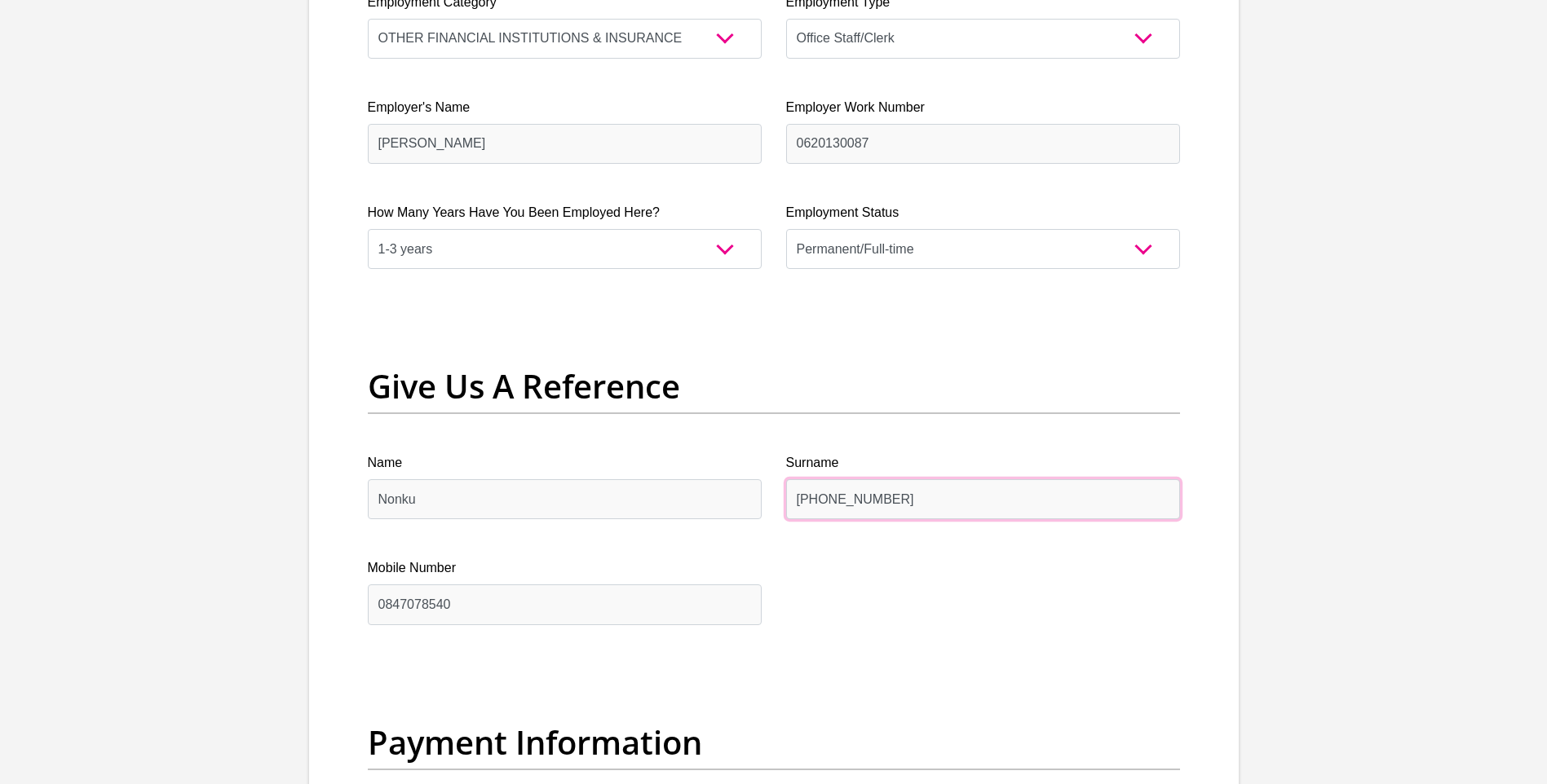
drag, startPoint x: 903, startPoint y: 500, endPoint x: 795, endPoint y: 515, distance: 109.0
click at [795, 515] on input "+27 84 707 8540" at bounding box center [983, 499] width 394 height 40
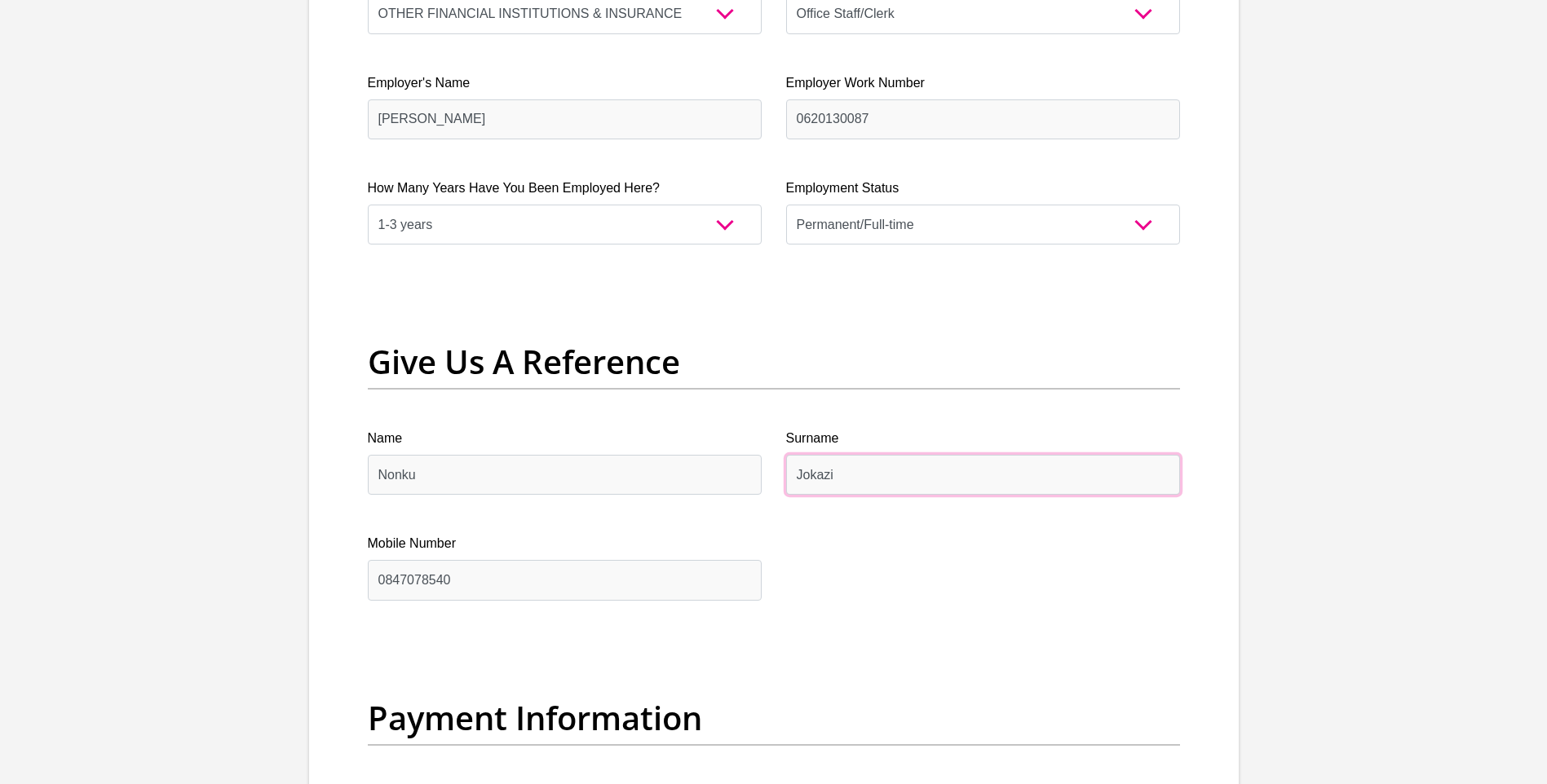
scroll to position [3425, 0]
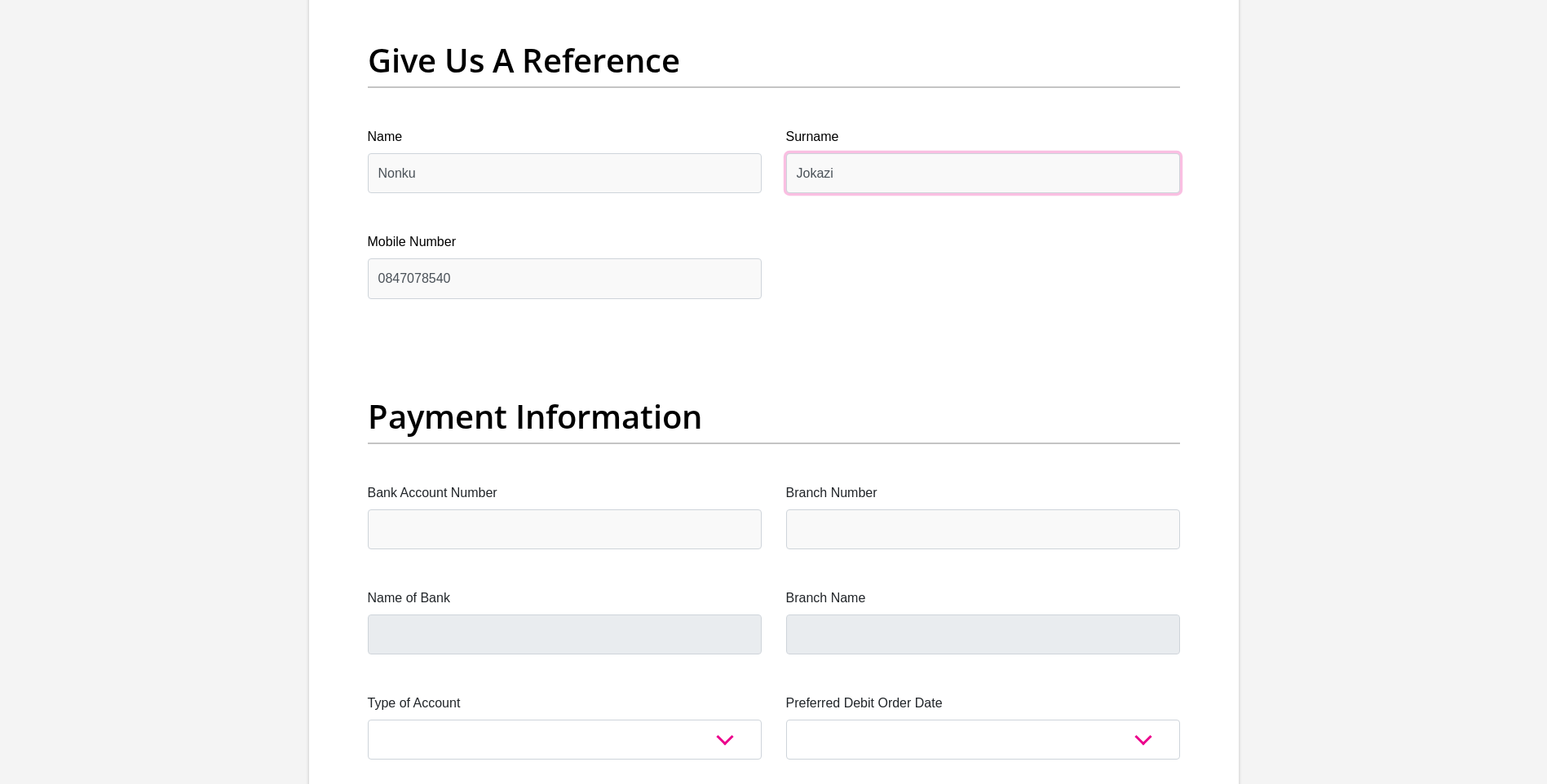
type input "Jokazi"
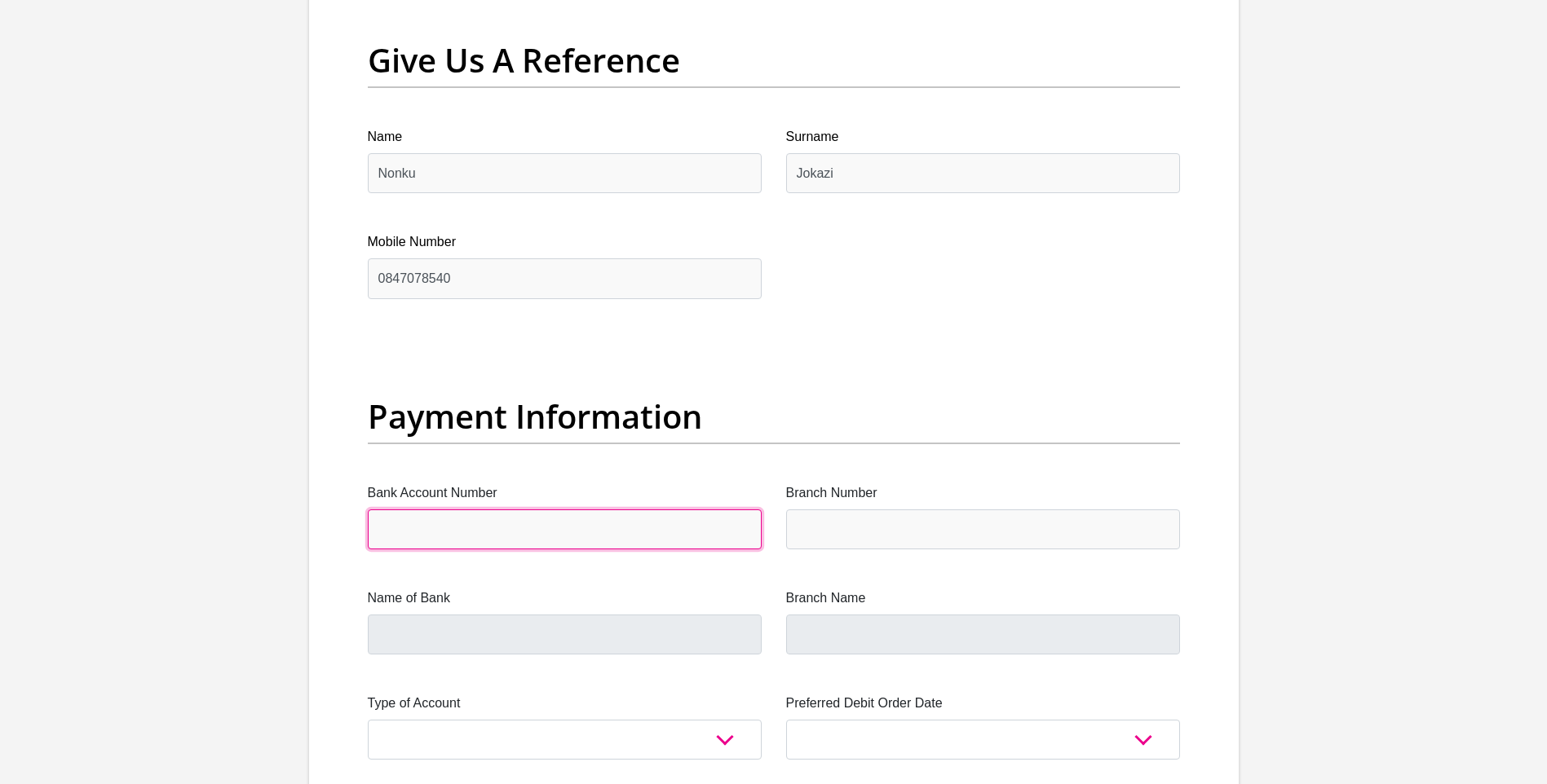
click at [458, 537] on input "Bank Account Number" at bounding box center [565, 529] width 394 height 40
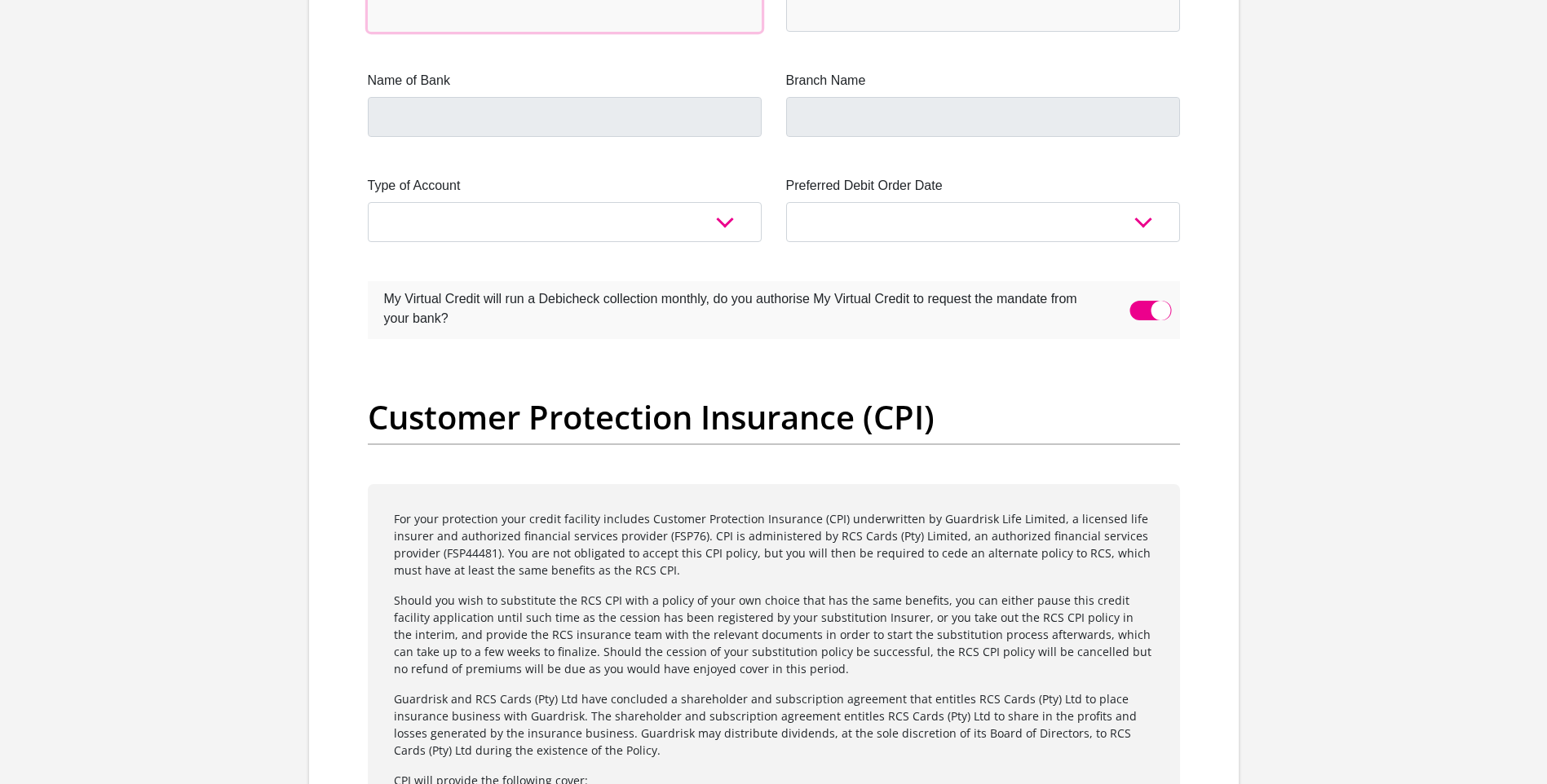
scroll to position [3913, 0]
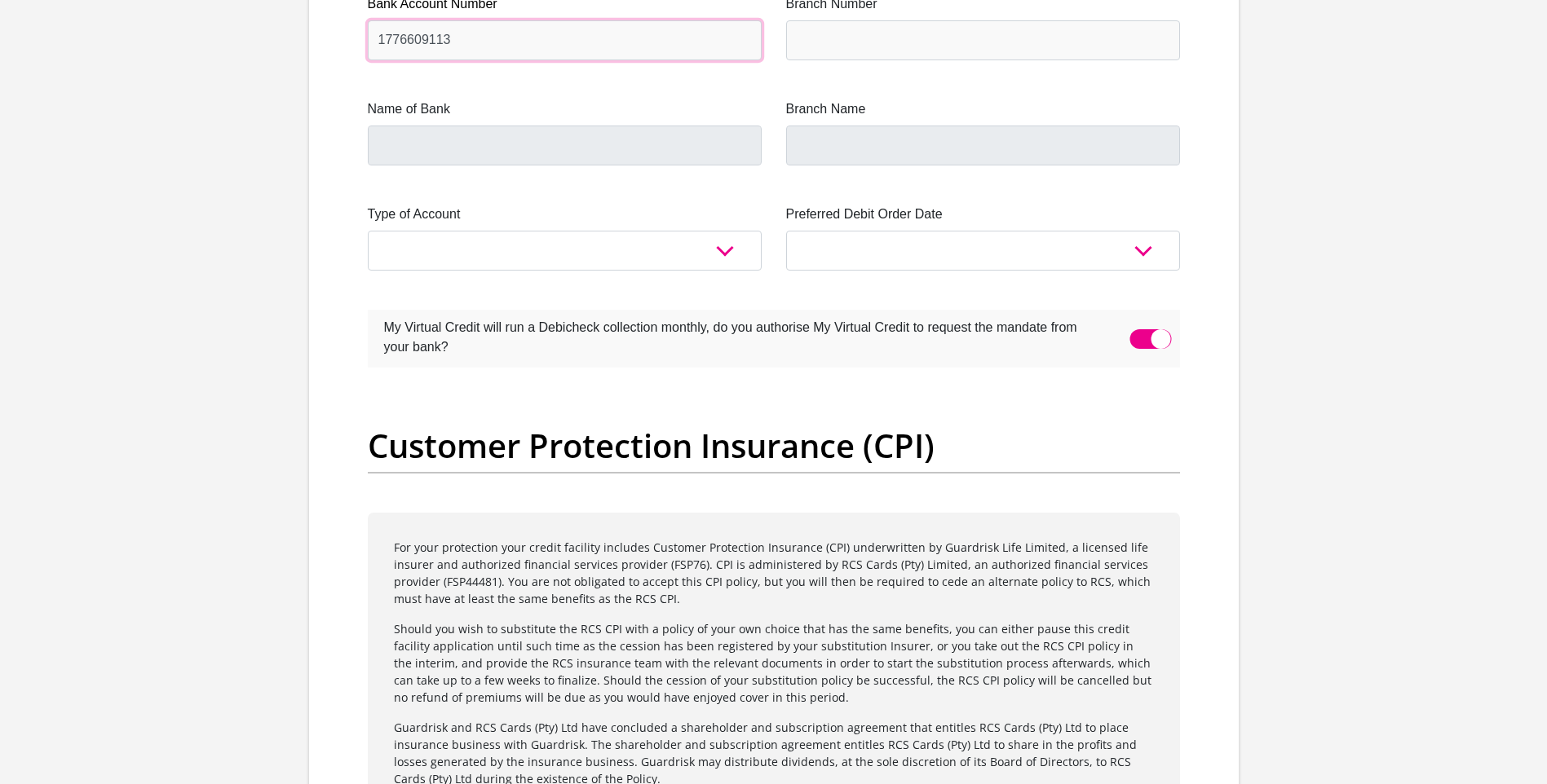
type input "1776609113"
click at [863, 6] on label "Branch Number" at bounding box center [983, 4] width 394 height 20
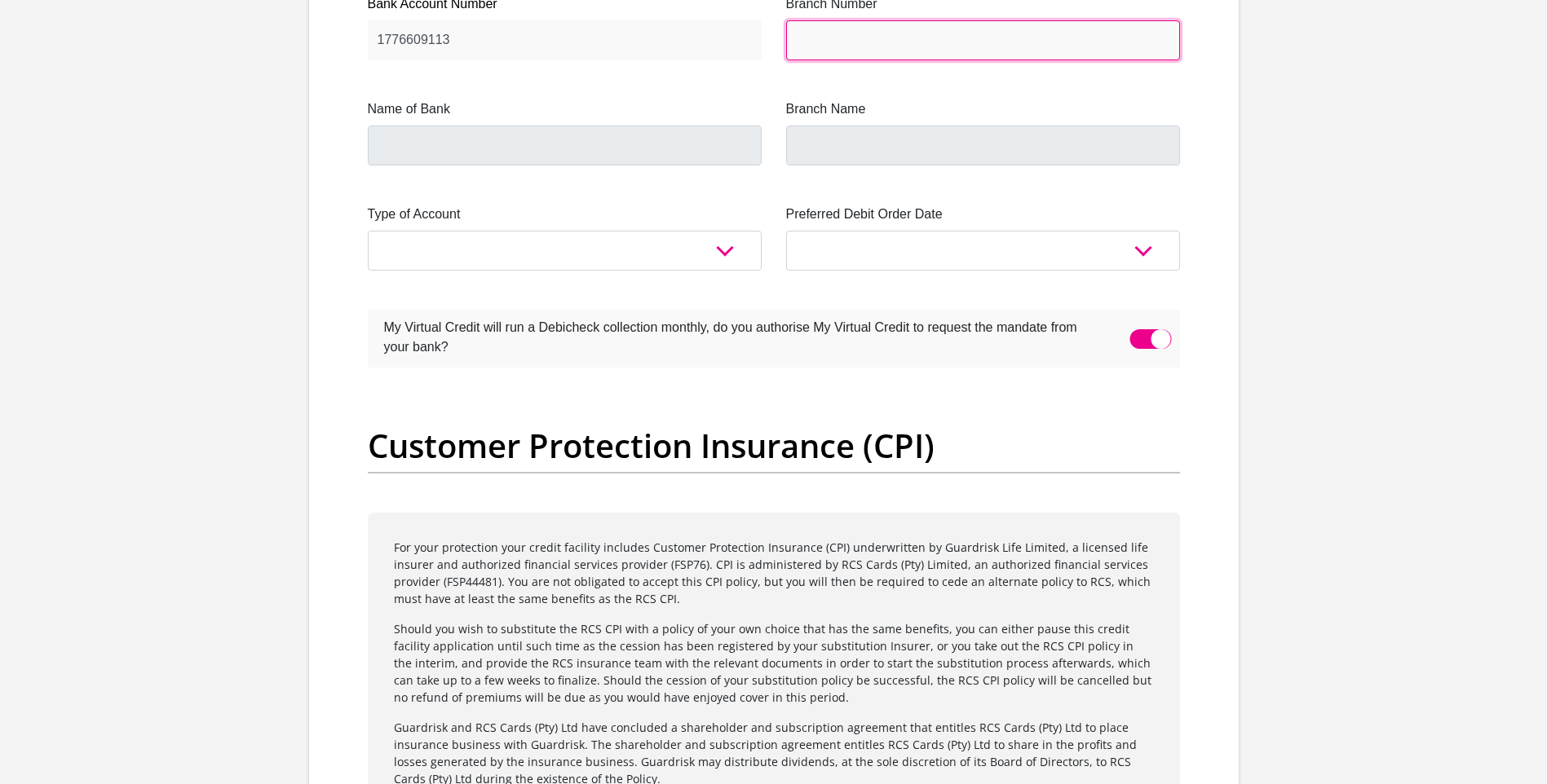
click at [863, 20] on input "Branch Number" at bounding box center [983, 40] width 394 height 40
click at [863, 23] on input "Branch Number" at bounding box center [983, 40] width 394 height 40
paste input "470010"
type input "470010"
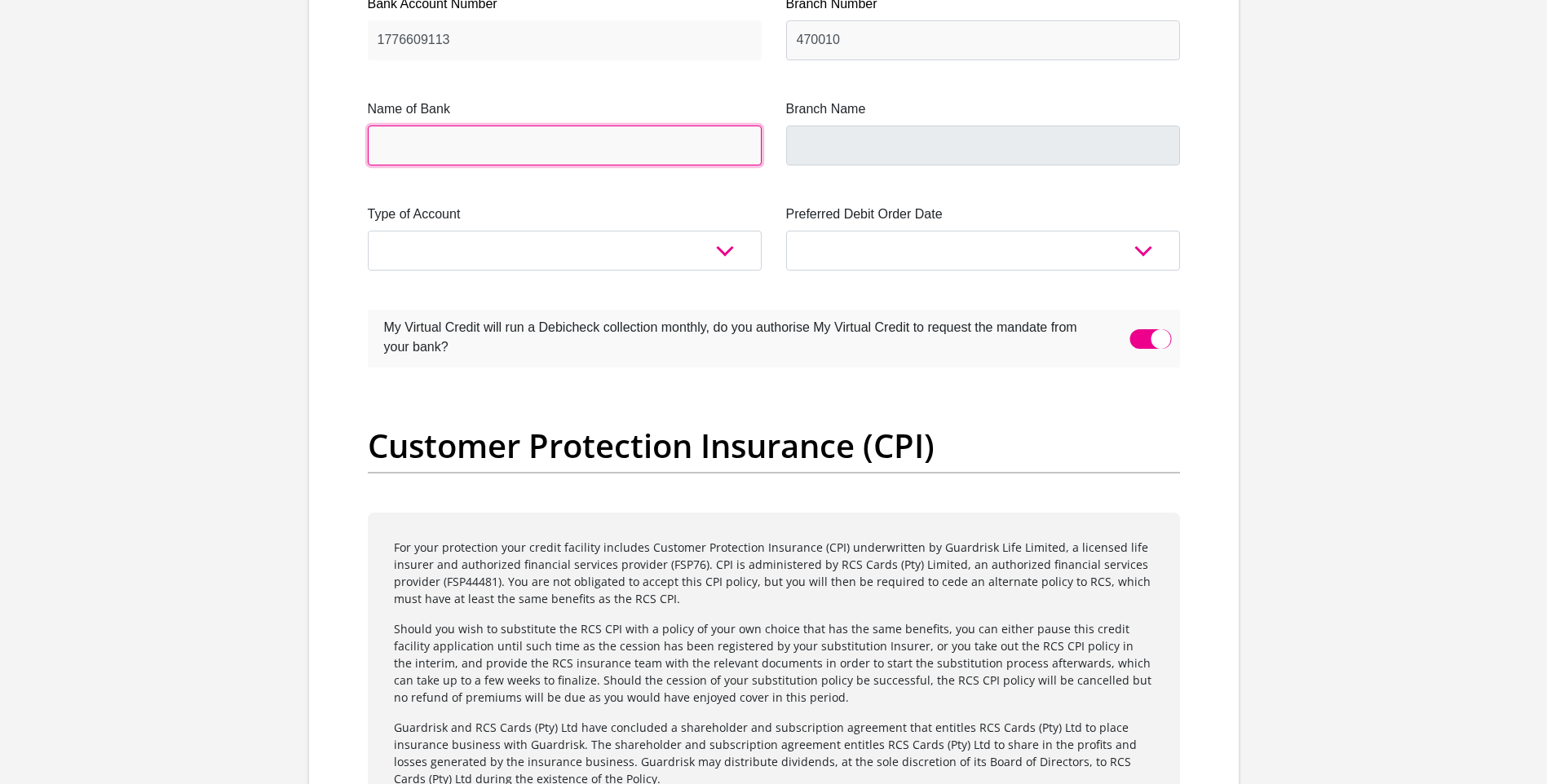
click at [535, 131] on input "Name of Bank" at bounding box center [565, 145] width 394 height 40
type input "CAPITEC BANK LIMITED"
type input "CAPITEC BANK CPC"
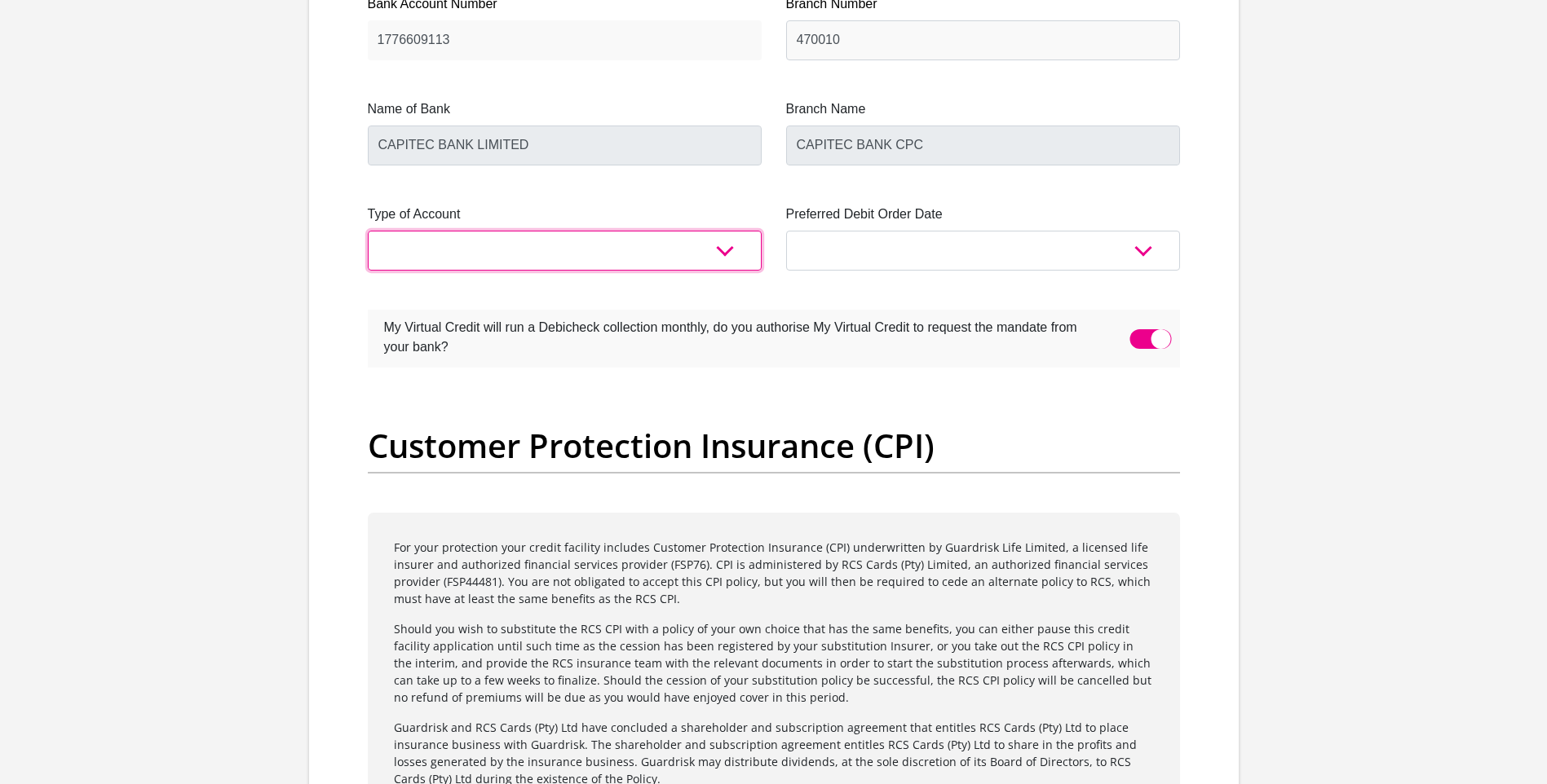
click at [586, 251] on select "Cheque Savings" at bounding box center [565, 251] width 394 height 40
select select "SAV"
click at [368, 231] on select "Cheque Savings" at bounding box center [565, 251] width 394 height 40
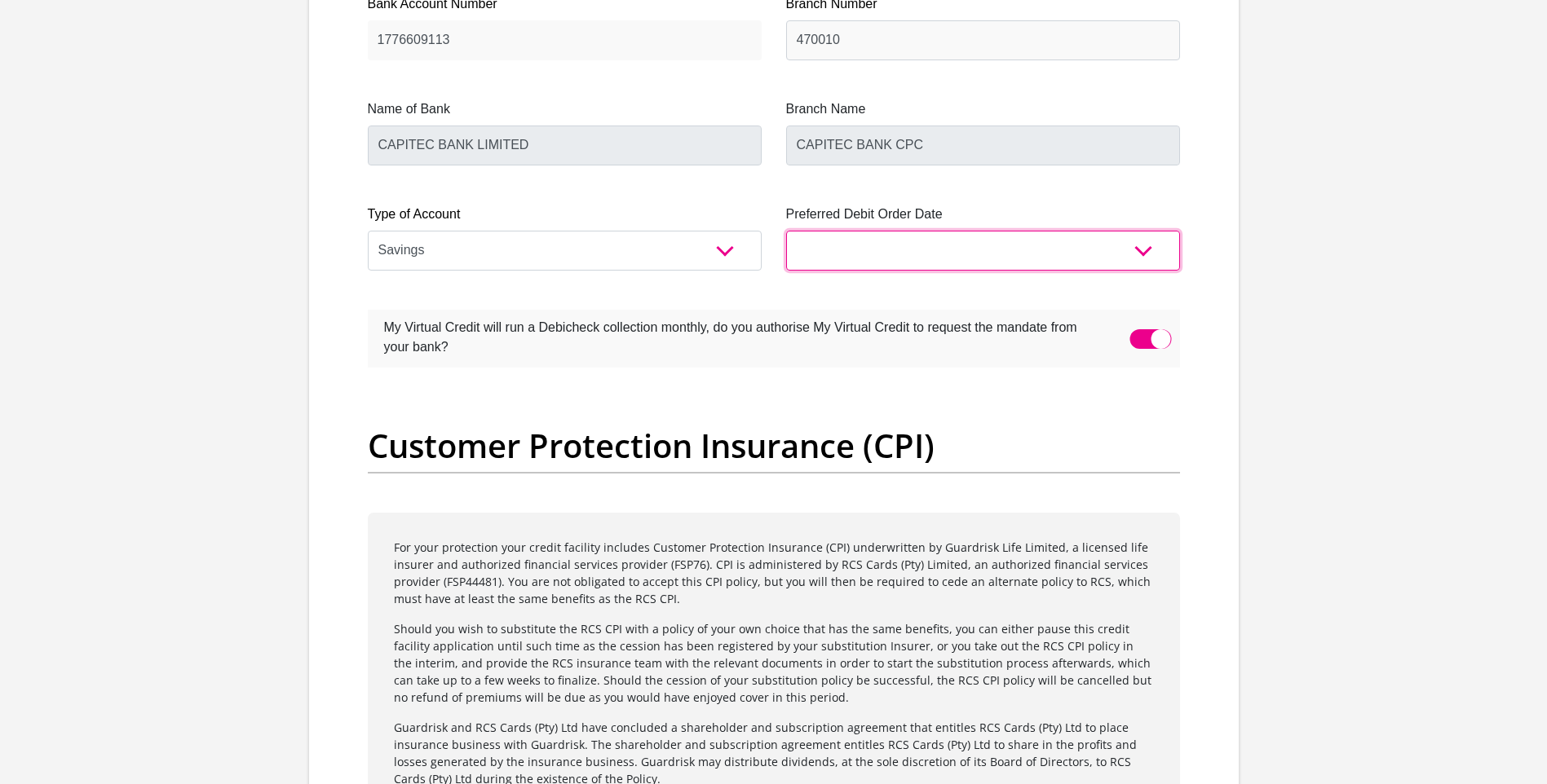
click at [963, 249] on select "1st 2nd 3rd 4th 5th 7th 18th 19th 20th 21st 22nd 23rd 24th 25th 26th 27th 28th …" at bounding box center [983, 251] width 394 height 40
select select "27"
click at [786, 231] on select "1st 2nd 3rd 4th 5th 7th 18th 19th 20th 21st 22nd 23rd 24th 25th 26th 27th 28th …" at bounding box center [983, 251] width 394 height 40
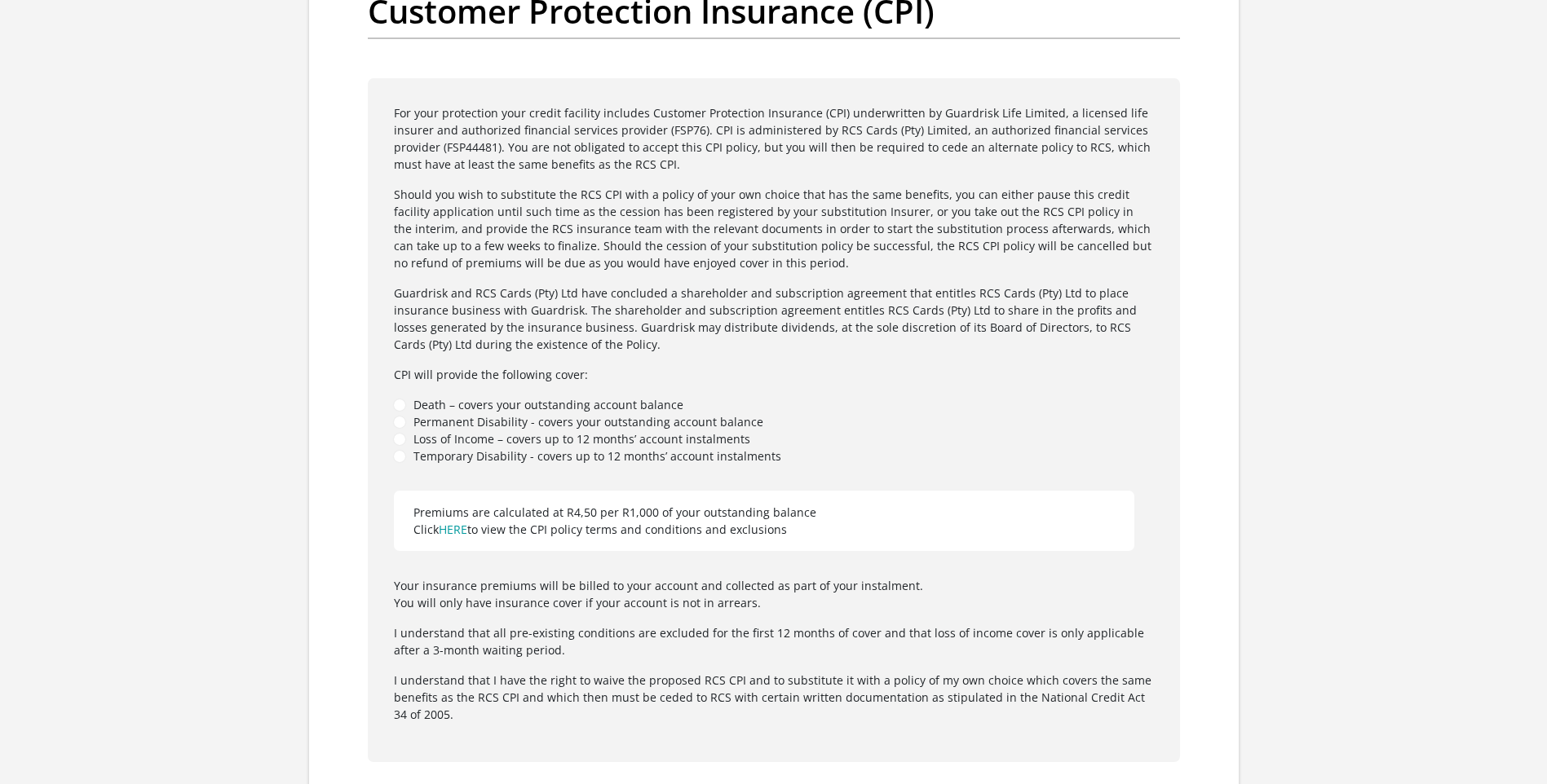
scroll to position [4484, 0]
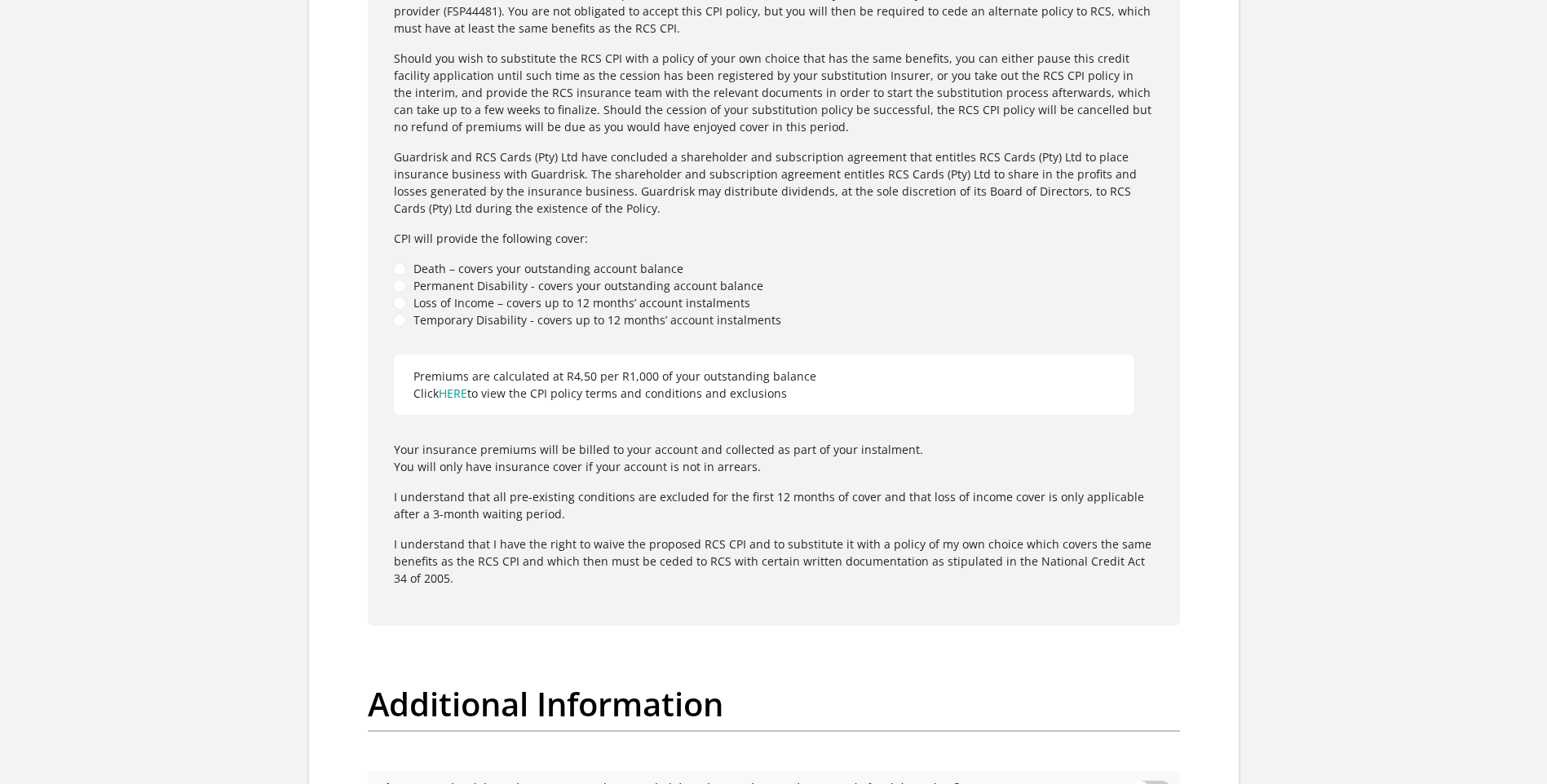
click at [396, 270] on li "Death – covers your outstanding account balance" at bounding box center [774, 269] width 760 height 18
click at [403, 296] on li "Loss of Income – covers up to 12 months’ account instalments" at bounding box center [774, 303] width 760 height 18
click at [402, 310] on li "Loss of Income – covers up to 12 months’ account instalments" at bounding box center [774, 303] width 760 height 18
drag, startPoint x: 402, startPoint y: 310, endPoint x: 401, endPoint y: 319, distance: 9.1
click at [401, 319] on ul "Death – covers your outstanding account balance Permanent Disability - covers y…" at bounding box center [774, 294] width 760 height 68
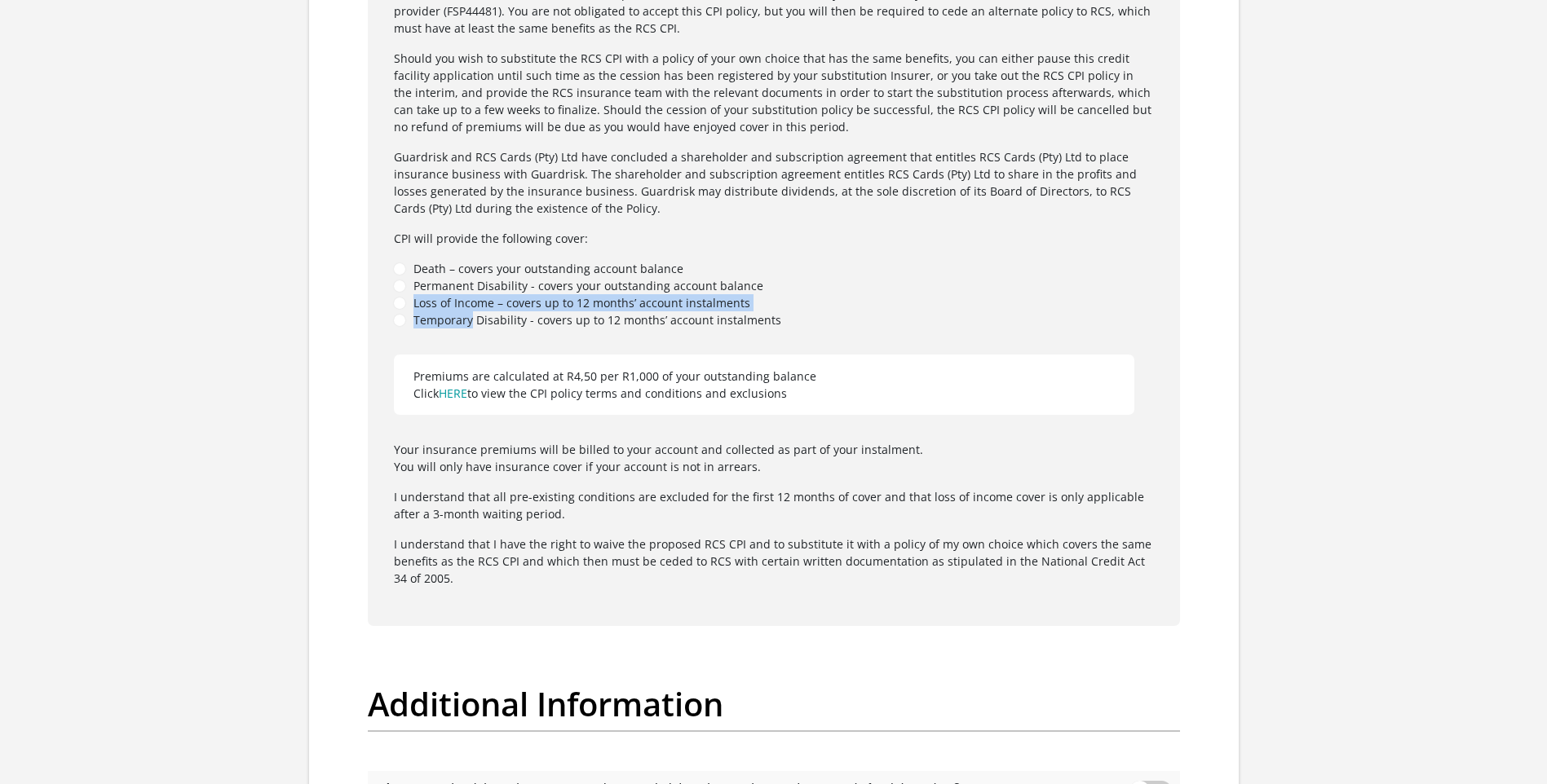
click at [401, 323] on li "Temporary Disability - covers up to 12 months’ account instalments" at bounding box center [774, 320] width 760 height 18
click at [401, 301] on li "Loss of Income – covers up to 12 months’ account instalments" at bounding box center [774, 303] width 760 height 18
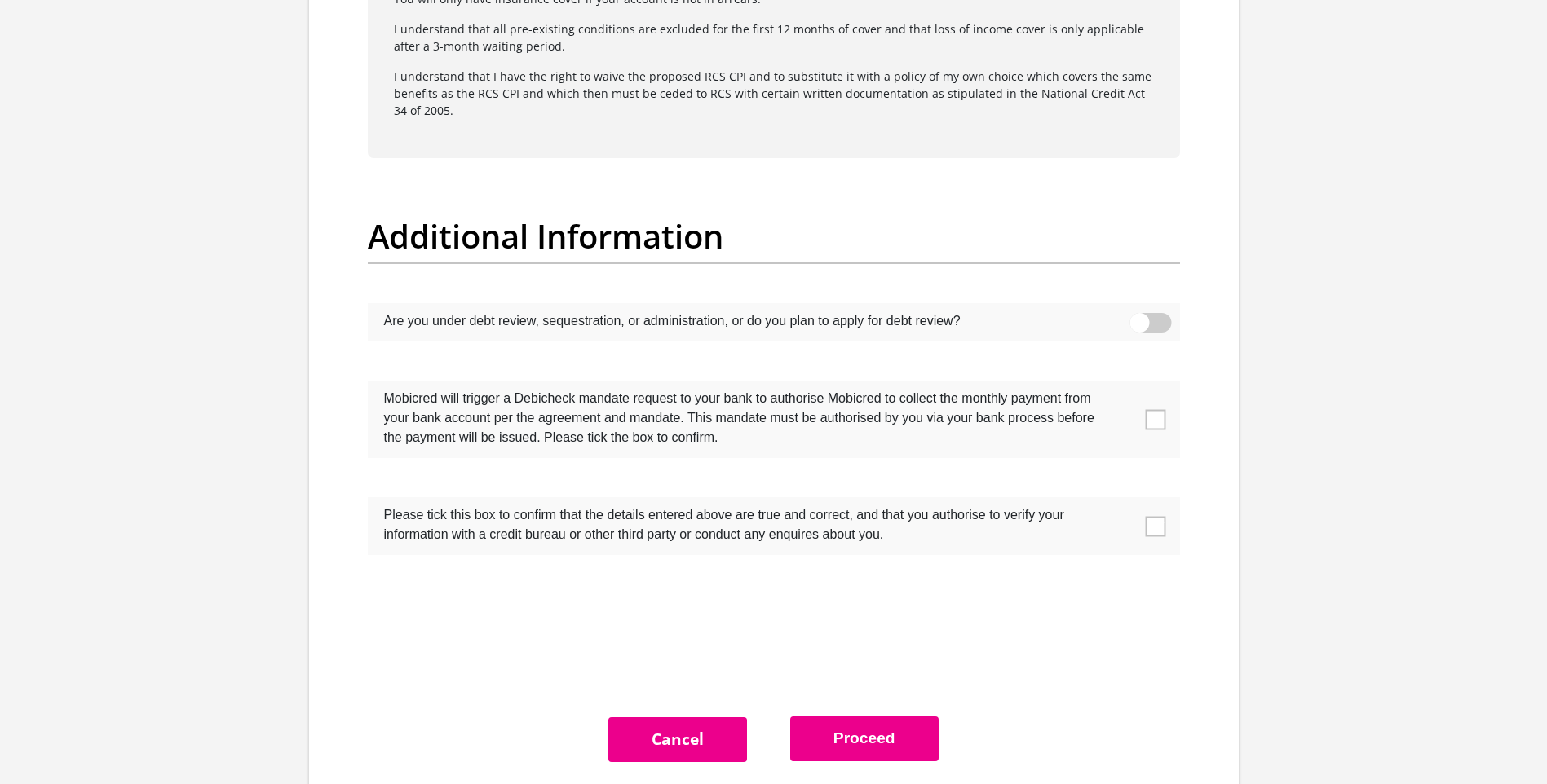
scroll to position [5122, 0]
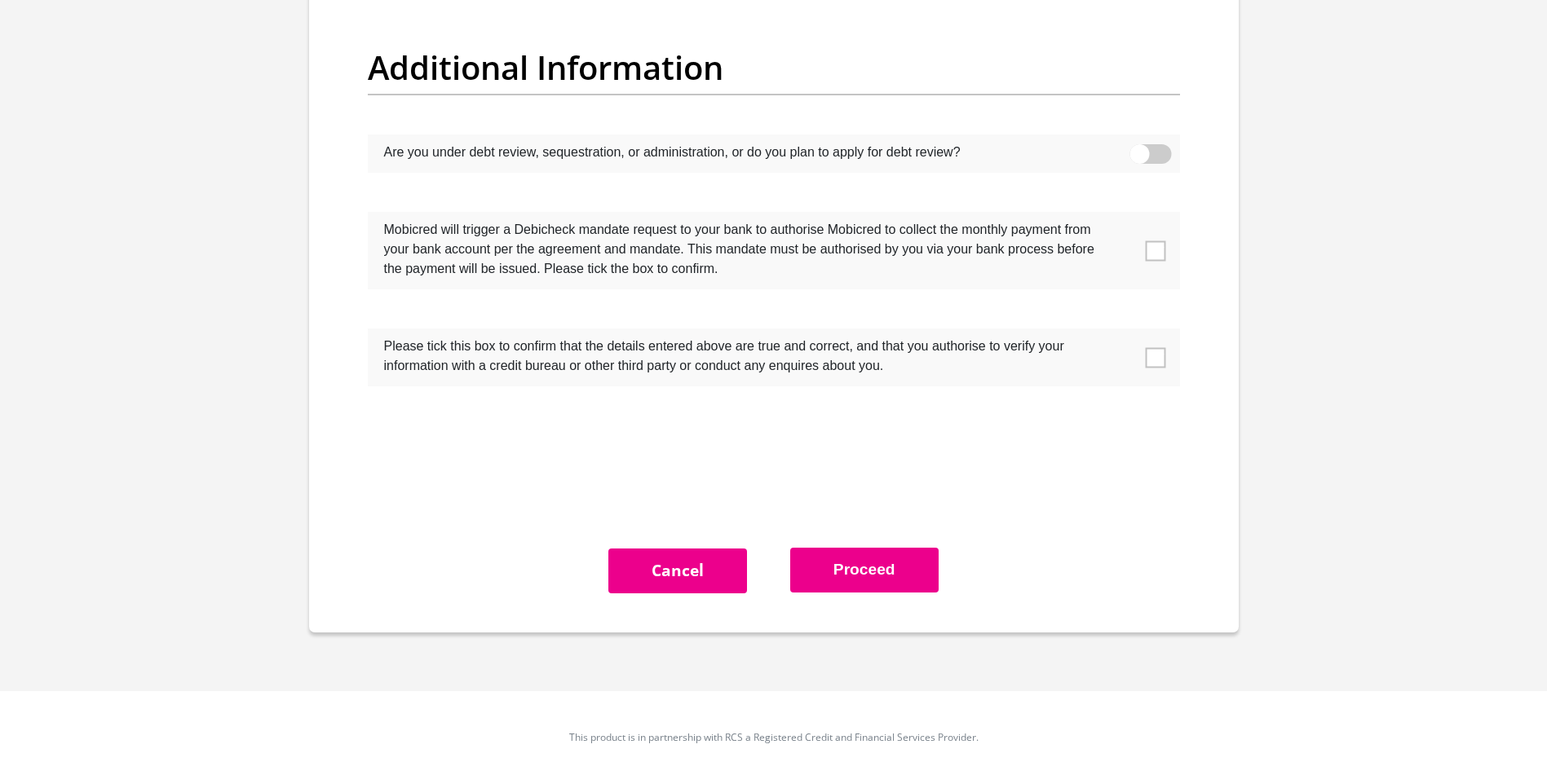
click at [1161, 272] on label at bounding box center [774, 250] width 813 height 77
click at [1123, 216] on input "checkbox" at bounding box center [1123, 216] width 0 height 0
click at [1166, 157] on span at bounding box center [1150, 154] width 42 height 20
click at [1139, 148] on input "checkbox" at bounding box center [1139, 148] width 0 height 0
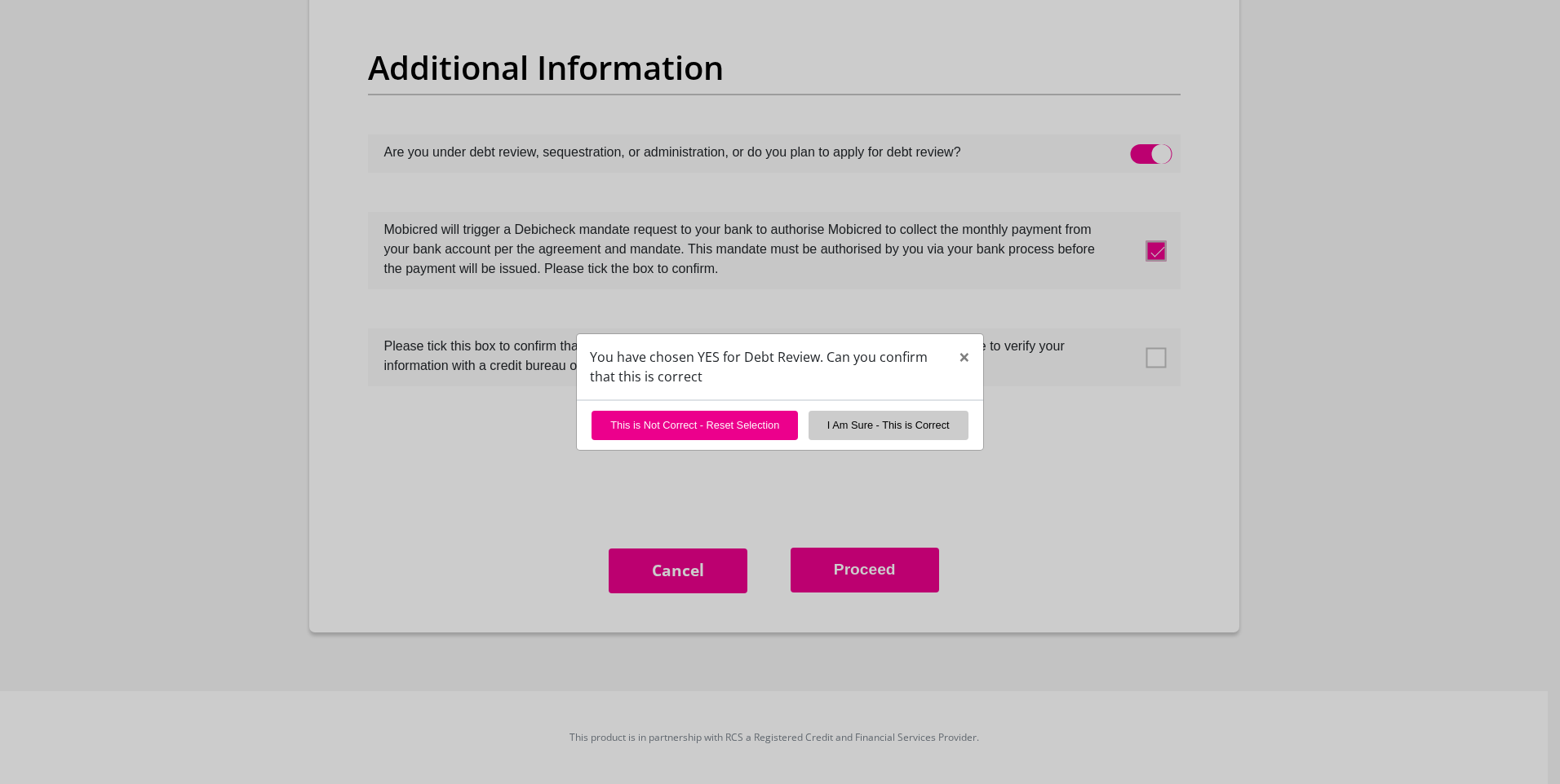
click at [928, 441] on div "This is Not Correct - Reset Selection I Am Sure - This is Correct" at bounding box center [780, 425] width 406 height 49
click at [913, 420] on button "I Am Sure - This is Correct" at bounding box center [889, 424] width 160 height 28
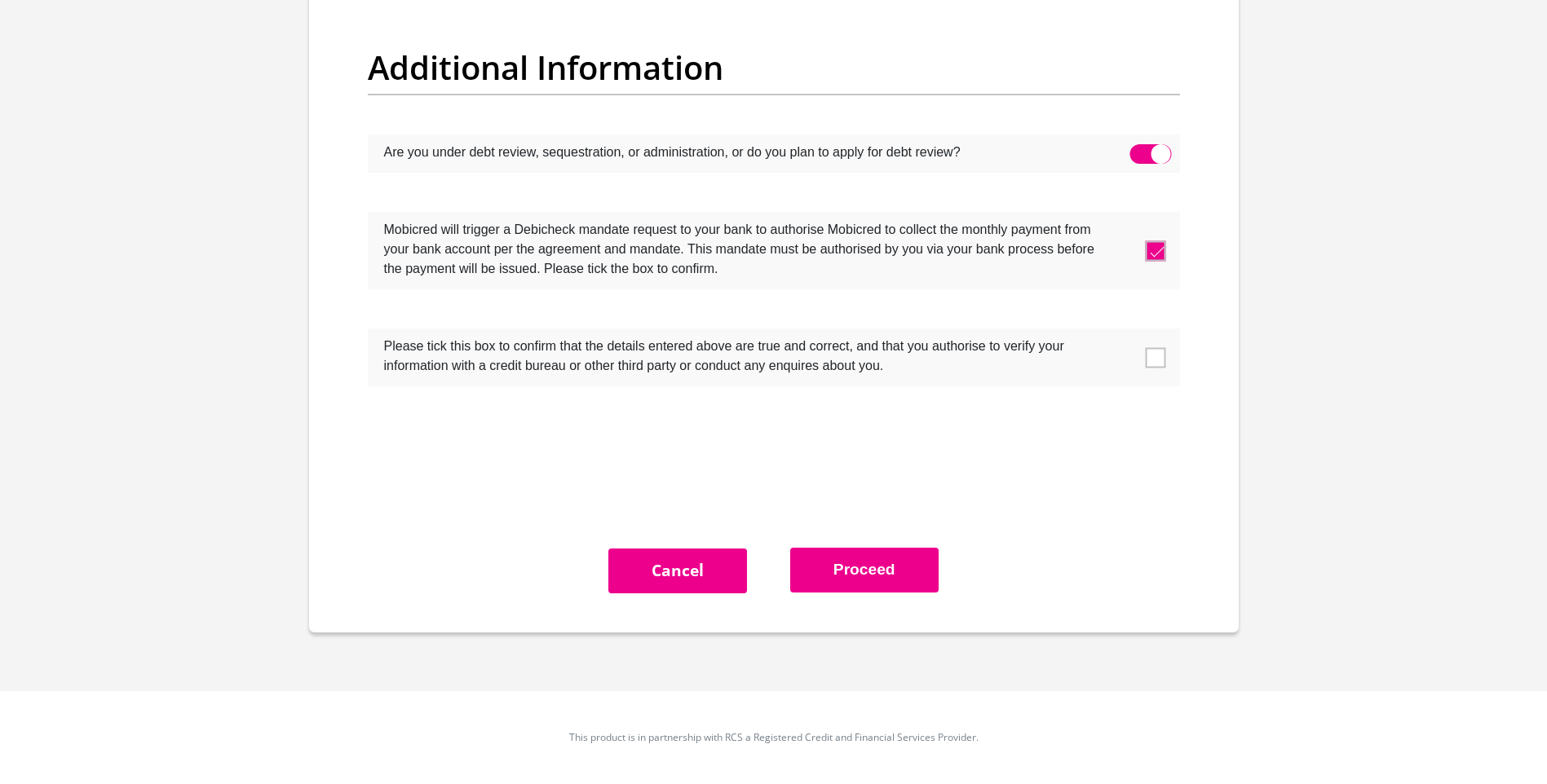
click at [1157, 148] on span at bounding box center [1150, 154] width 42 height 20
click at [1139, 148] on input "checkbox" at bounding box center [1139, 148] width 0 height 0
click at [1156, 353] on span at bounding box center [1155, 357] width 20 height 20
click at [1123, 333] on input "checkbox" at bounding box center [1123, 333] width 0 height 0
click at [863, 556] on button "Proceed" at bounding box center [864, 570] width 148 height 45
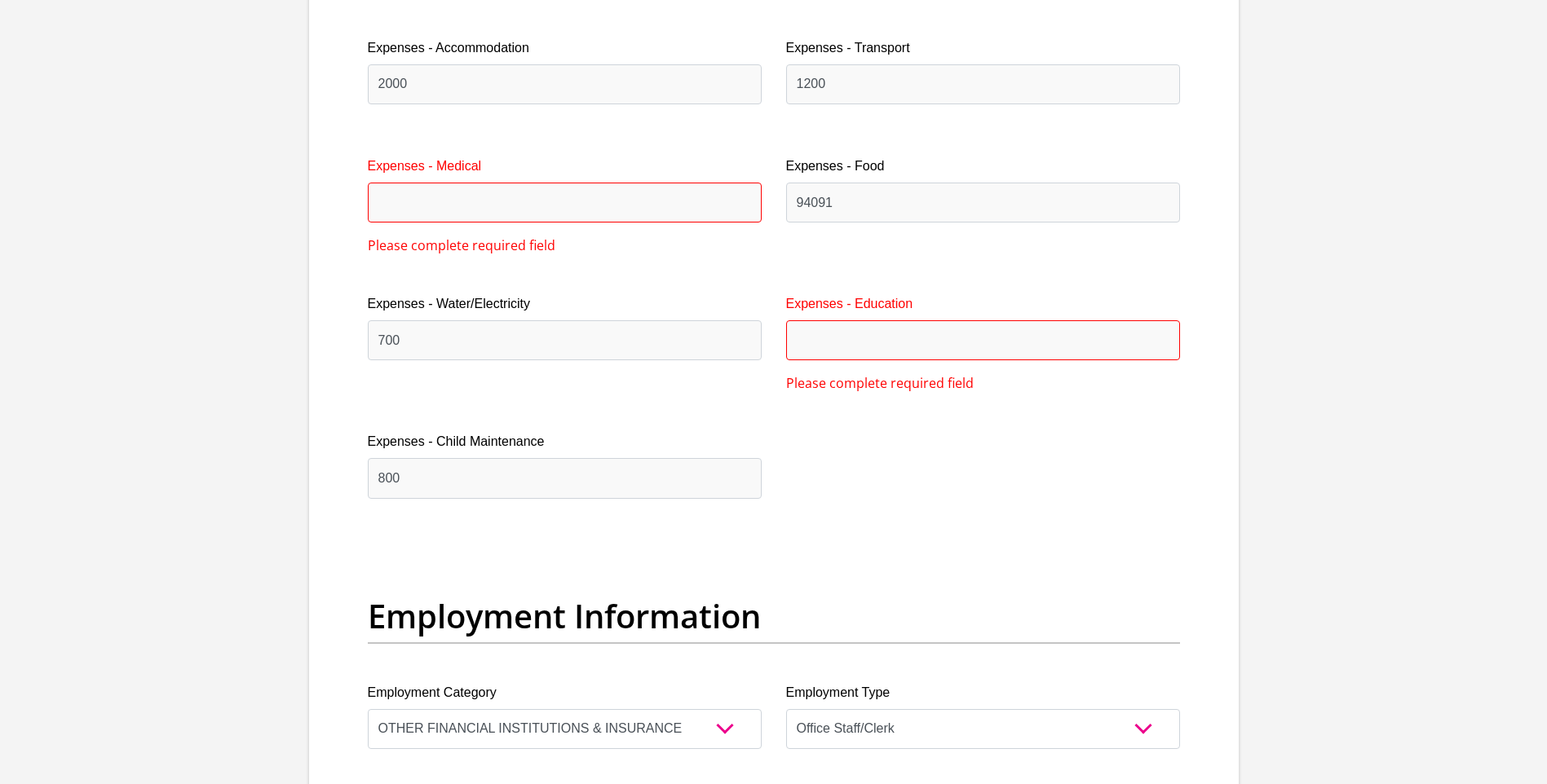
scroll to position [2438, 0]
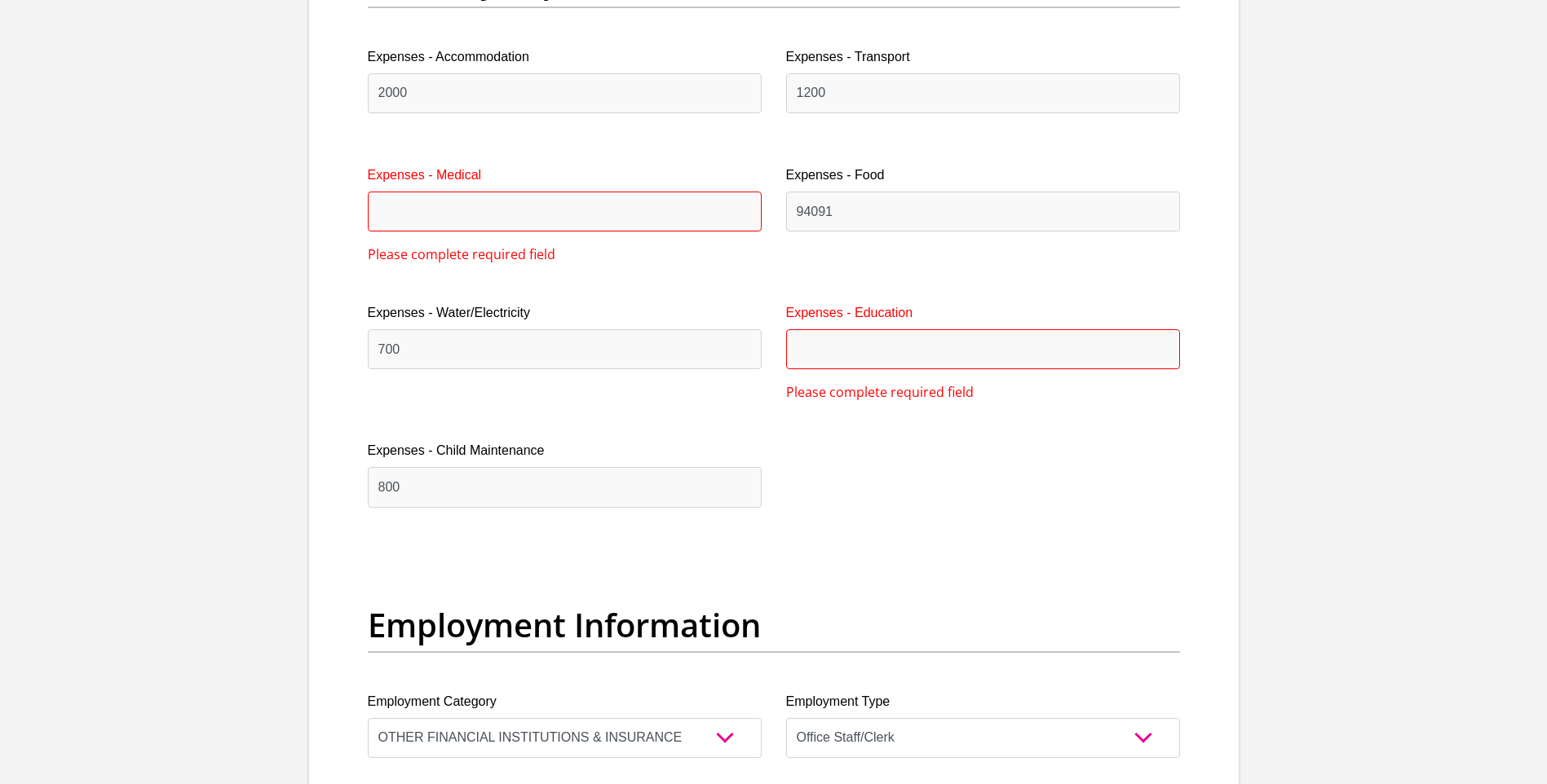
click at [514, 191] on div "Expenses - Medical" at bounding box center [565, 199] width 394 height 66
click at [510, 204] on input "Expenses - Medical" at bounding box center [565, 211] width 394 height 40
type input "0"
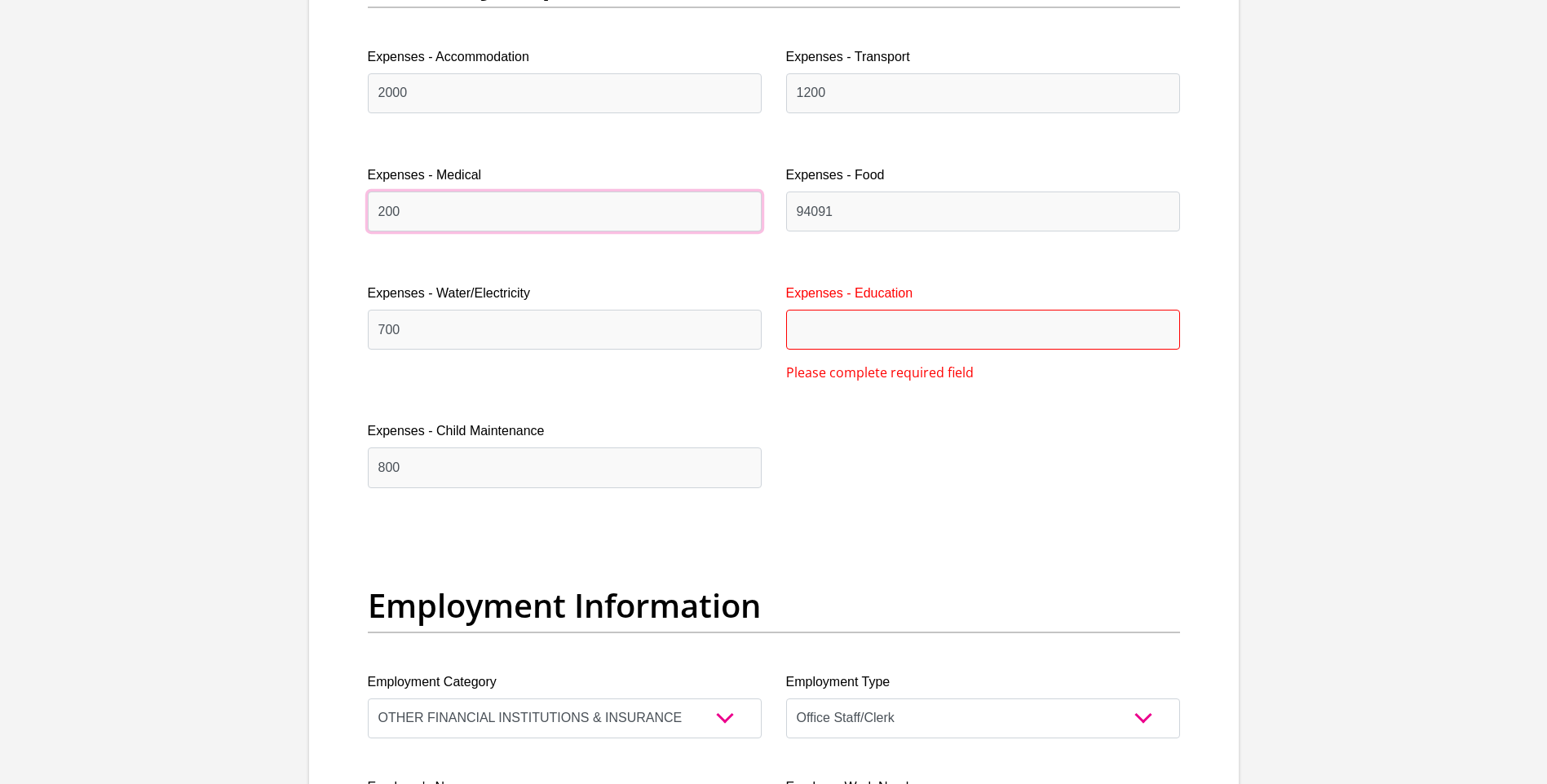
type input "200"
click at [876, 340] on input "Expenses - Education" at bounding box center [983, 330] width 394 height 40
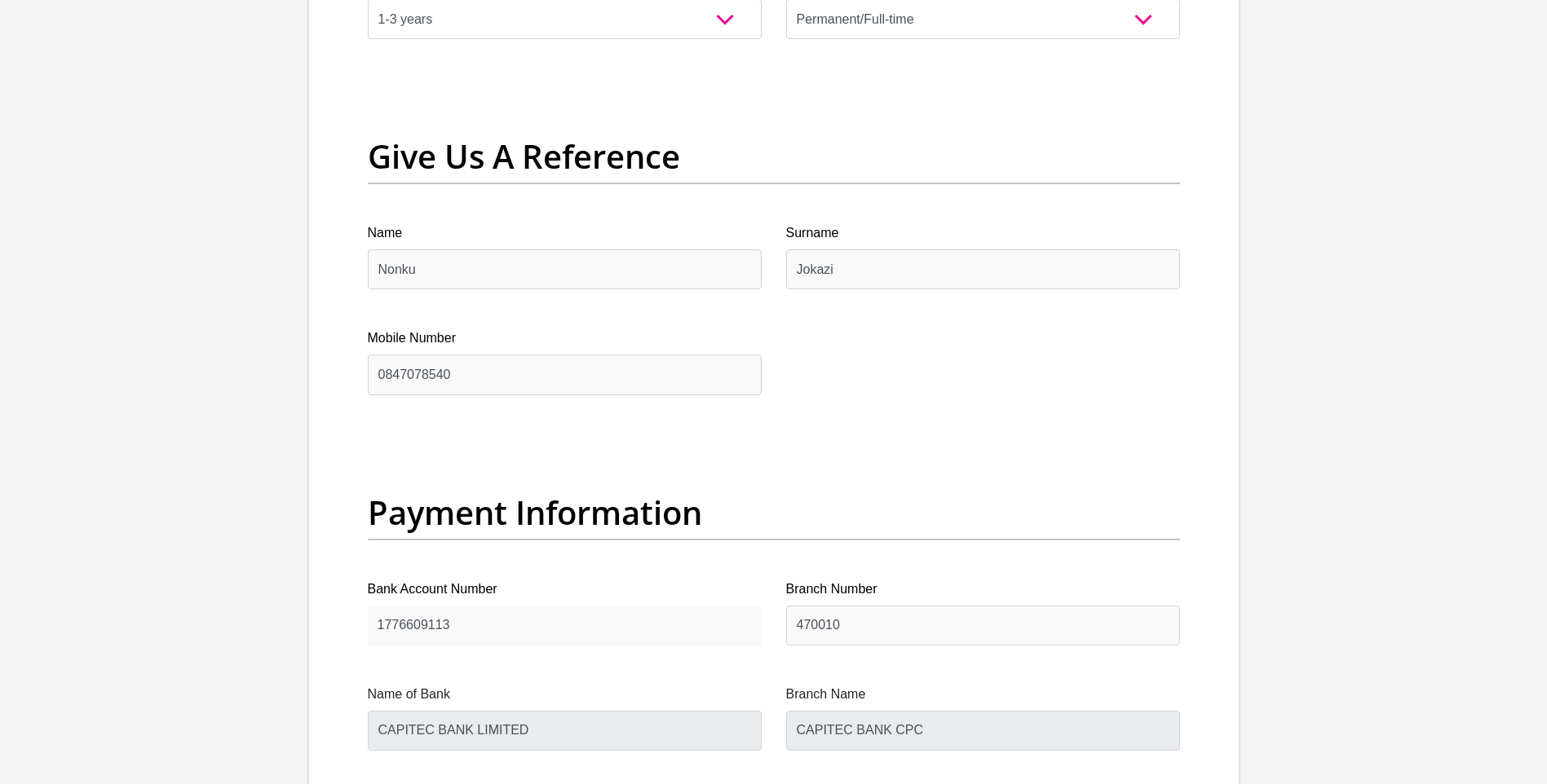
scroll to position [3335, 0]
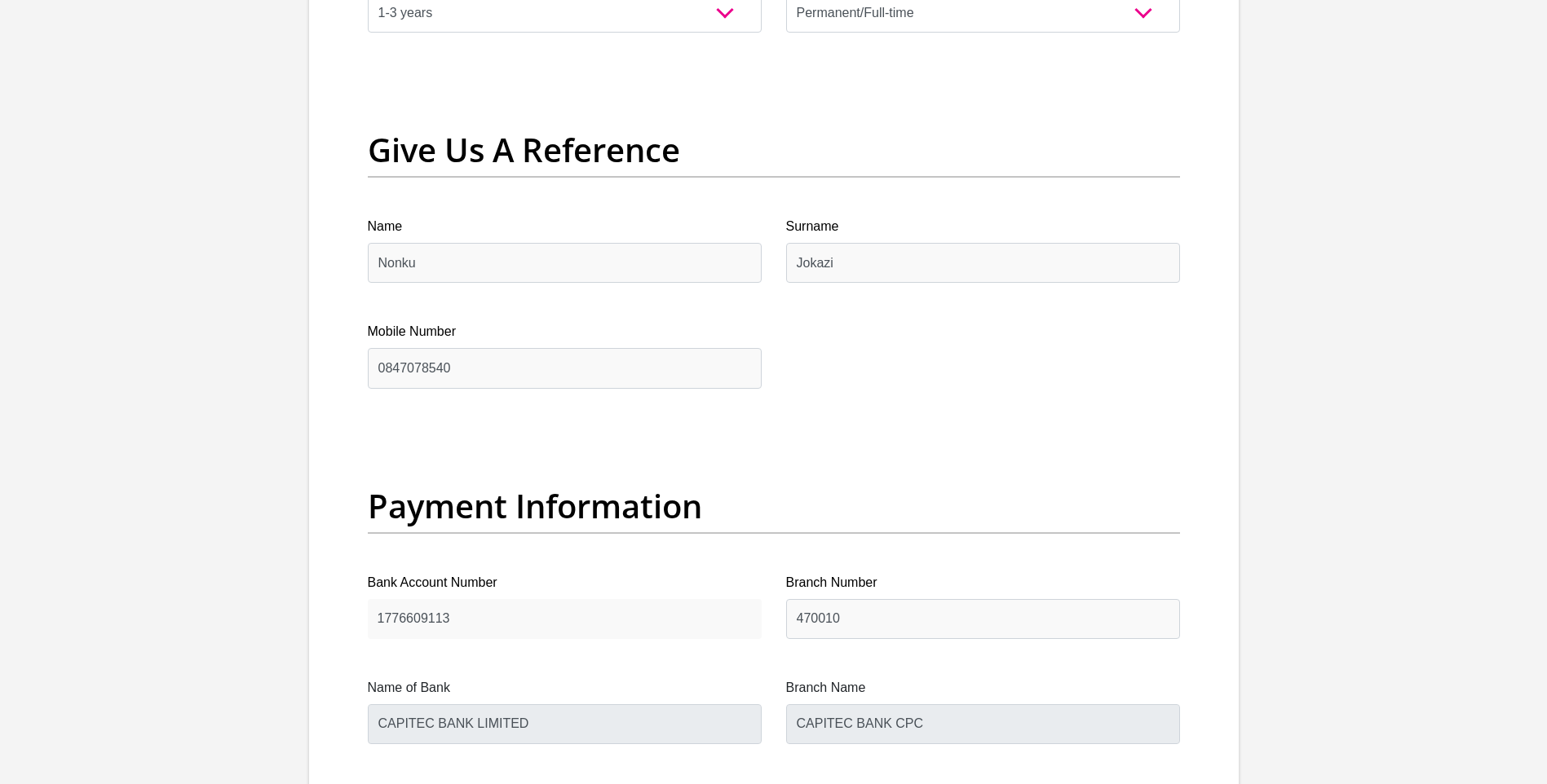
type input "0"
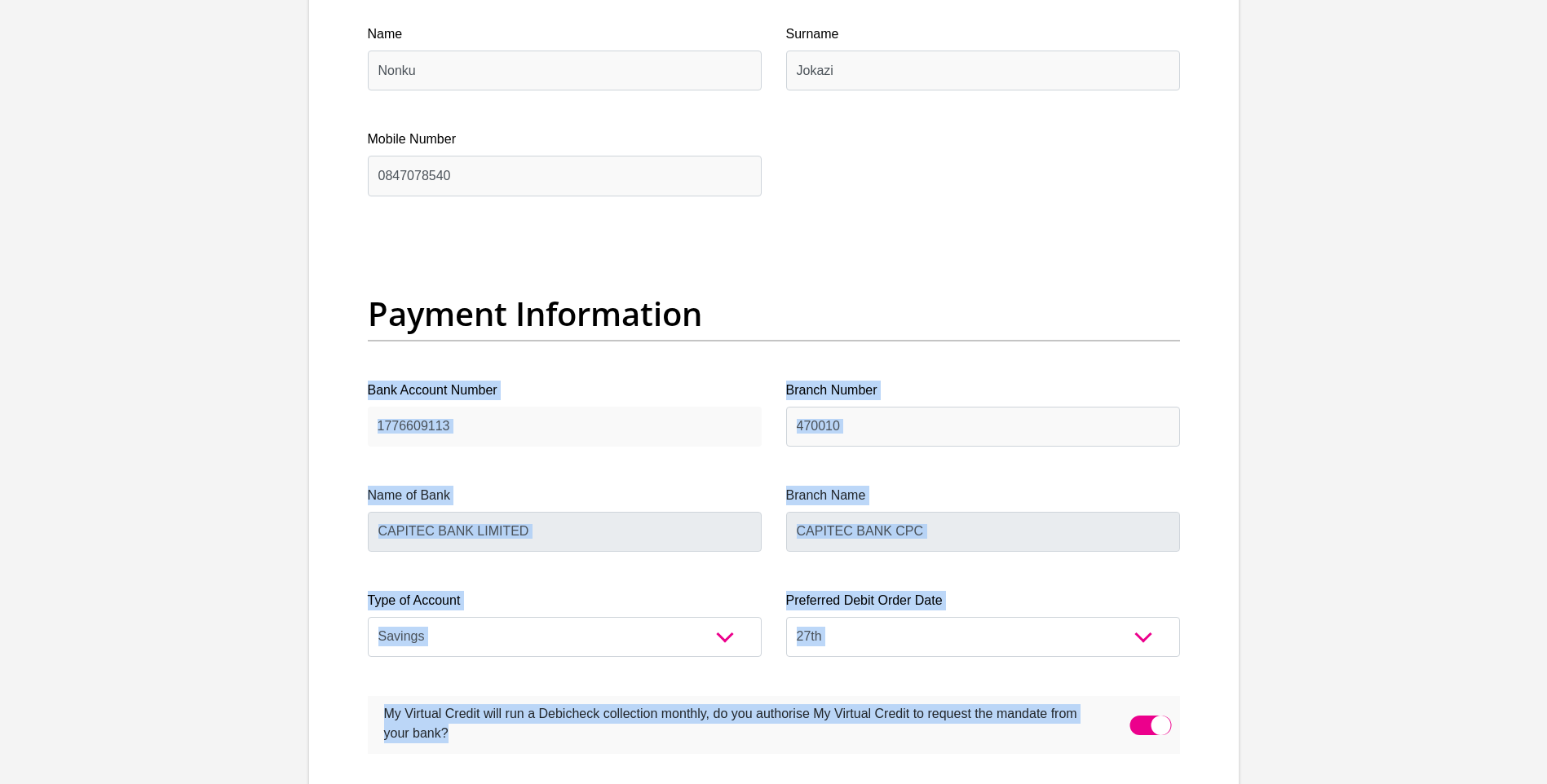
drag, startPoint x: 1546, startPoint y: 479, endPoint x: 1552, endPoint y: 797, distance: 318.1
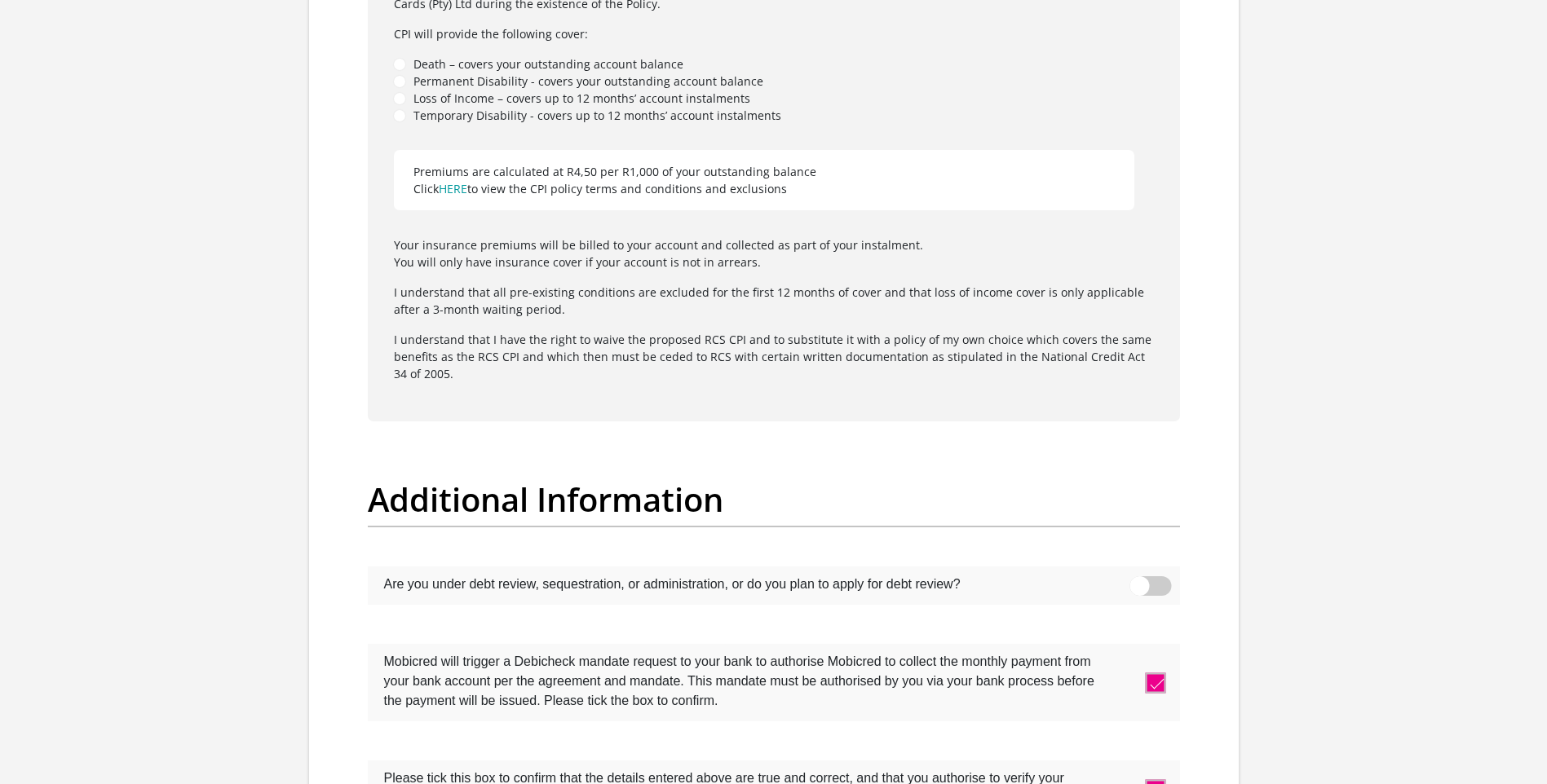
scroll to position [5122, 0]
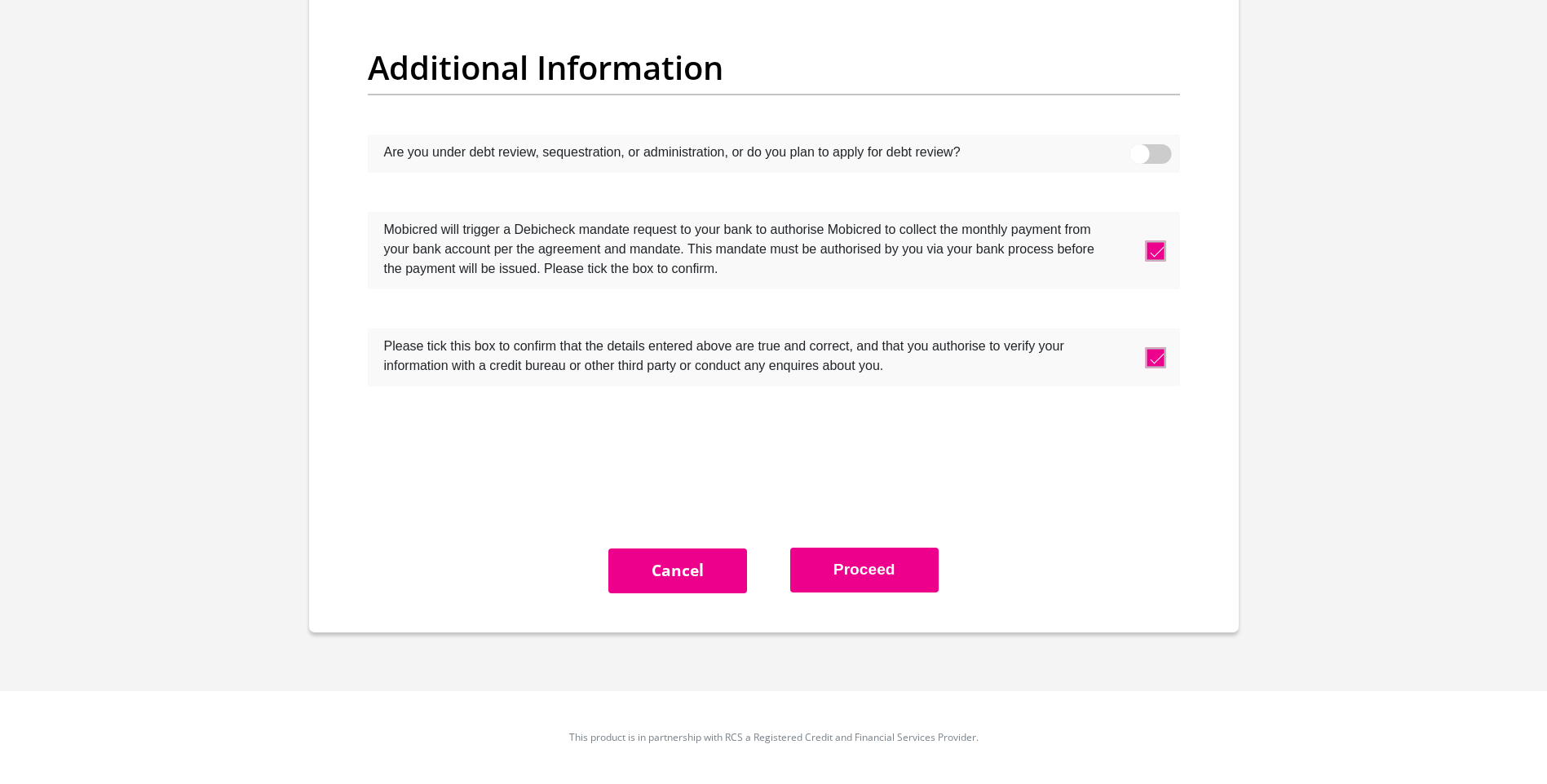
drag, startPoint x: 857, startPoint y: 565, endPoint x: 904, endPoint y: 81, distance: 486.3
click at [857, 565] on button "Proceed" at bounding box center [864, 570] width 148 height 45
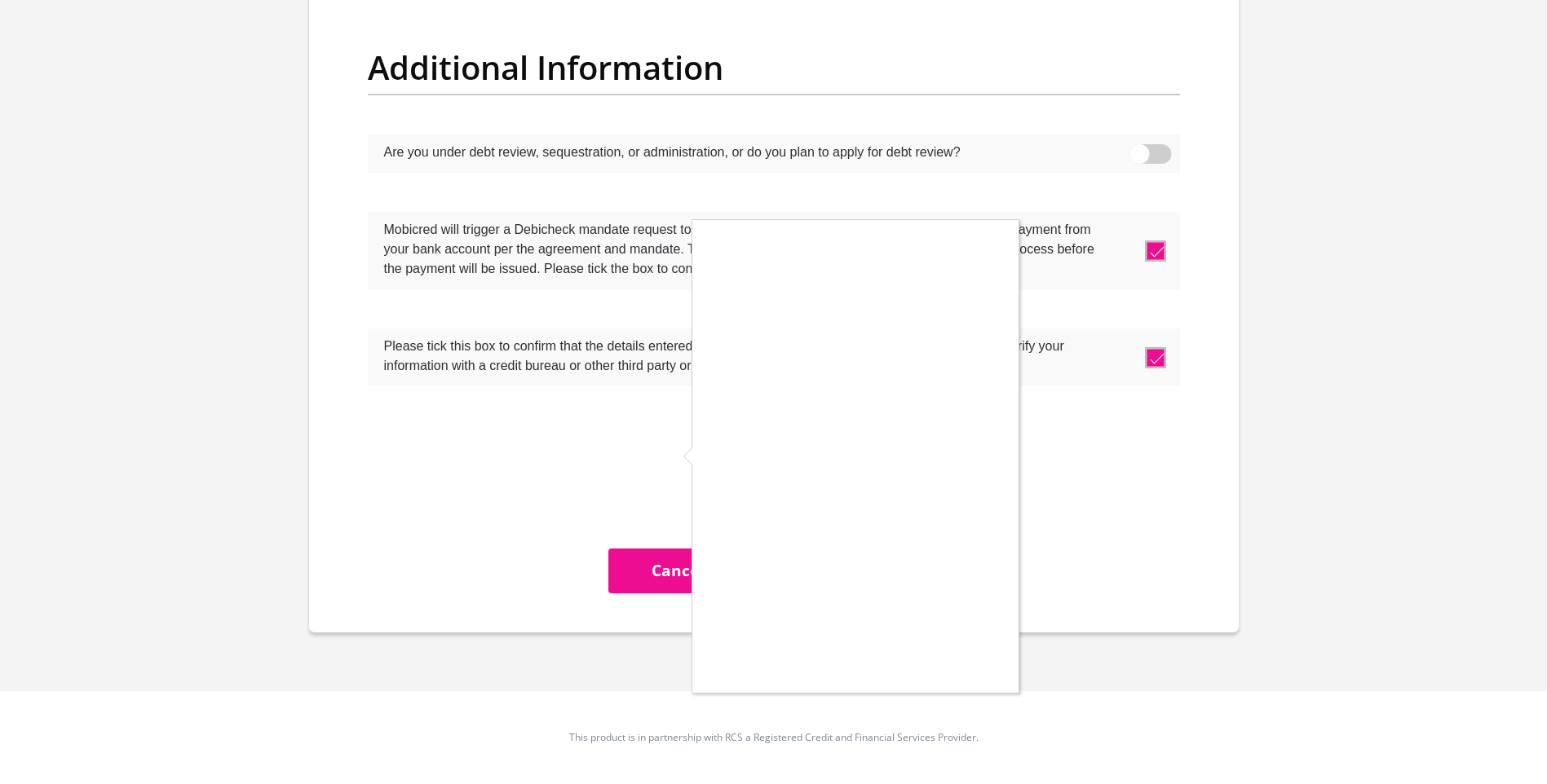
scroll to position [0, 0]
click at [1043, 509] on div at bounding box center [774, 392] width 1547 height 784
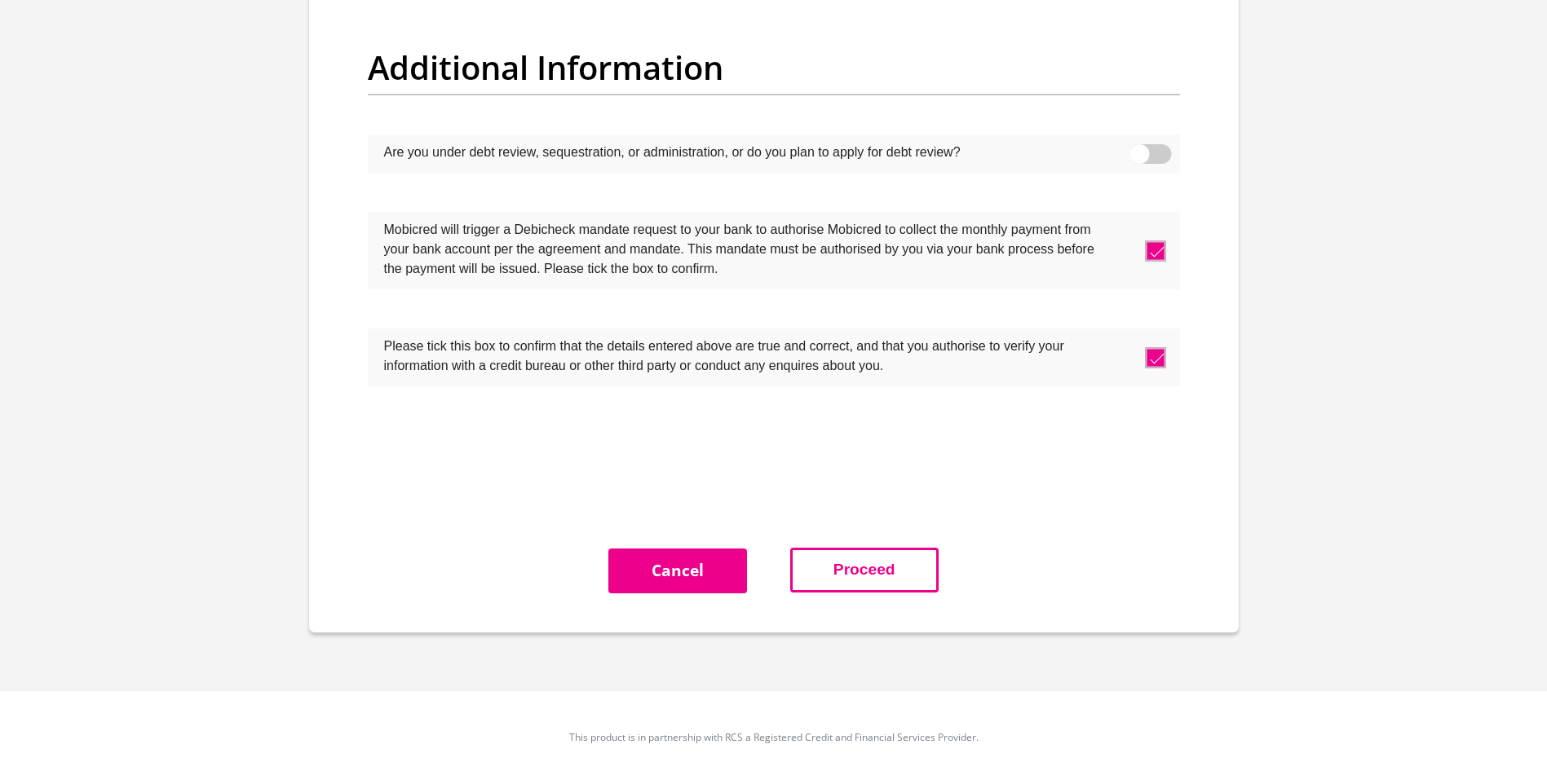
click at [867, 566] on button "Proceed" at bounding box center [864, 570] width 148 height 45
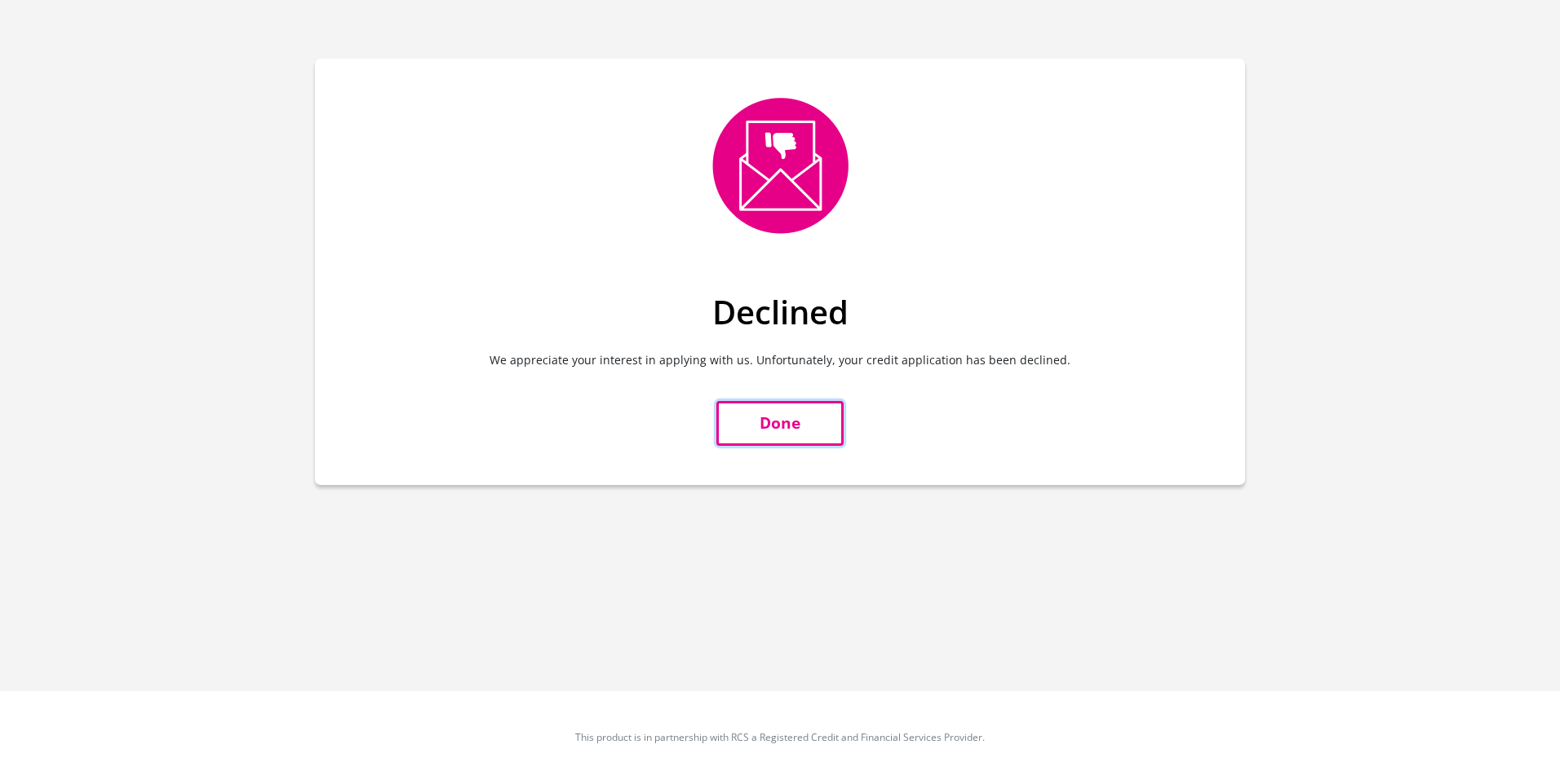
click at [753, 425] on link "Done" at bounding box center [780, 423] width 127 height 45
